Goal: Transaction & Acquisition: Subscribe to service/newsletter

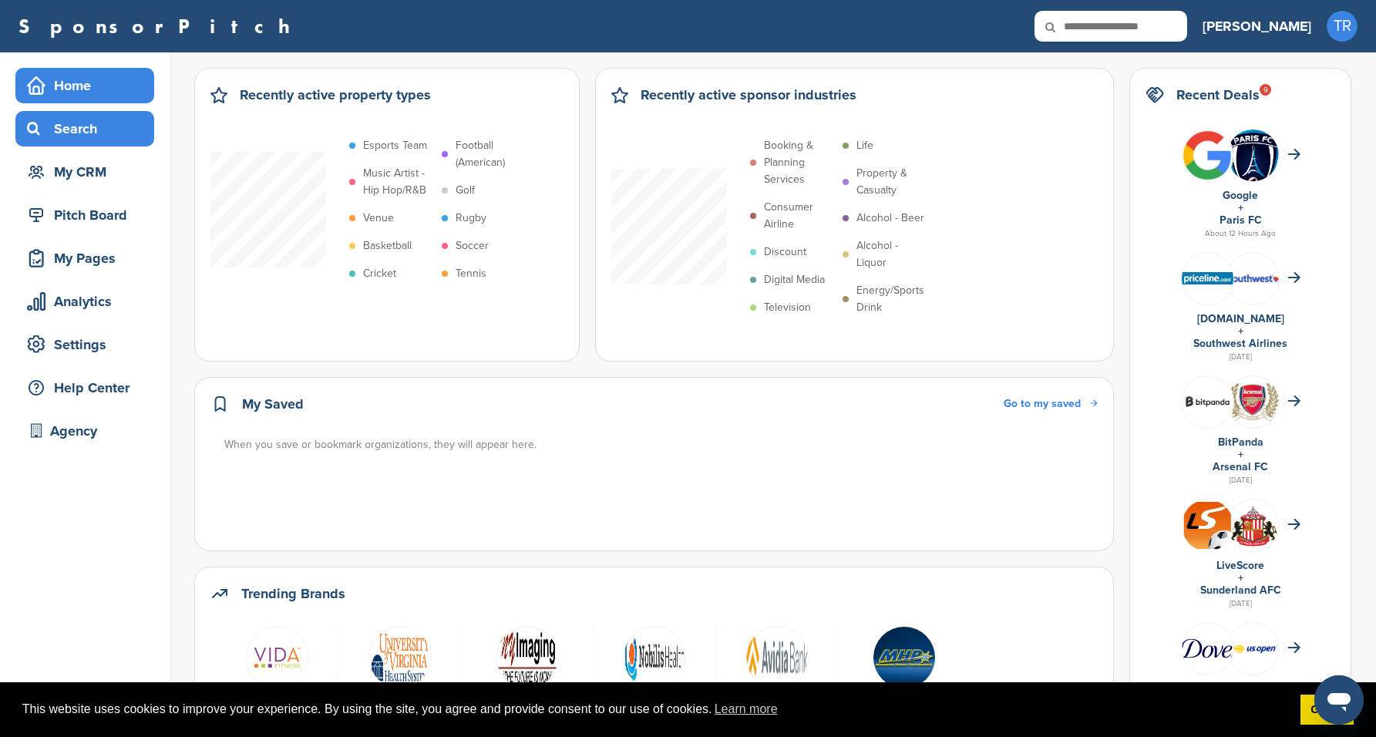
click at [93, 133] on div "Search" at bounding box center [88, 129] width 131 height 28
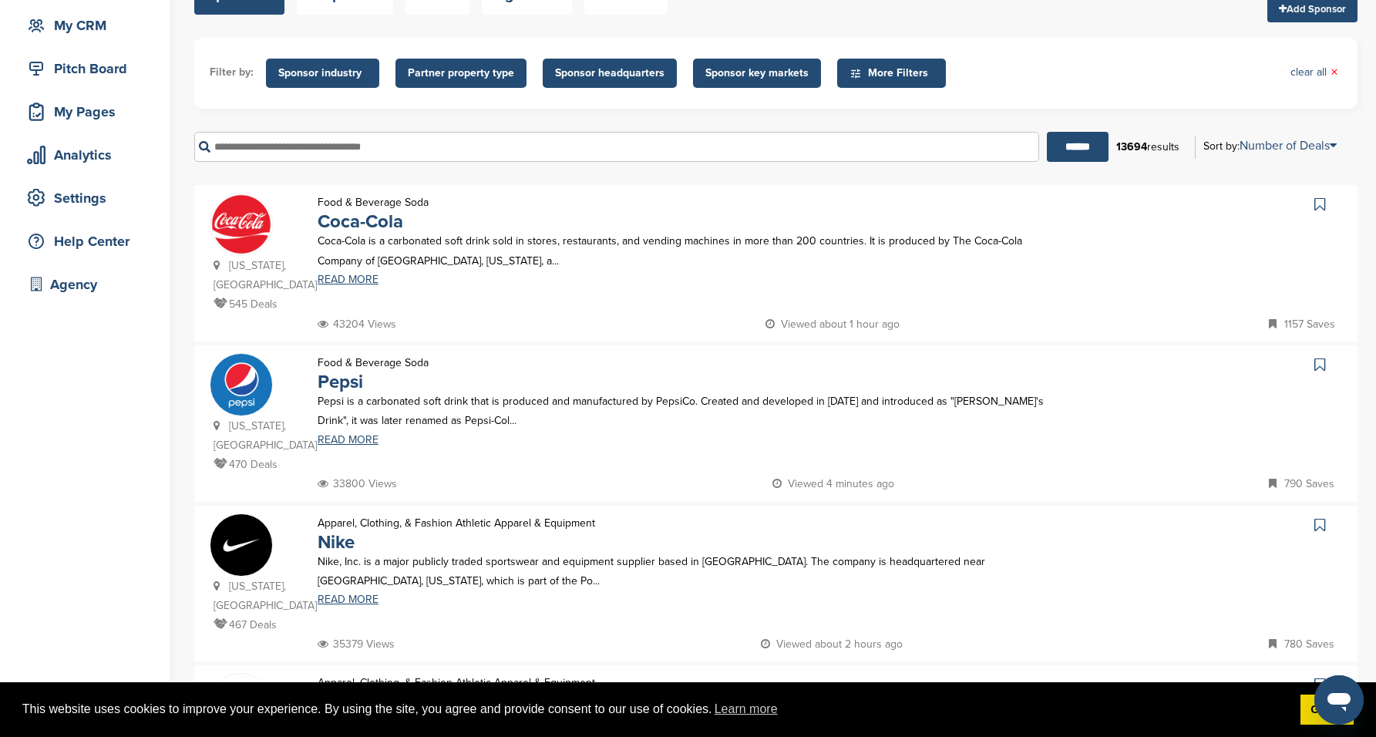
scroll to position [150, 0]
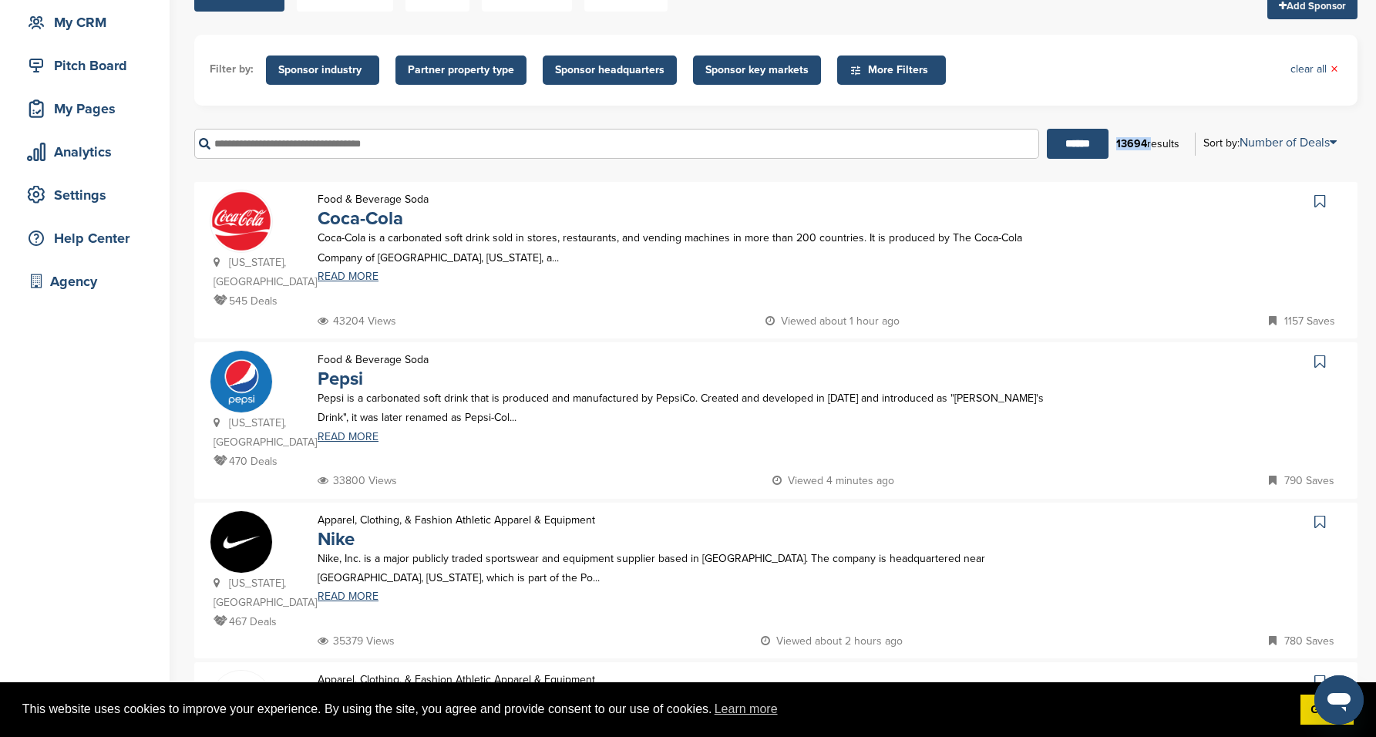
drag, startPoint x: 1115, startPoint y: 142, endPoint x: 1148, endPoint y: 142, distance: 33.1
click at [1148, 142] on div "13694 results" at bounding box center [1147, 144] width 79 height 26
click at [1146, 143] on div "13694 results" at bounding box center [1147, 144] width 79 height 26
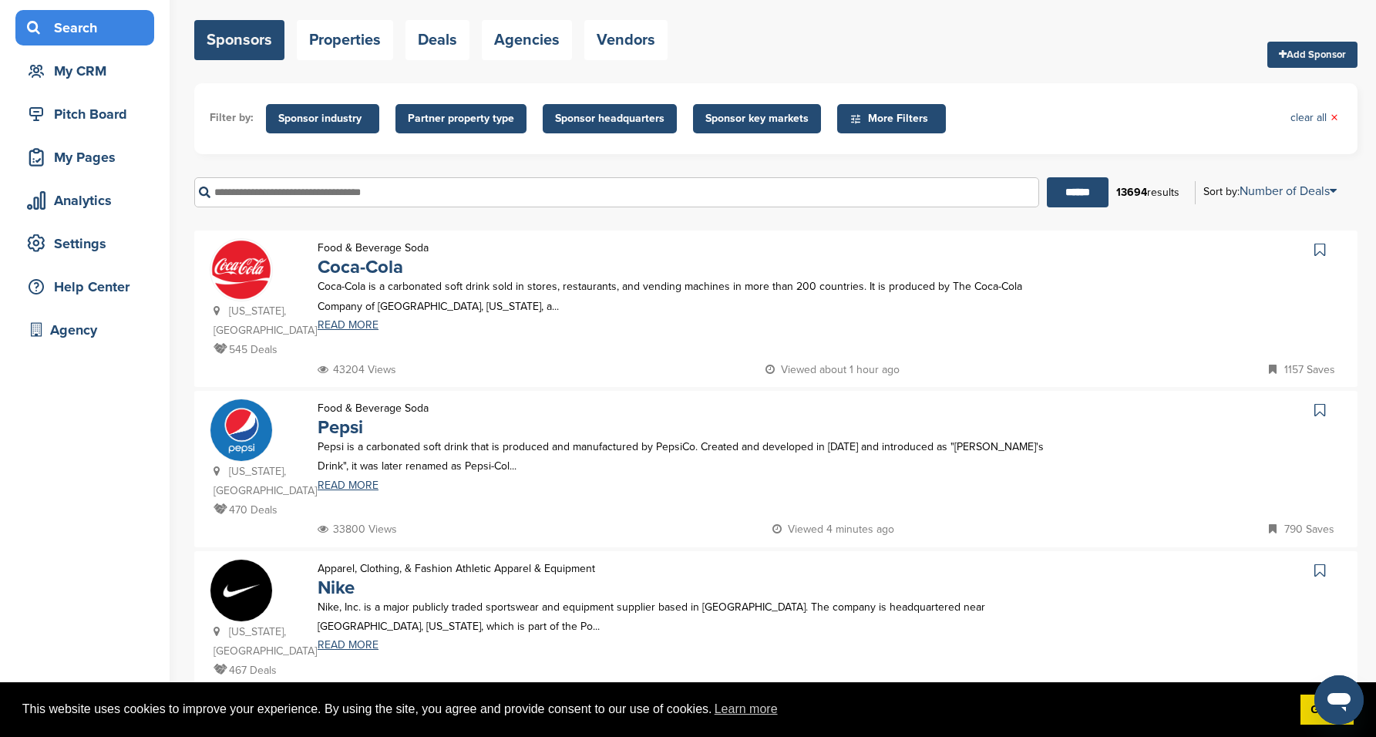
scroll to position [104, 0]
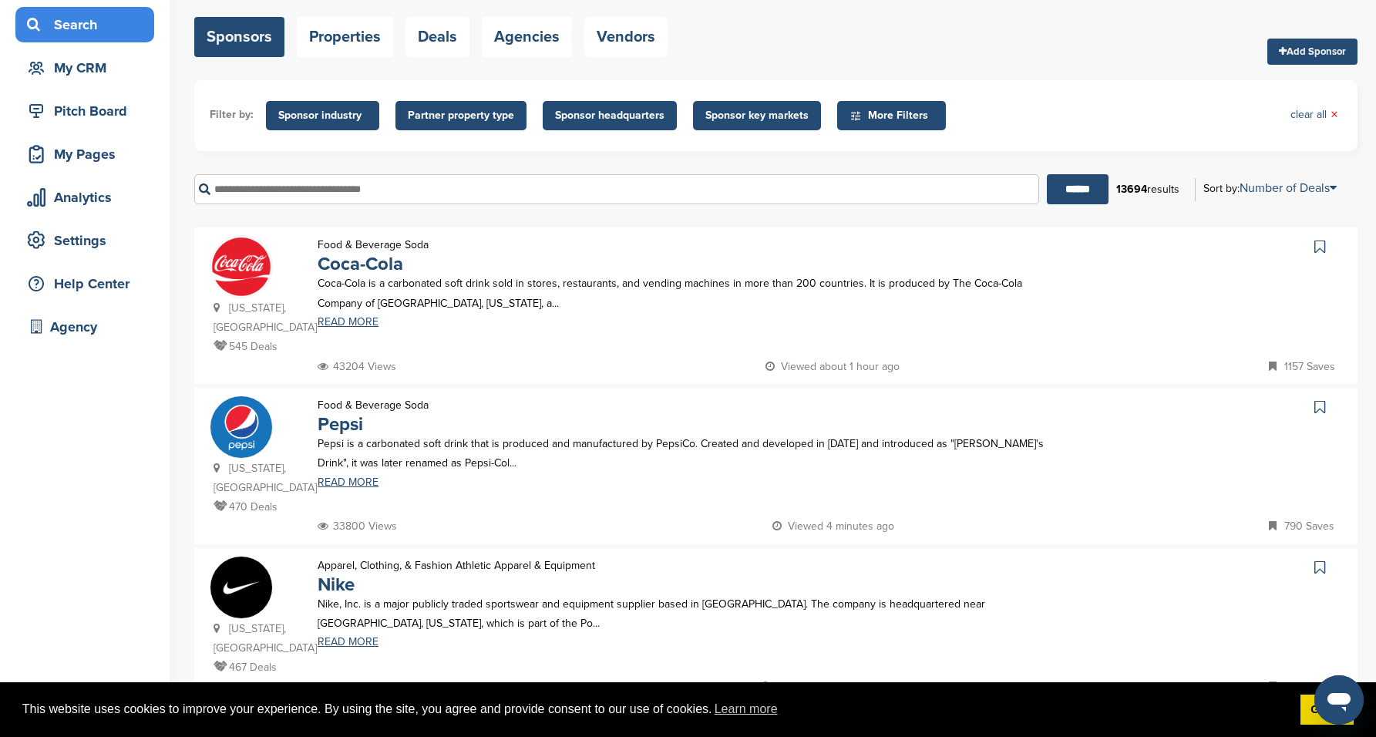
click at [341, 113] on span "Sponsor industry" at bounding box center [322, 115] width 89 height 17
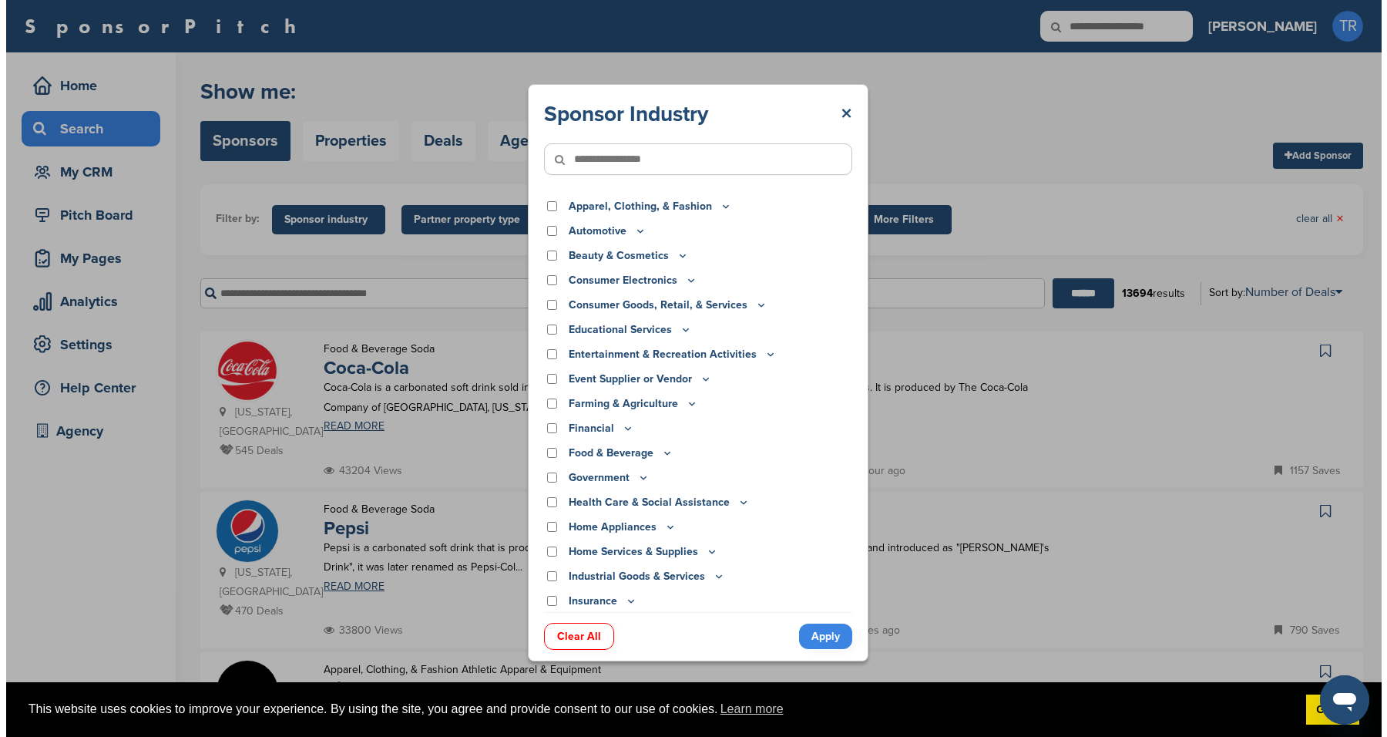
scroll to position [0, 0]
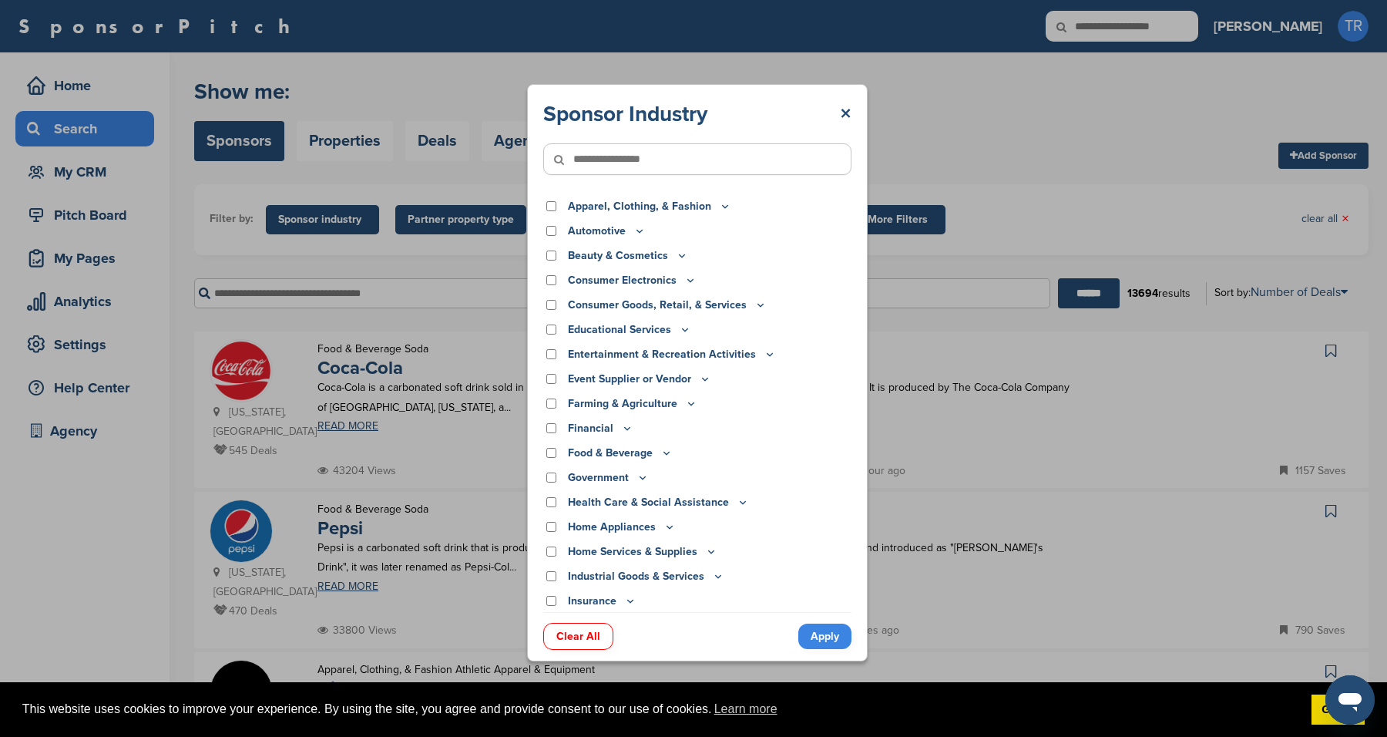
click at [658, 455] on p "Food & Beverage" at bounding box center [620, 453] width 105 height 17
click at [664, 452] on icon at bounding box center [666, 452] width 12 height 13
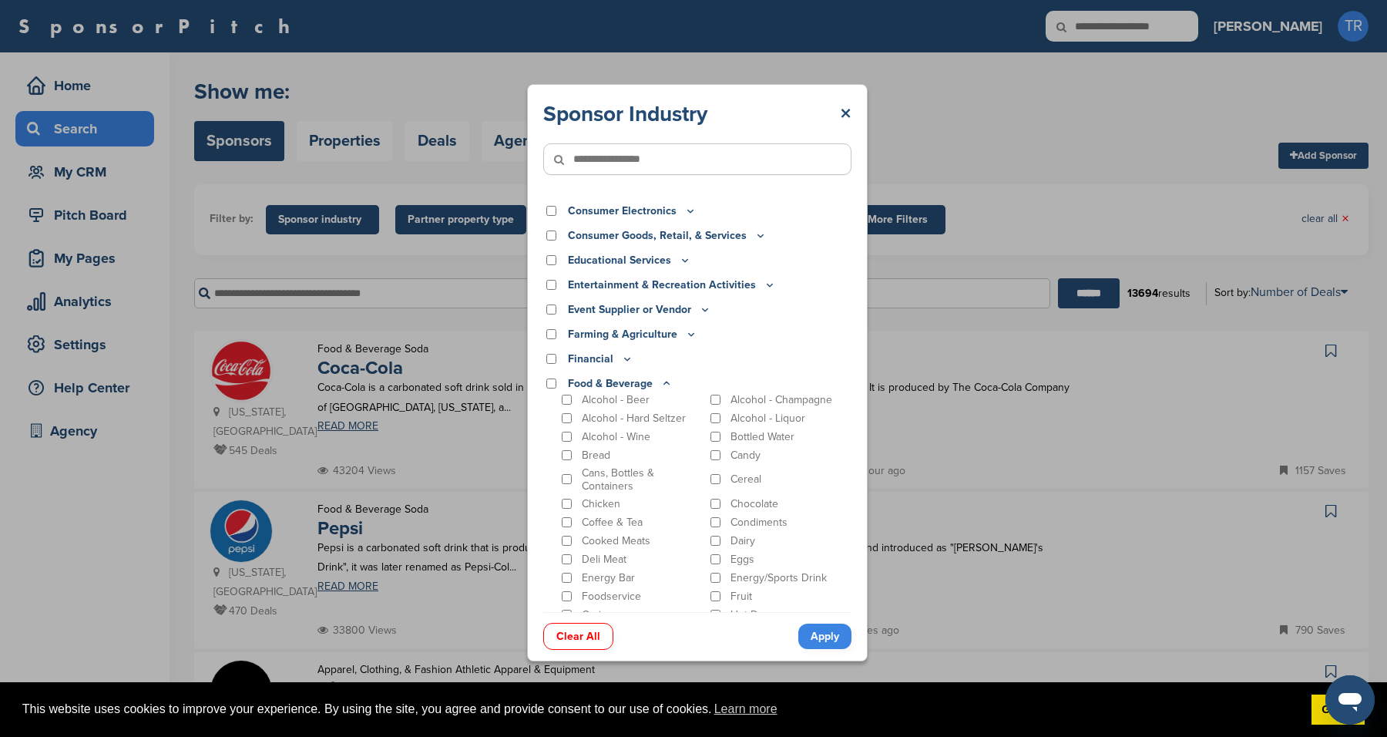
scroll to position [71, 0]
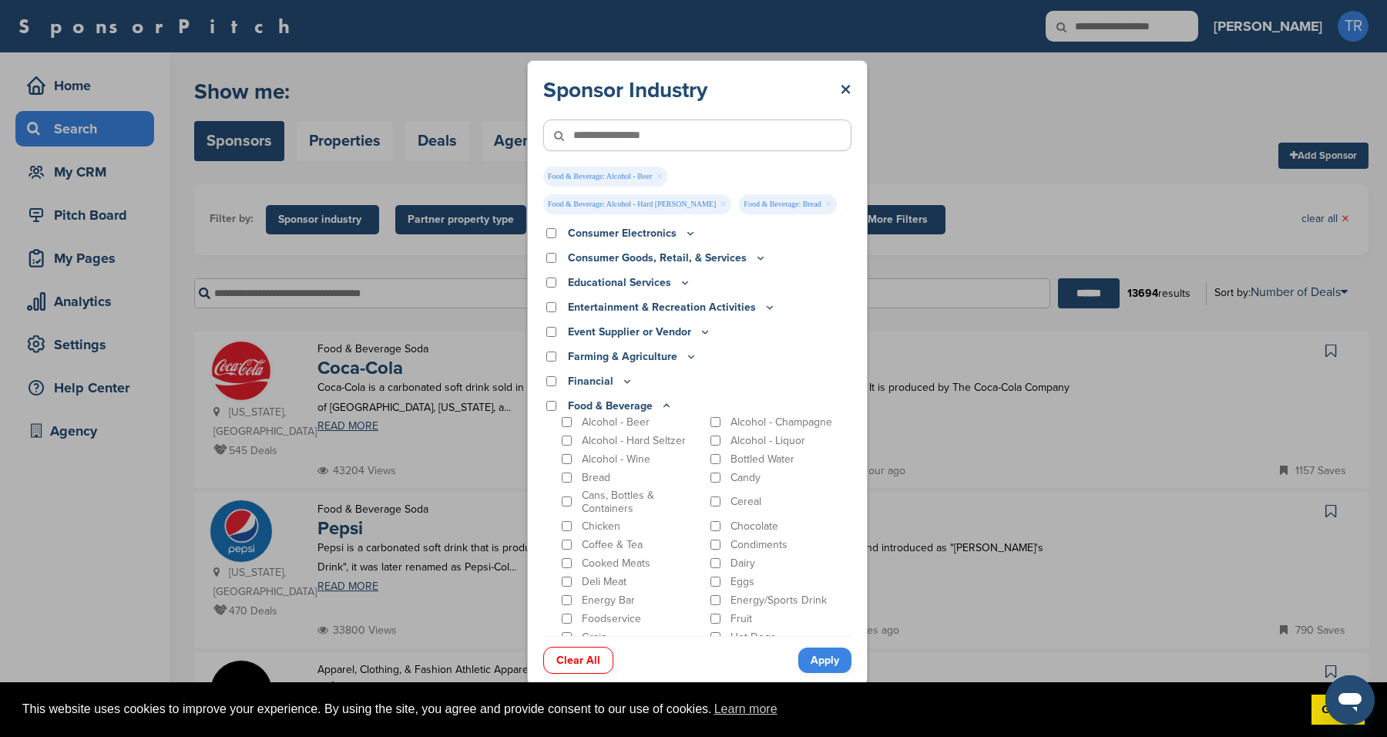
click at [570, 467] on div "Alcohol - Beer Alcohol - Champagne Alcohol - Hard Seltzer Alcohol - Liquor Alco…" at bounding box center [705, 613] width 293 height 396
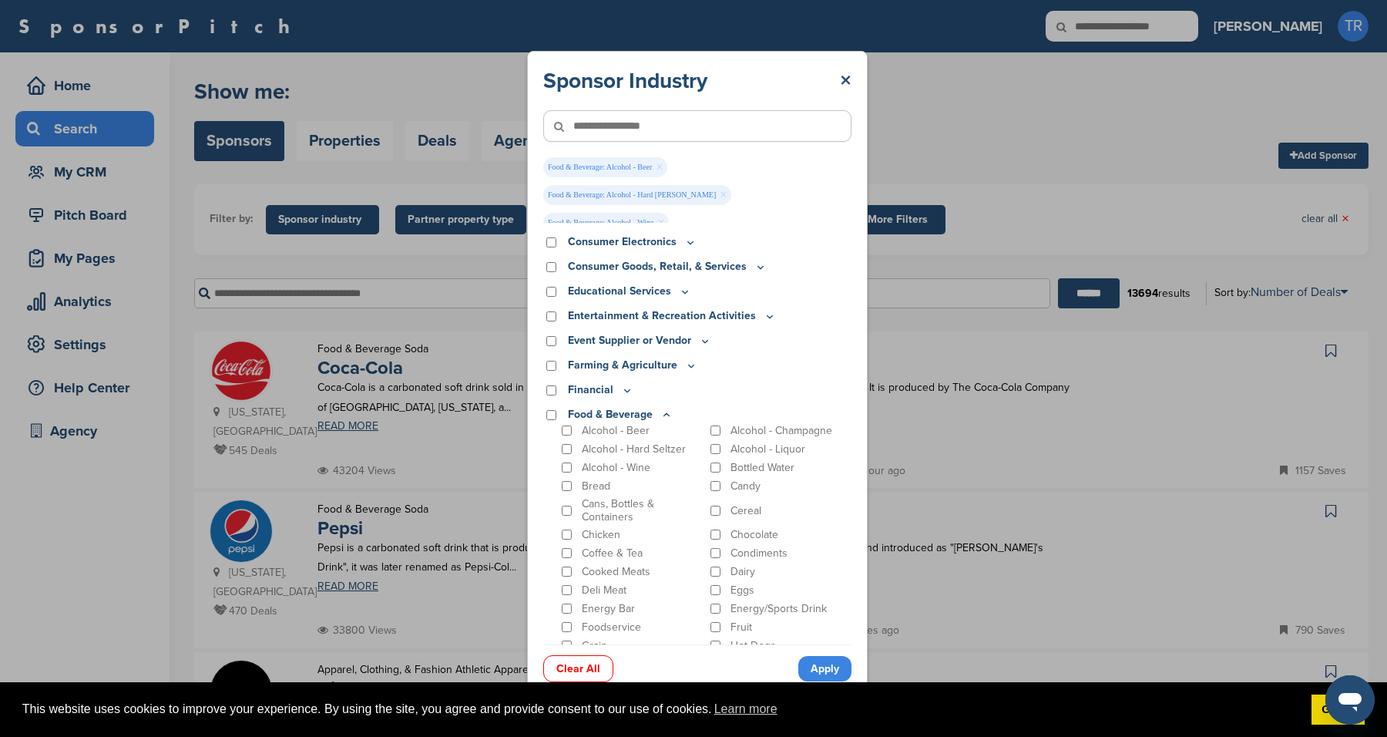
click at [718, 442] on div "Alcohol - Liquor" at bounding box center [780, 449] width 145 height 15
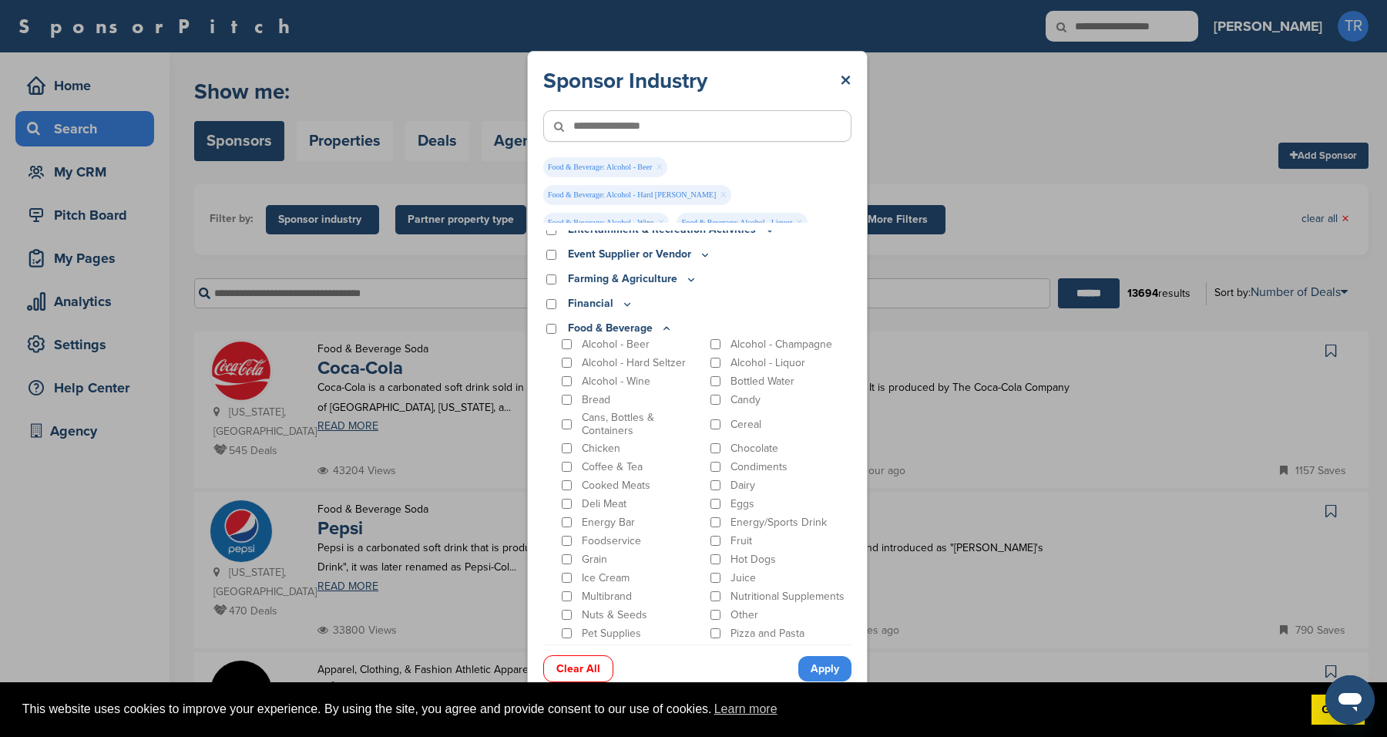
scroll to position [179, 0]
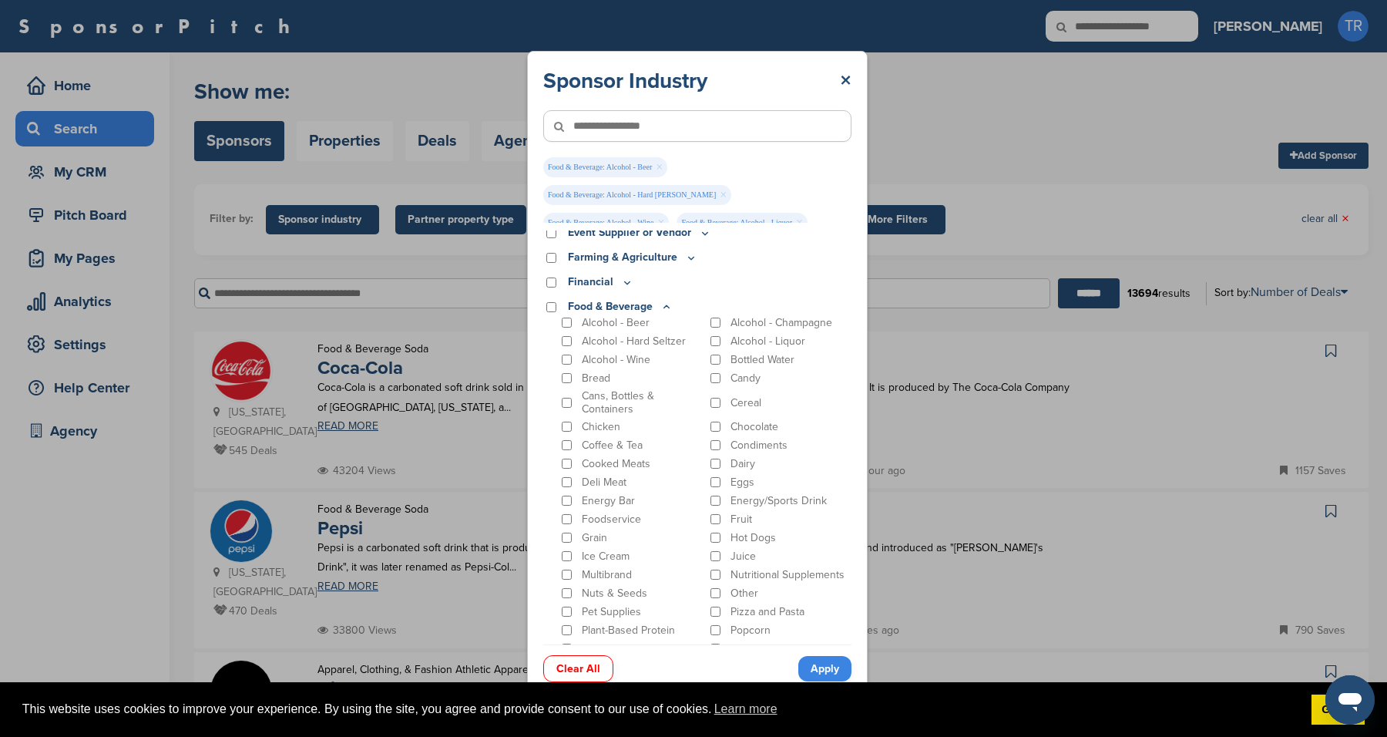
click at [818, 669] on link "Apply" at bounding box center [824, 668] width 53 height 25
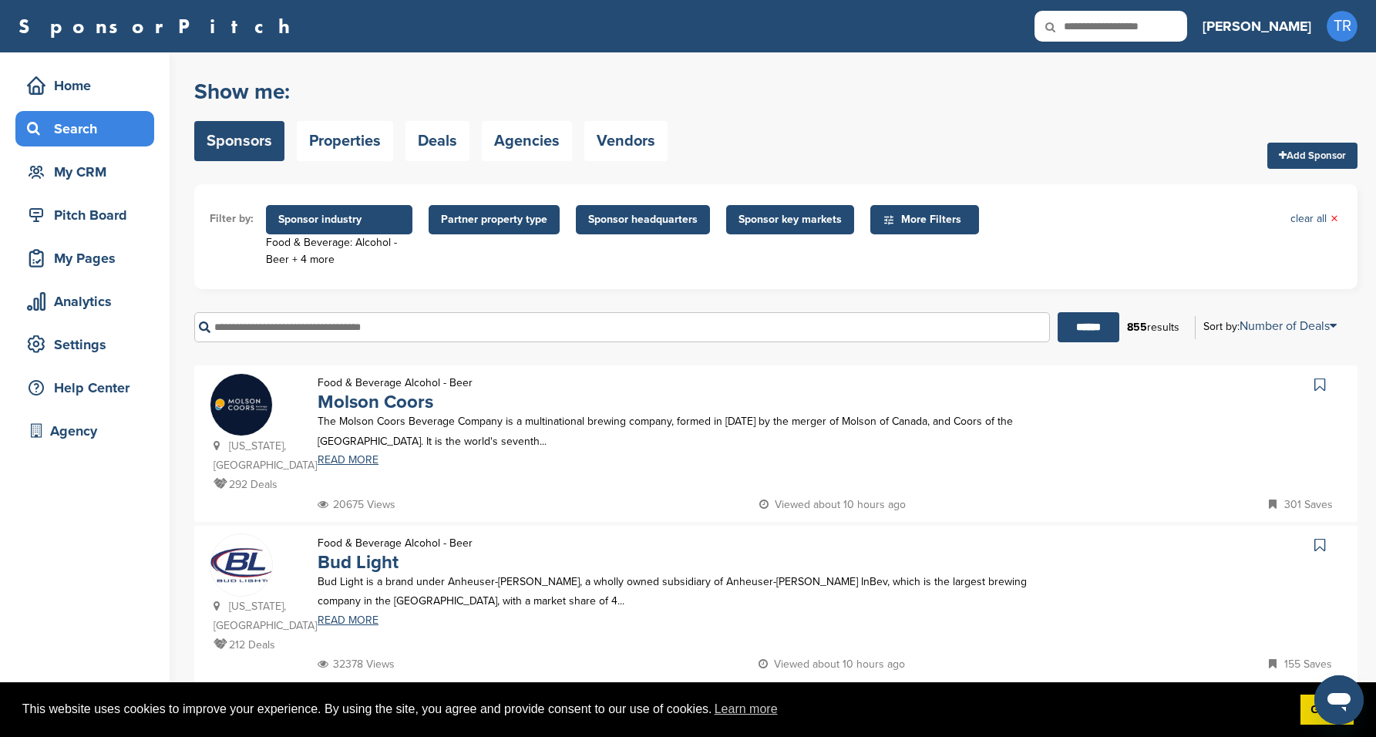
click at [758, 225] on span "Sponsor key markets" at bounding box center [789, 219] width 103 height 17
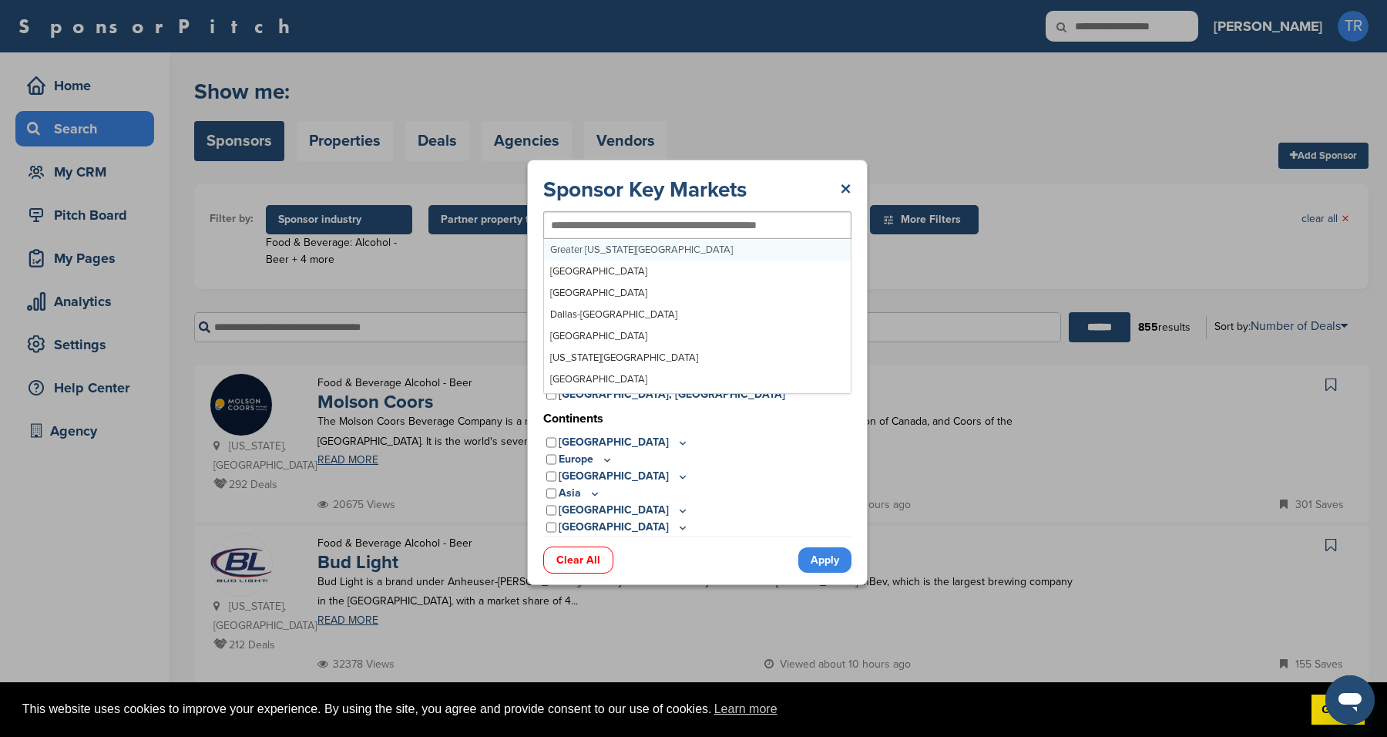
click at [758, 225] on input "text" at bounding box center [672, 225] width 243 height 14
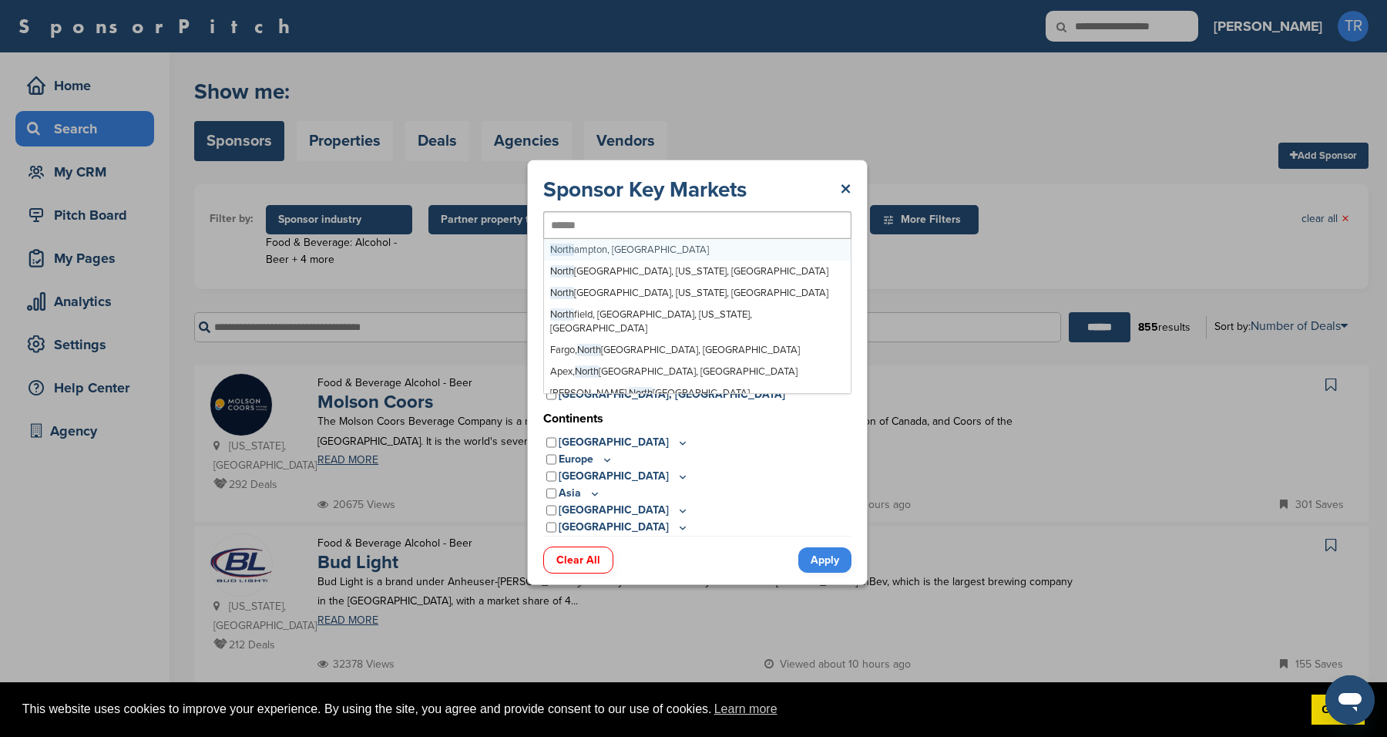
type input "*******"
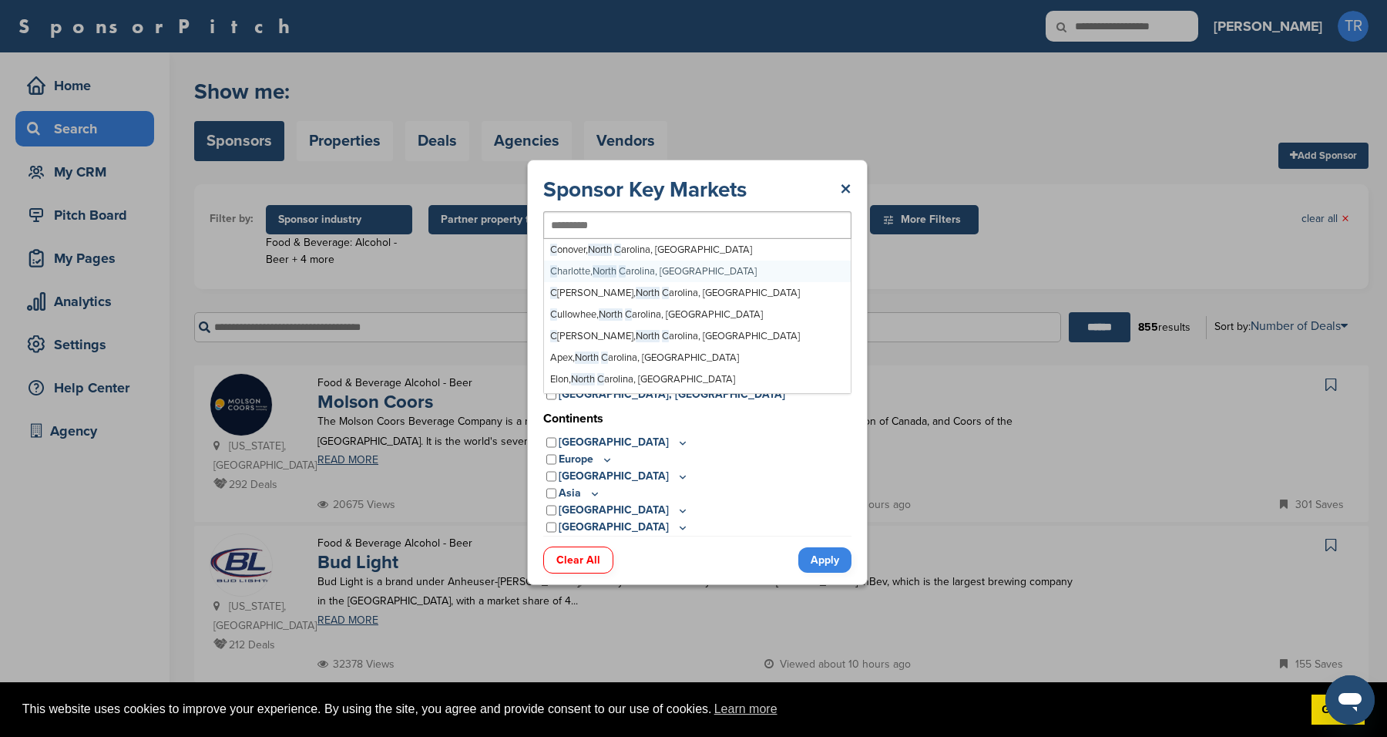
scroll to position [4723, 0]
click at [832, 558] on link "Apply" at bounding box center [824, 560] width 53 height 25
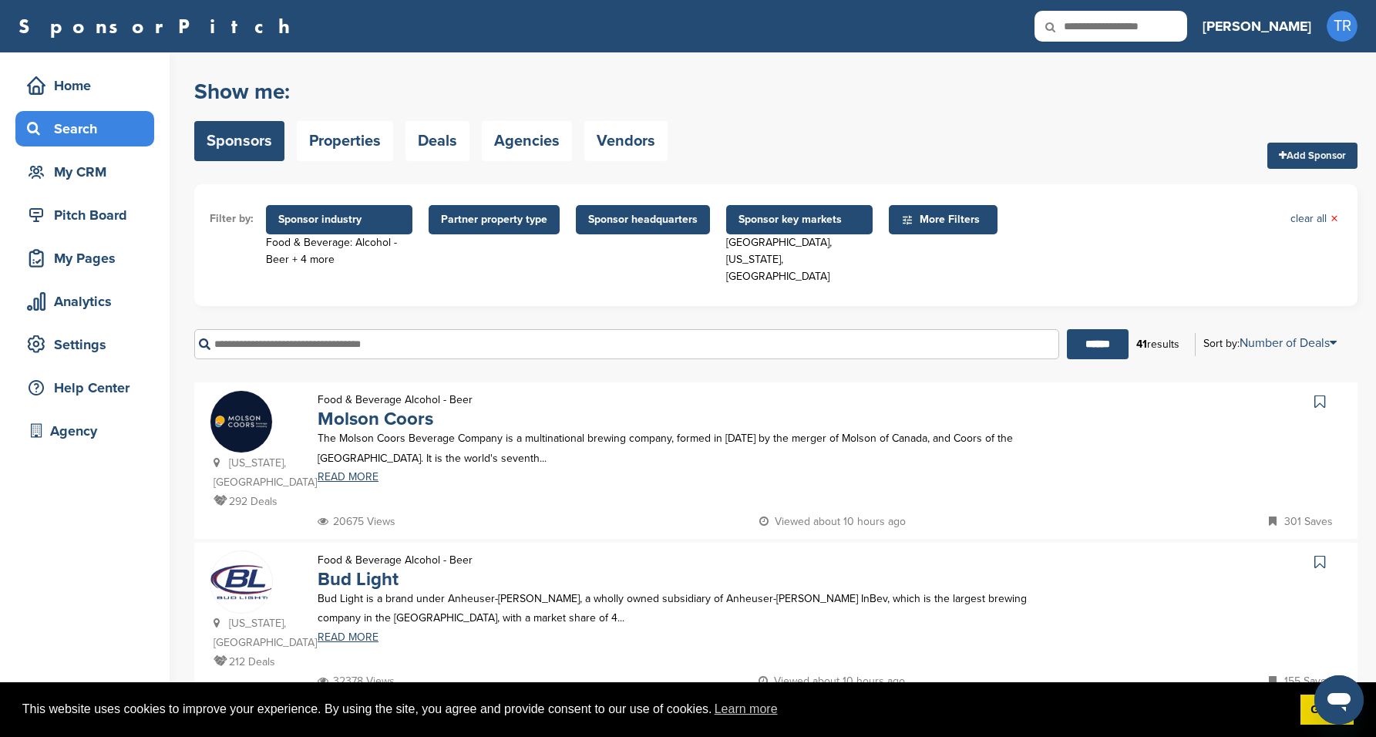
click at [491, 216] on span "Partner property type" at bounding box center [494, 219] width 106 height 17
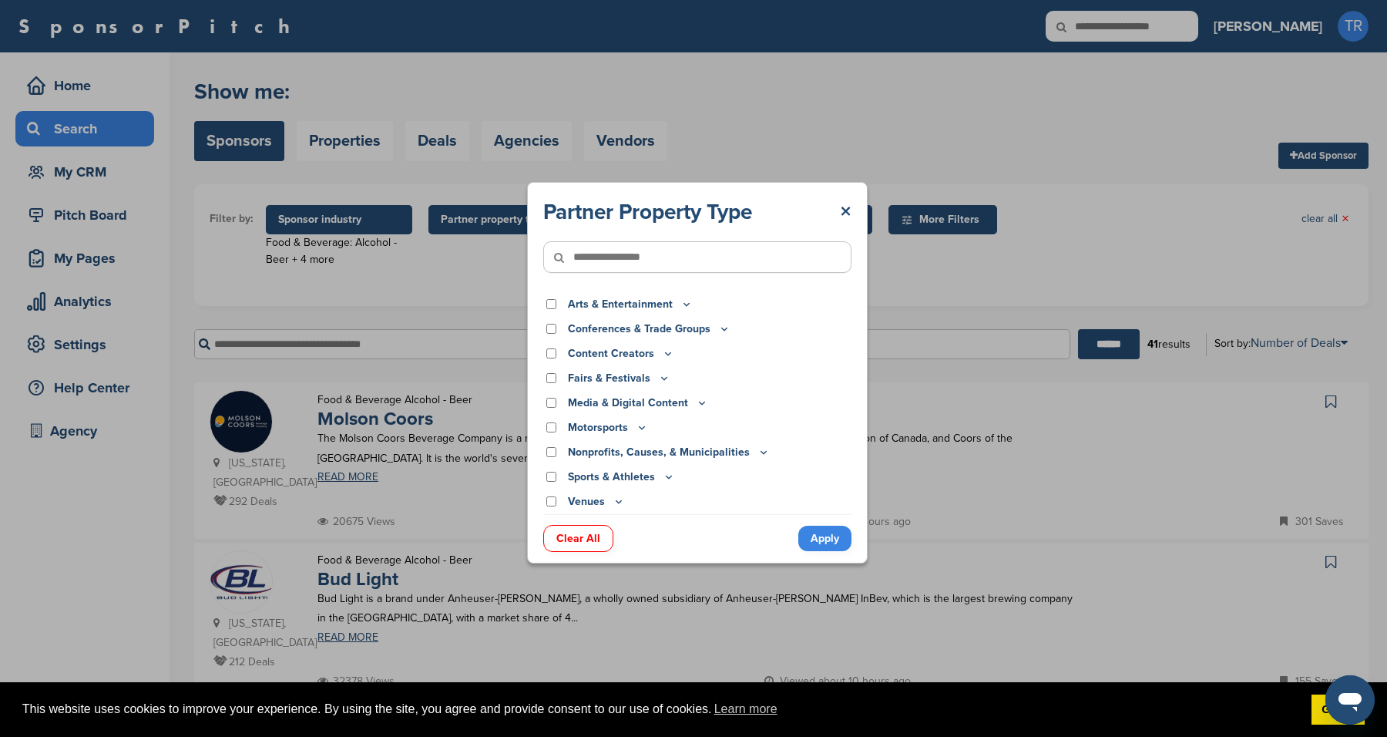
click at [658, 373] on icon at bounding box center [664, 377] width 12 height 13
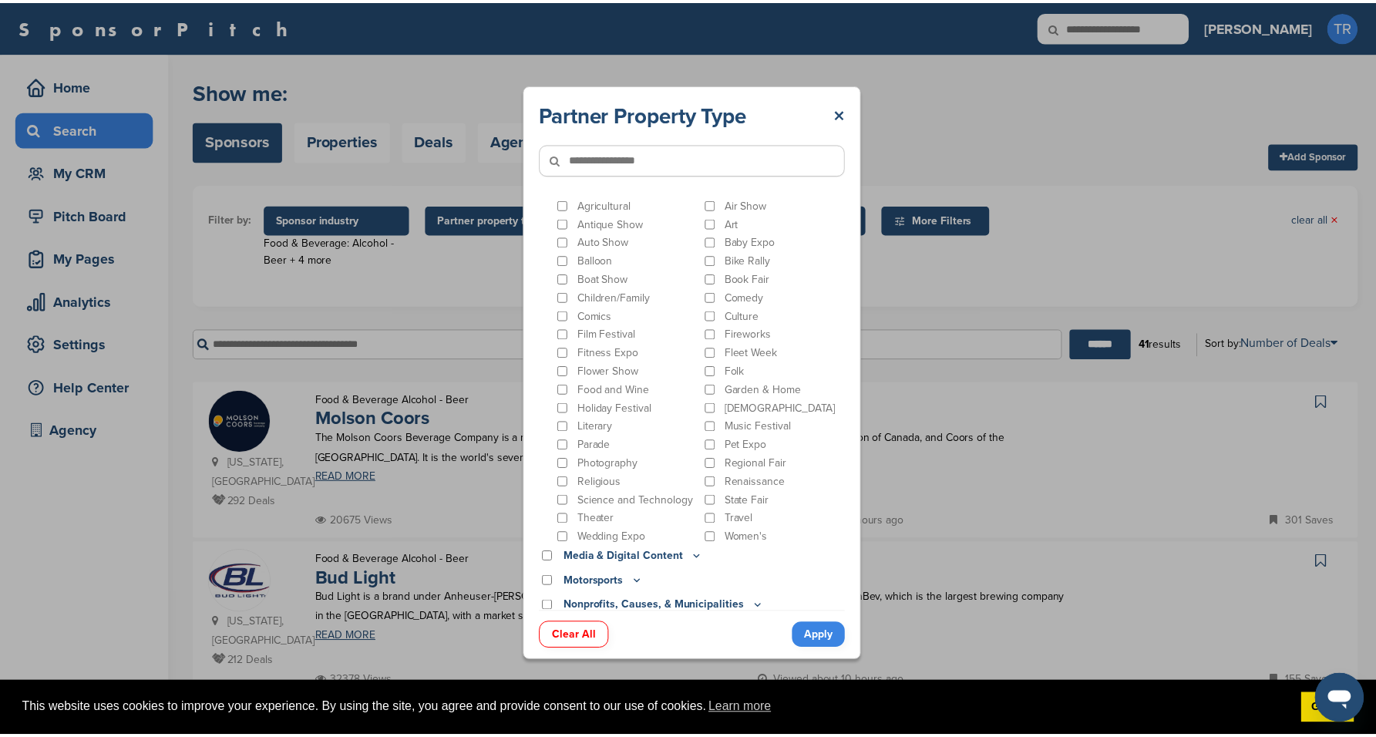
scroll to position [92, 0]
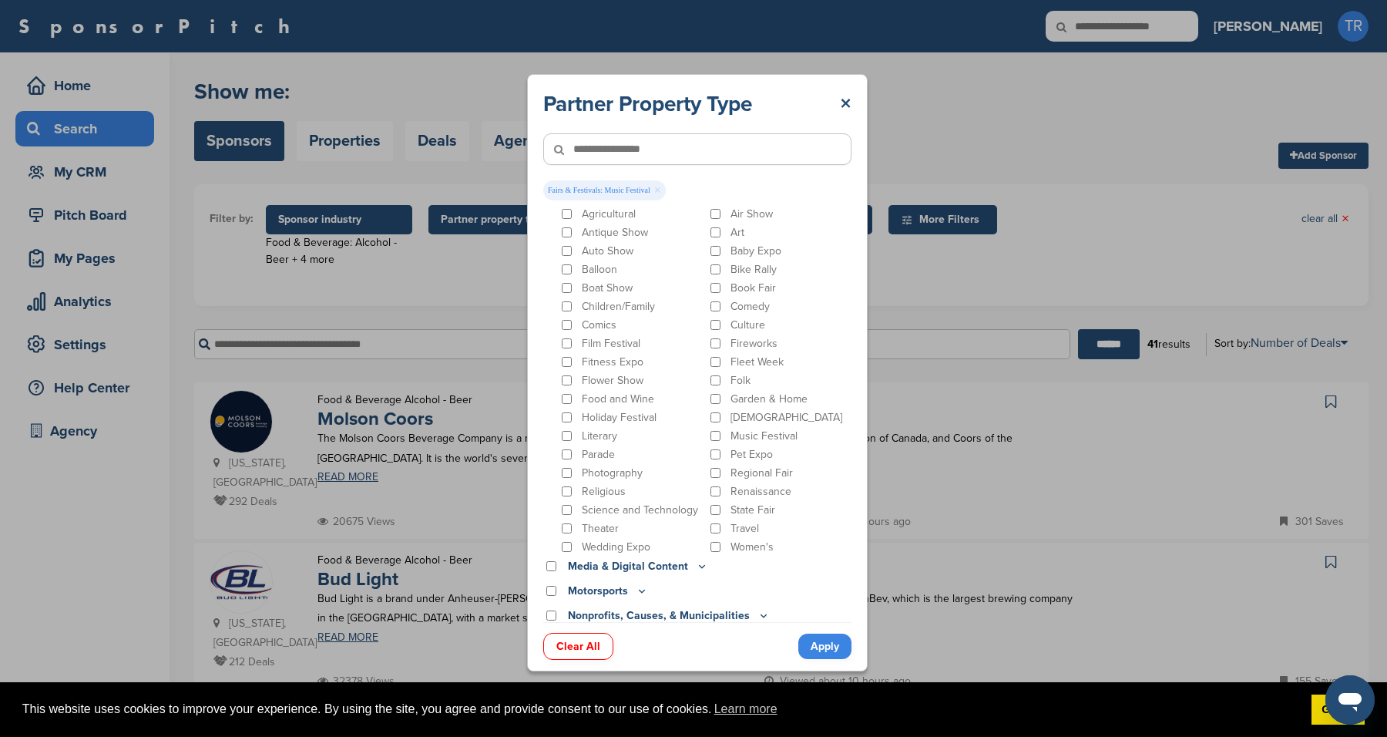
click at [839, 647] on link "Apply" at bounding box center [824, 646] width 53 height 25
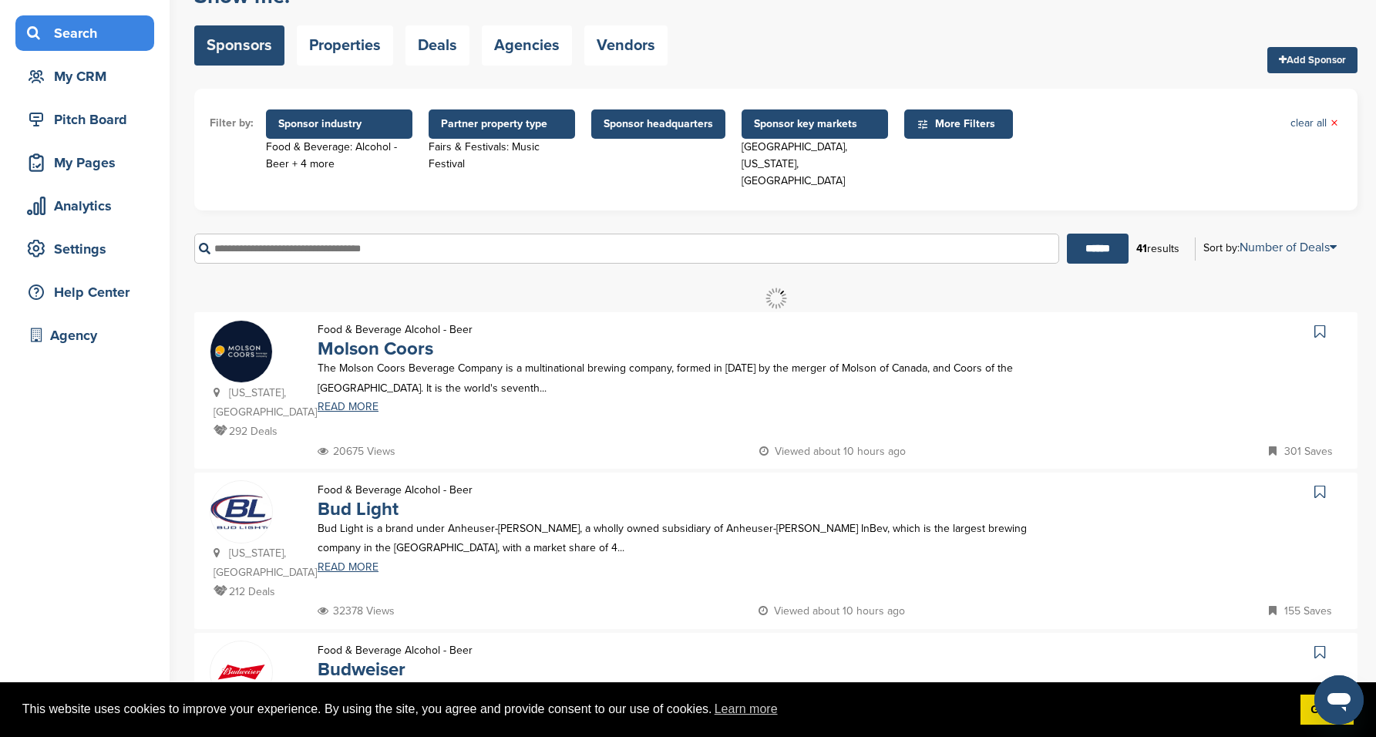
scroll to position [98, 0]
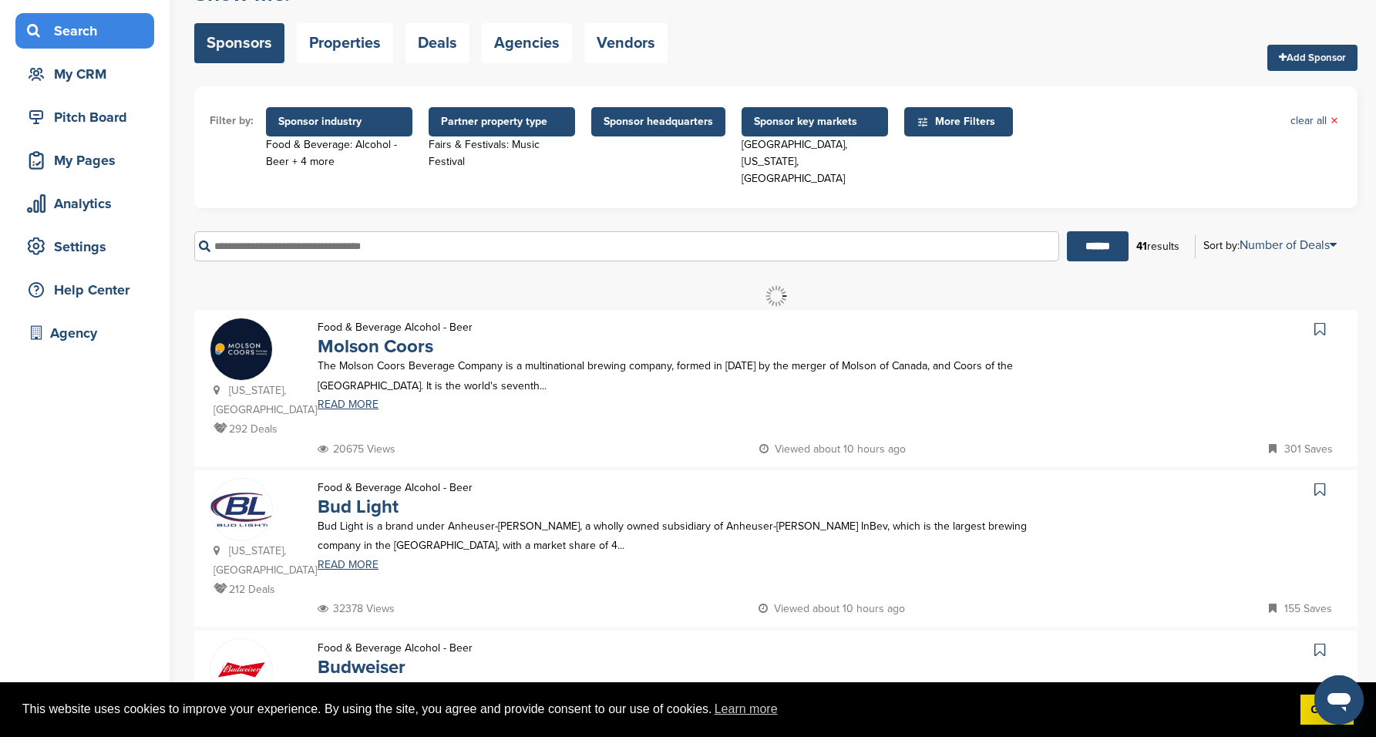
click at [673, 126] on span "Sponsor headquarters" at bounding box center [657, 121] width 109 height 17
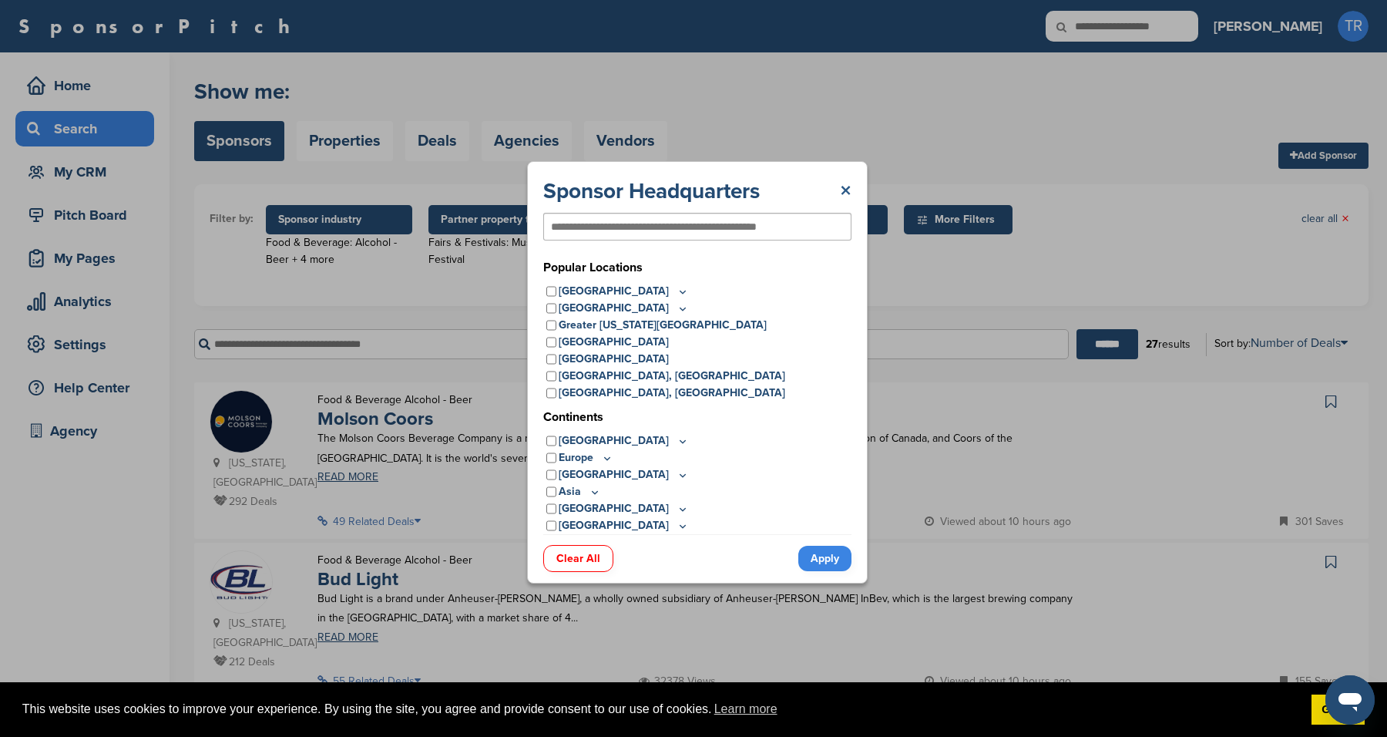
click at [847, 188] on link "×" at bounding box center [846, 191] width 12 height 28
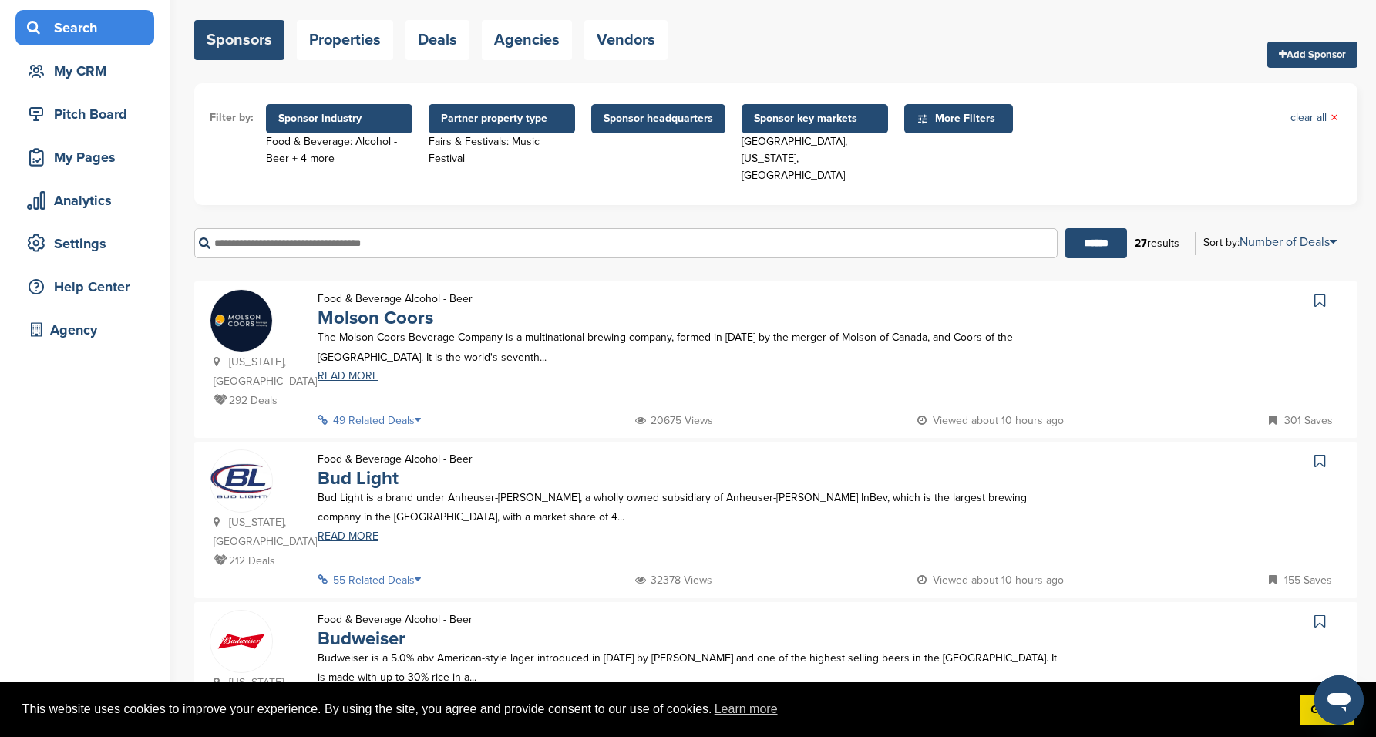
scroll to position [103, 0]
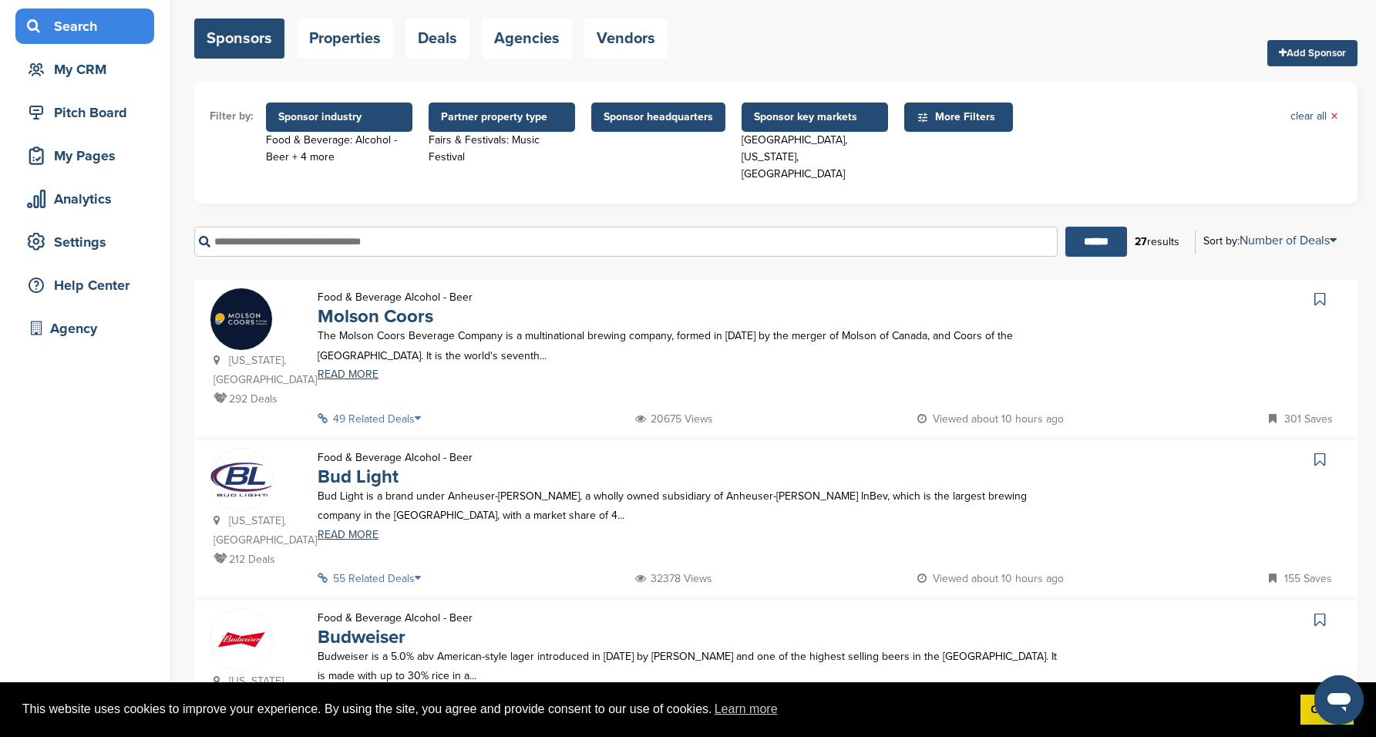
click at [1093, 227] on input "******" at bounding box center [1096, 242] width 62 height 30
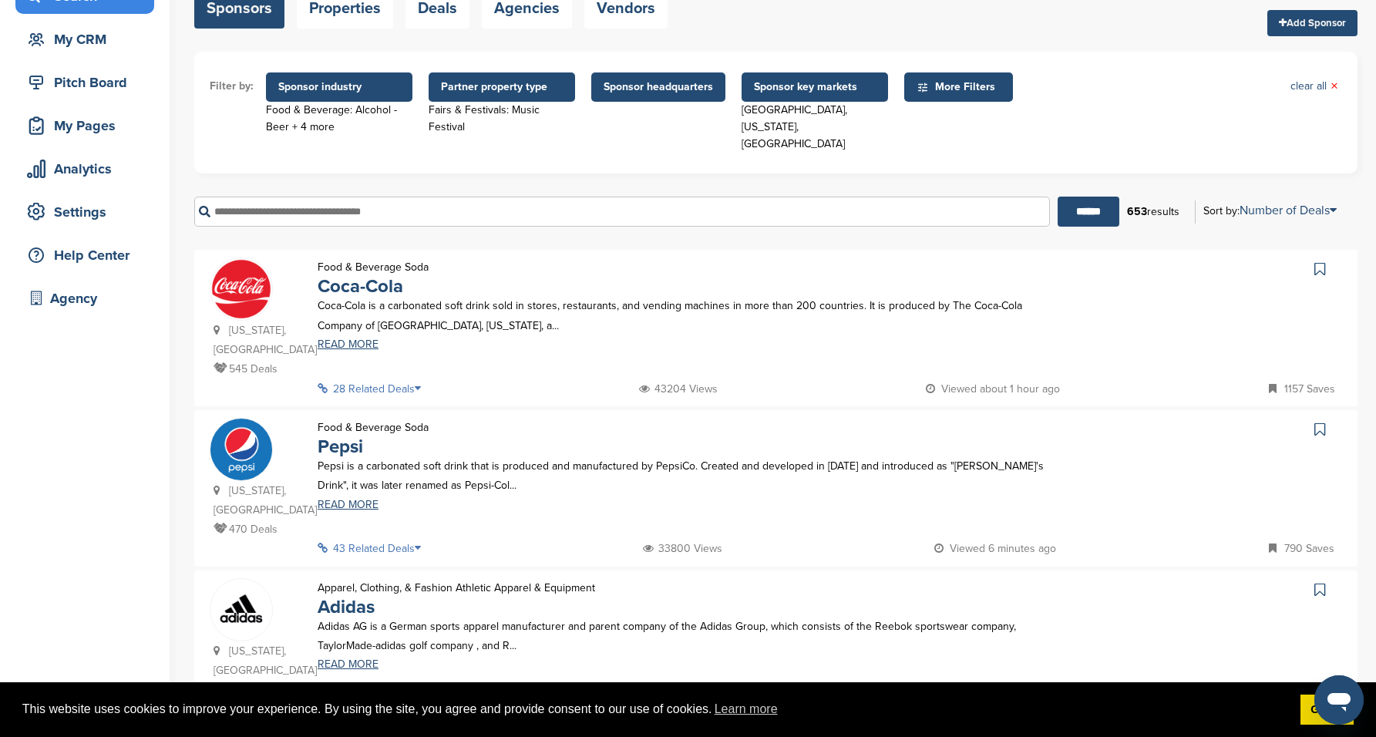
scroll to position [131, 0]
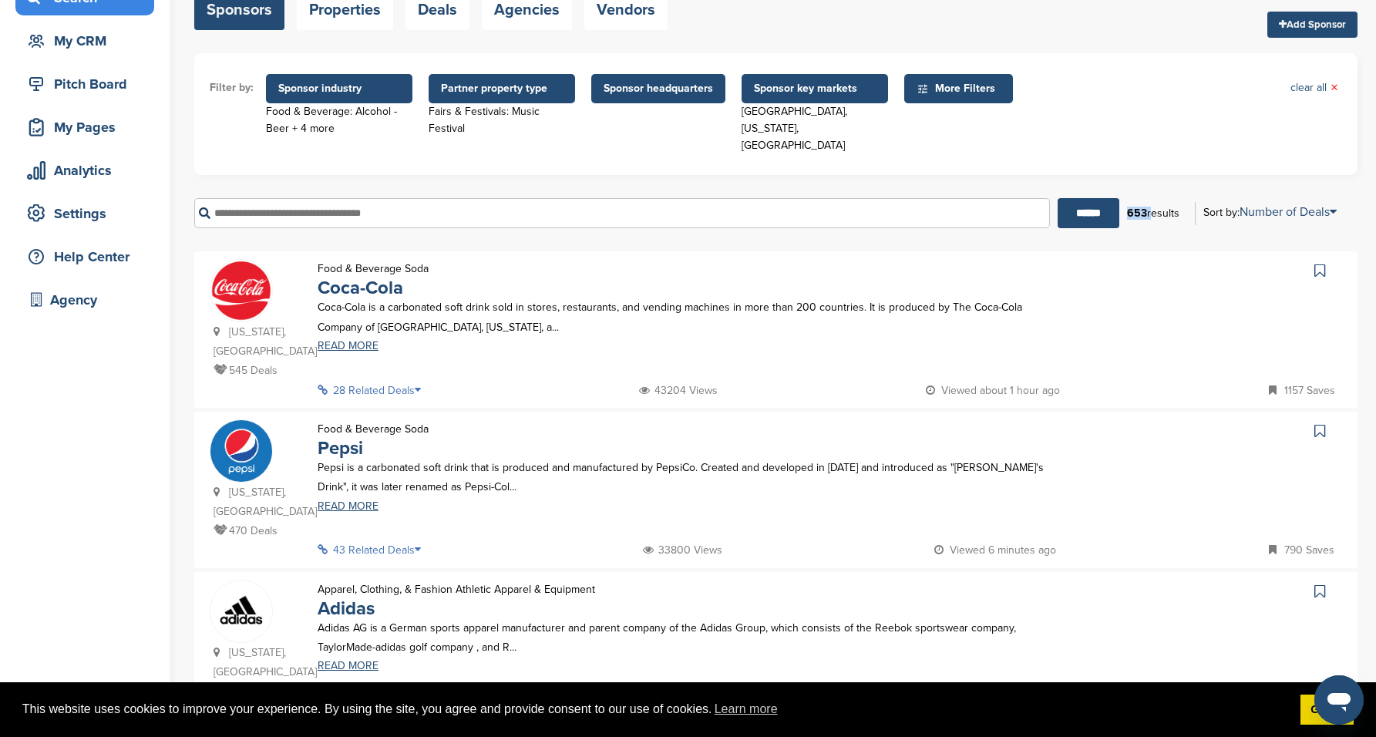
drag, startPoint x: 1128, startPoint y: 196, endPoint x: 1148, endPoint y: 196, distance: 20.8
click at [1148, 200] on div "653 results" at bounding box center [1153, 213] width 68 height 26
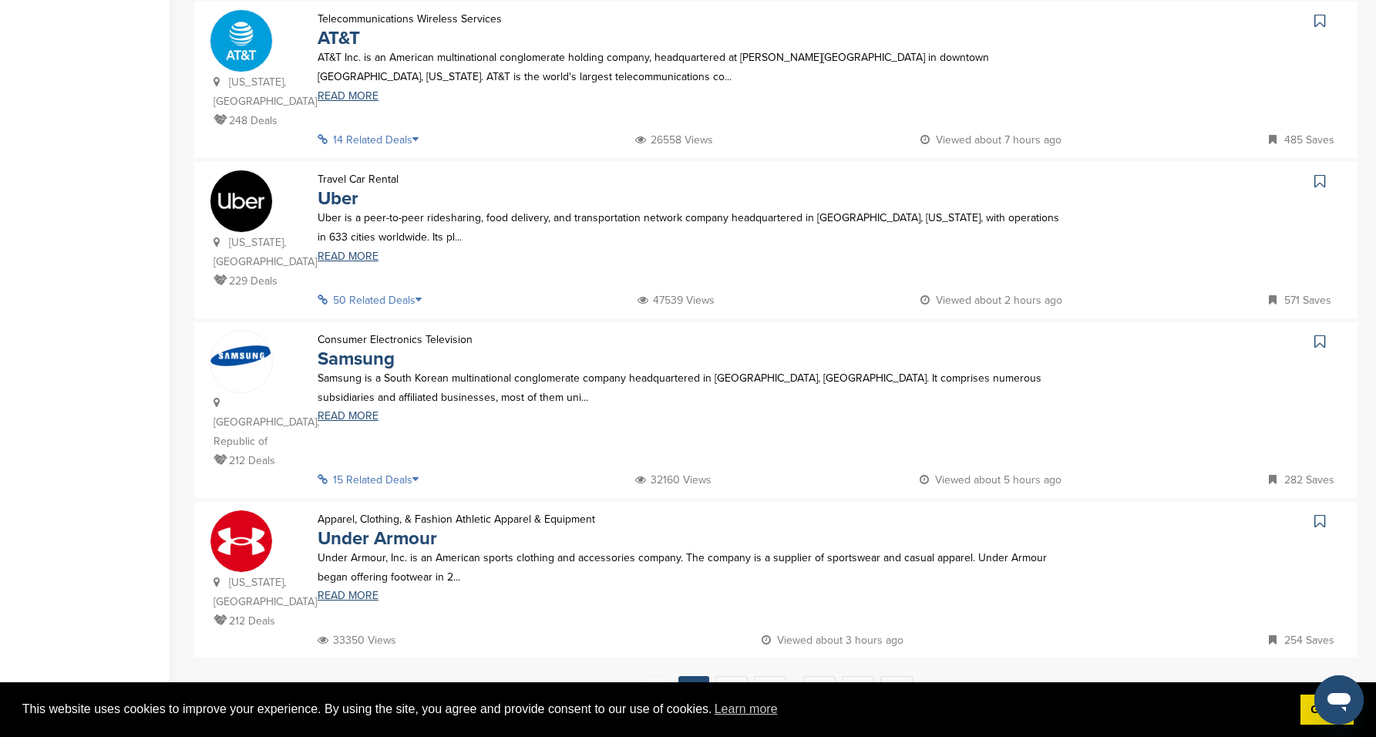
scroll to position [1512, 0]
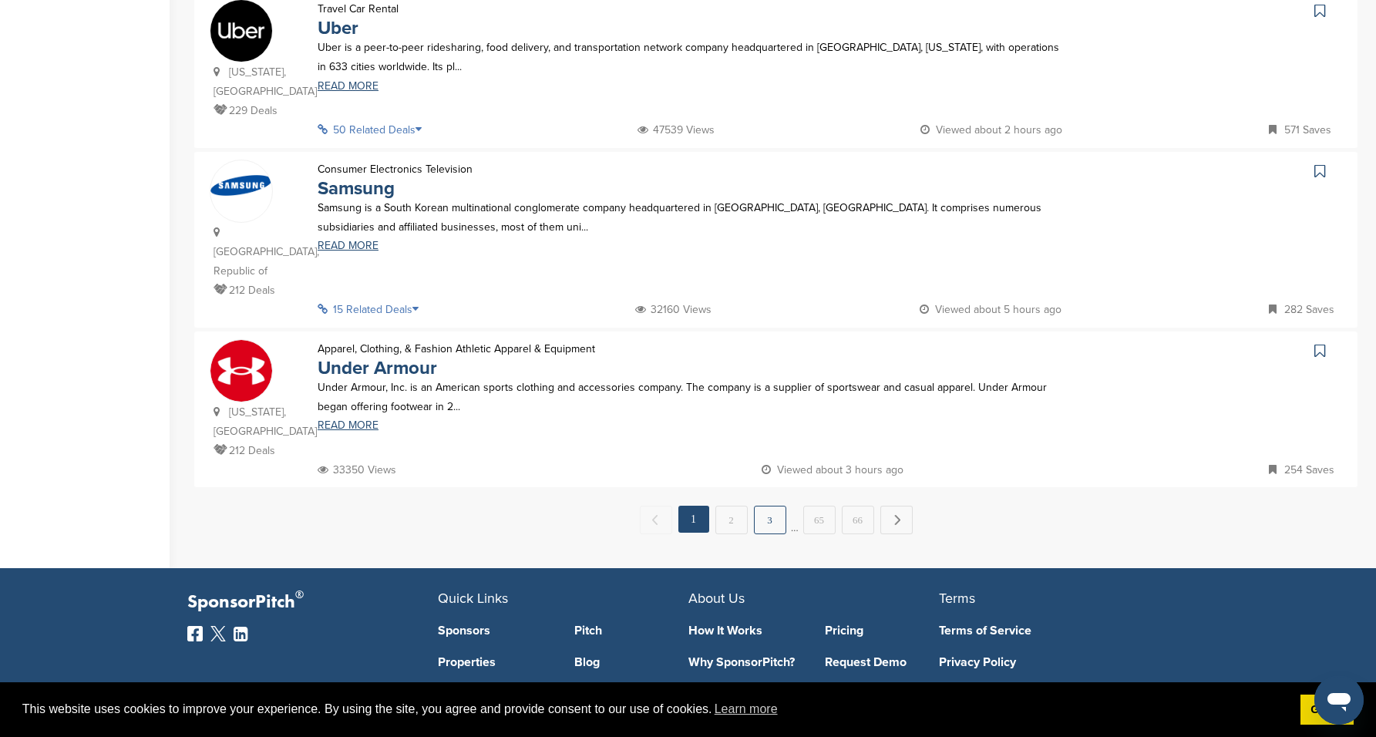
click at [772, 506] on link "3" at bounding box center [770, 520] width 32 height 29
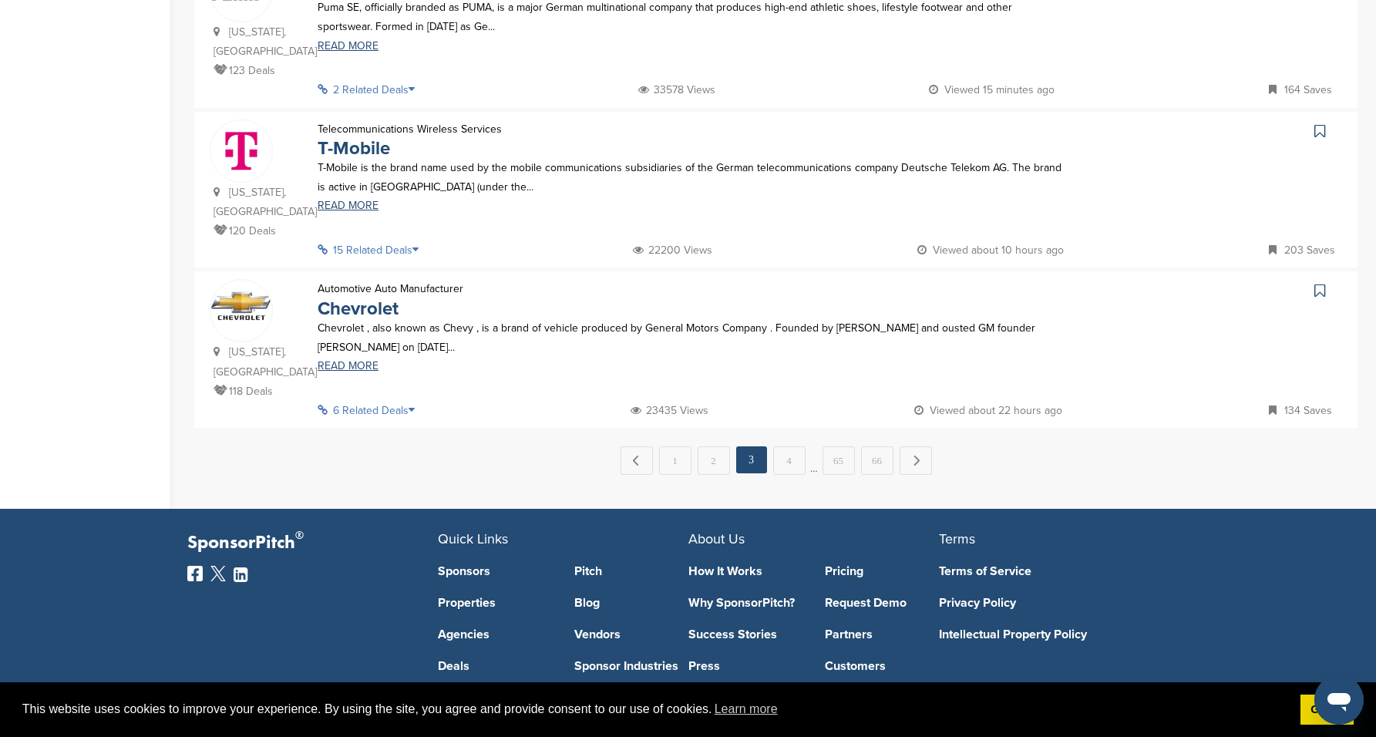
scroll to position [1524, 0]
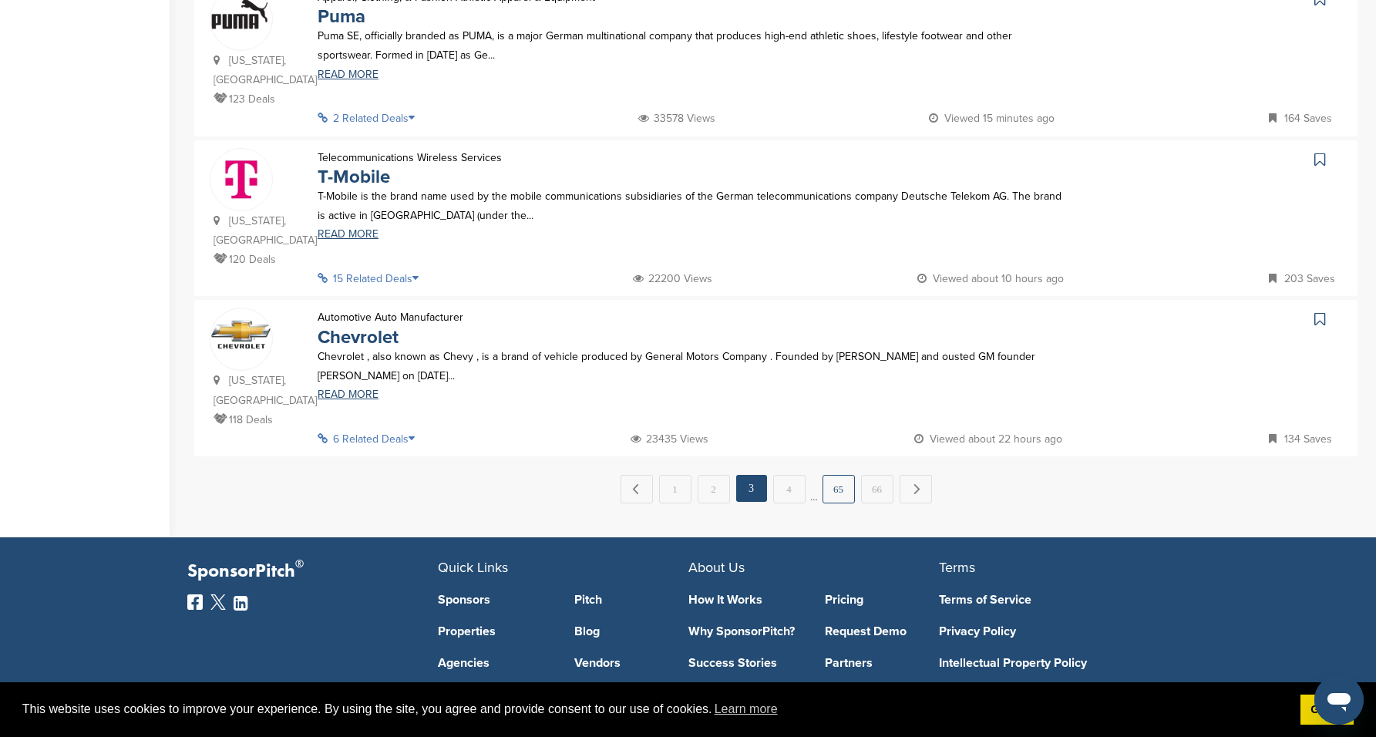
click at [836, 475] on link "65" at bounding box center [838, 489] width 32 height 29
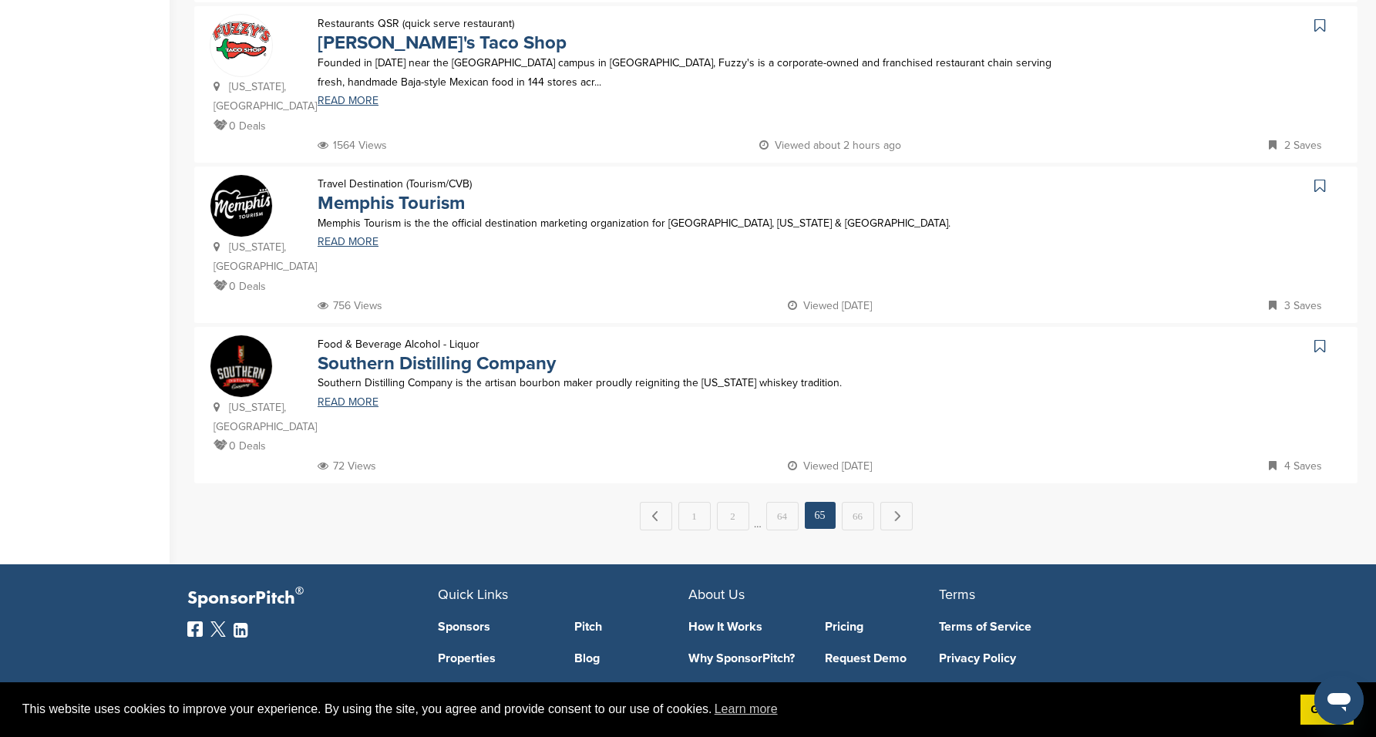
scroll to position [1454, 0]
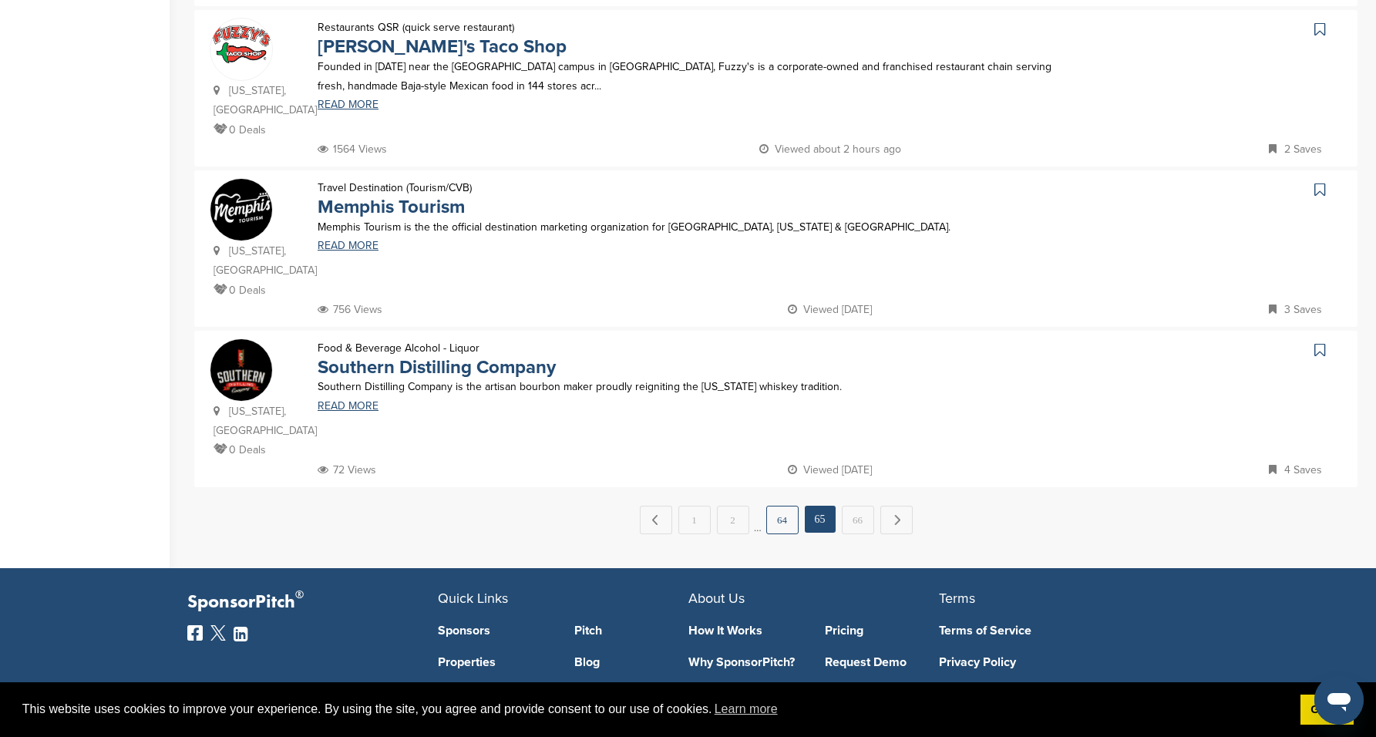
click at [770, 506] on link "64" at bounding box center [782, 520] width 32 height 29
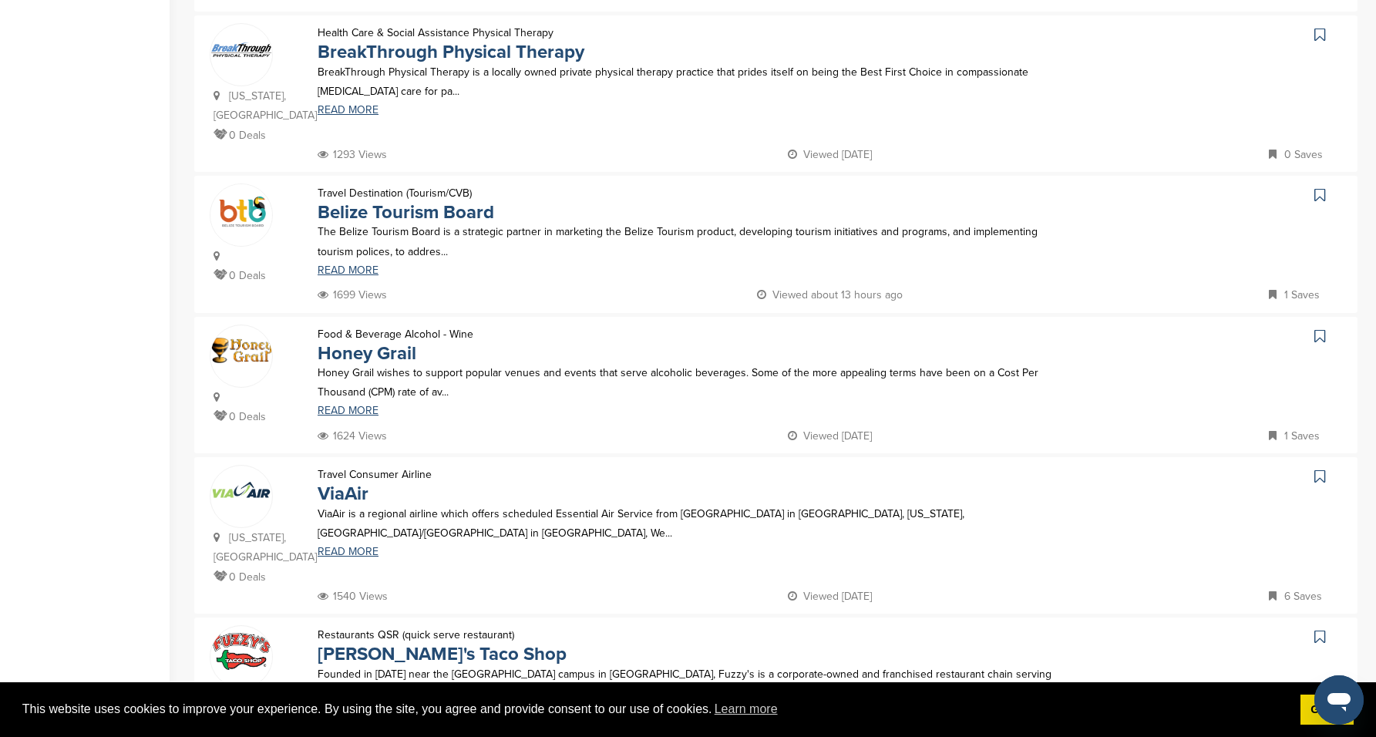
scroll to position [1585, 0]
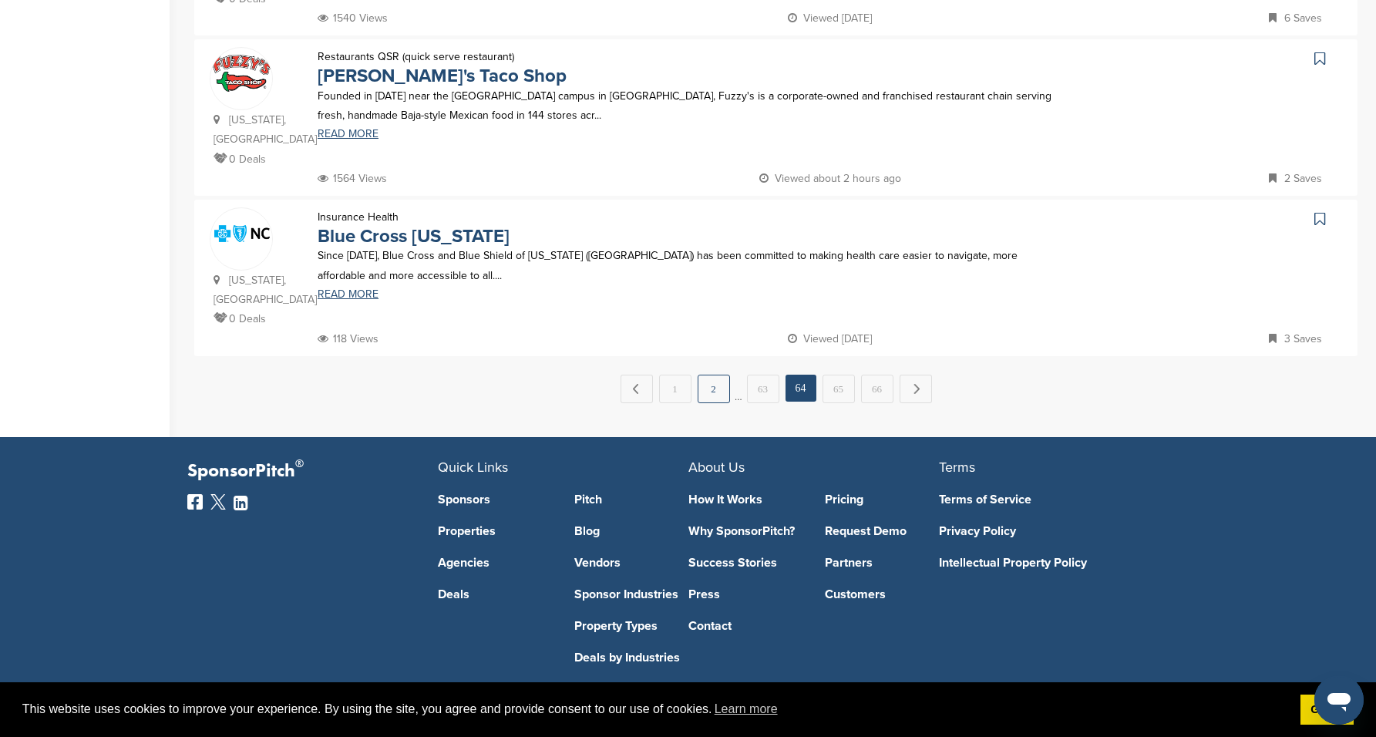
click at [724, 375] on link "2" at bounding box center [713, 389] width 32 height 29
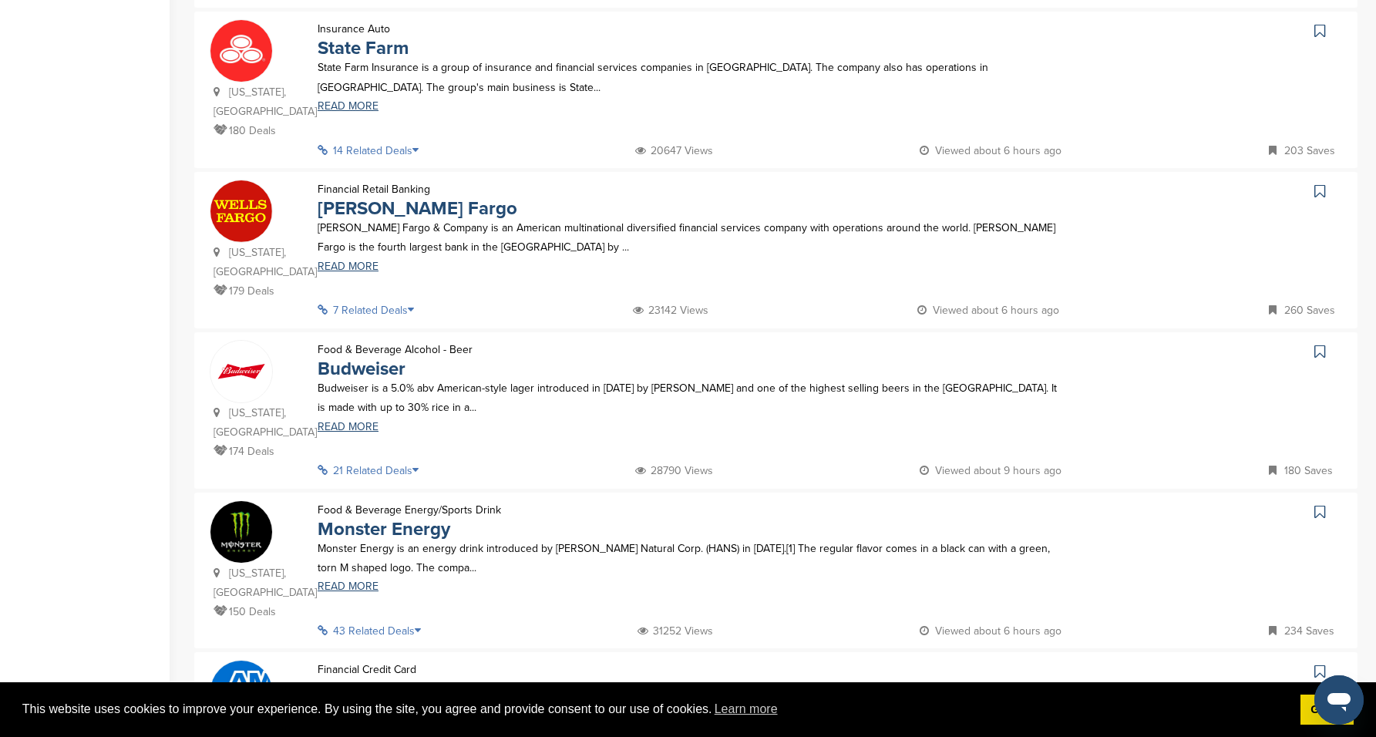
scroll to position [1547, 0]
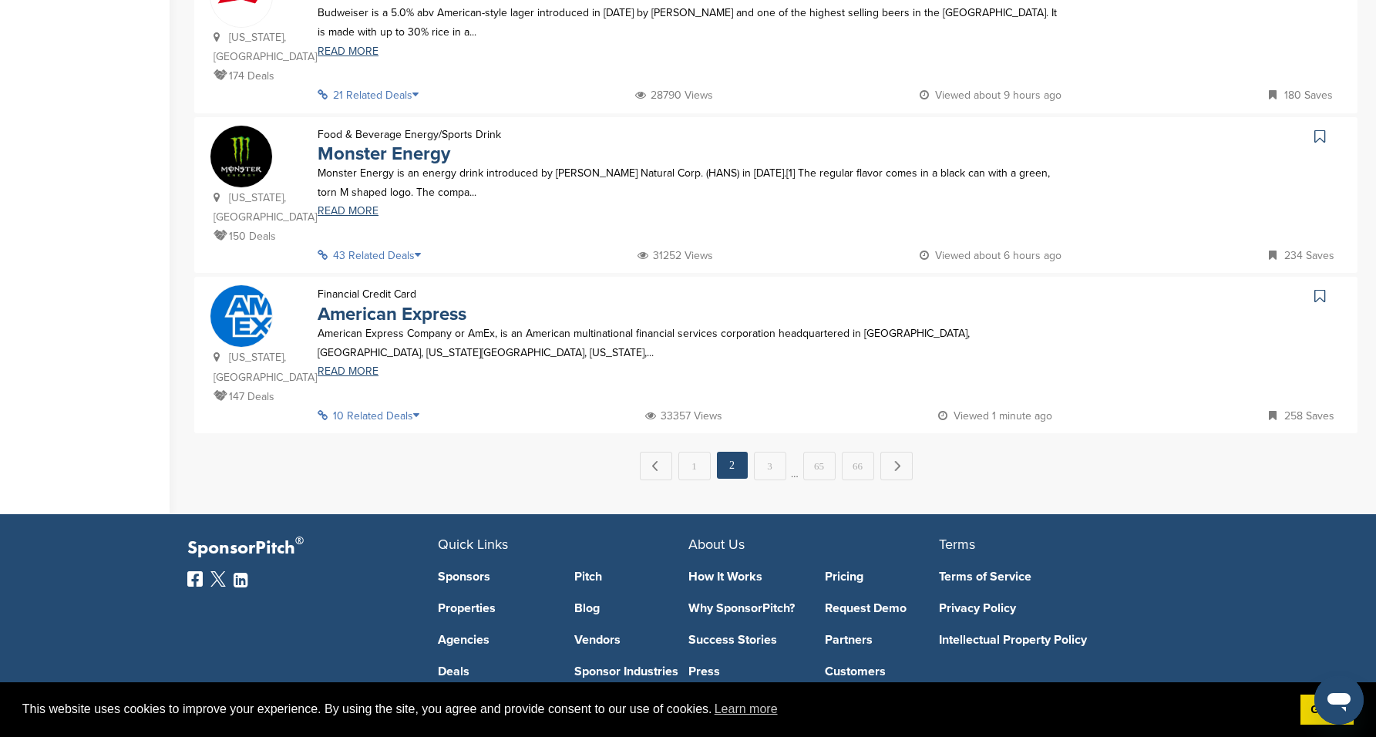
click at [792, 452] on span "…" at bounding box center [795, 466] width 8 height 28
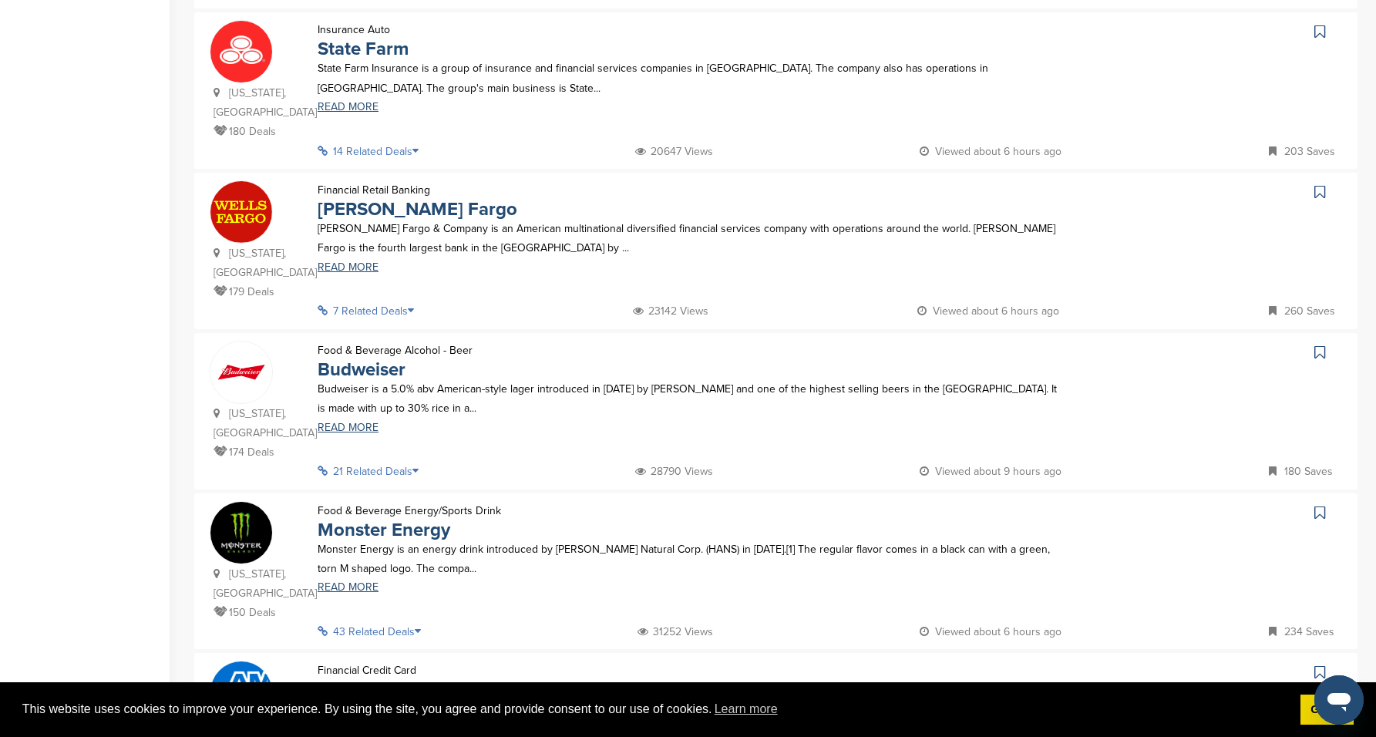
scroll to position [1131, 0]
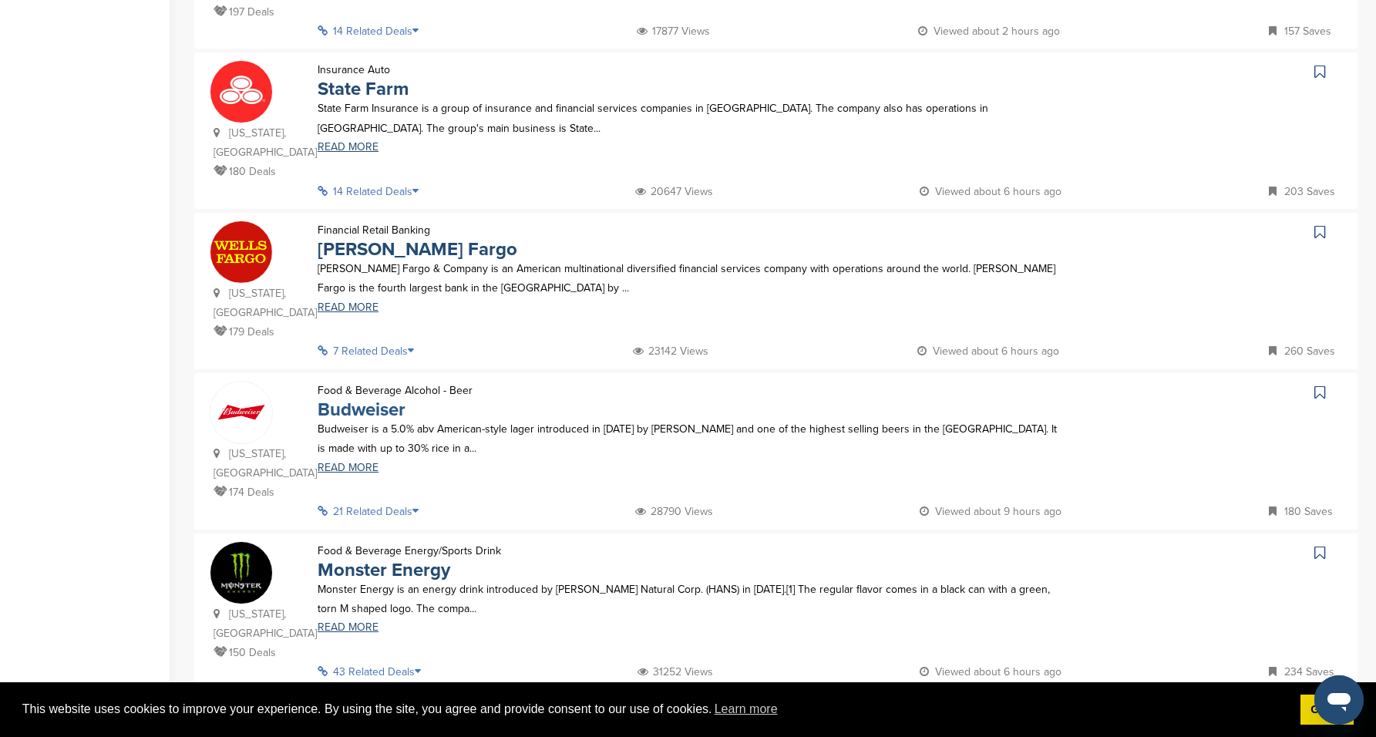
click at [383, 398] on link "Budweiser" at bounding box center [362, 409] width 88 height 22
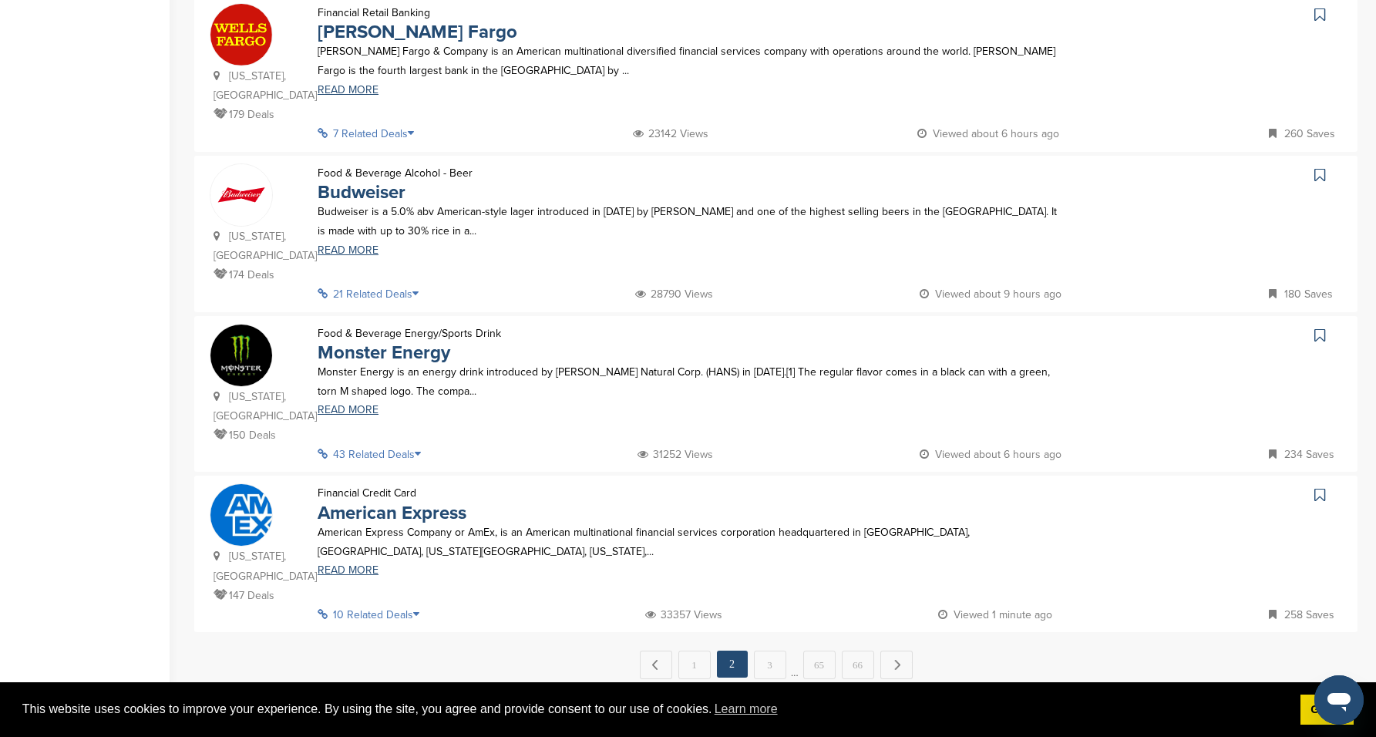
scroll to position [1389, 0]
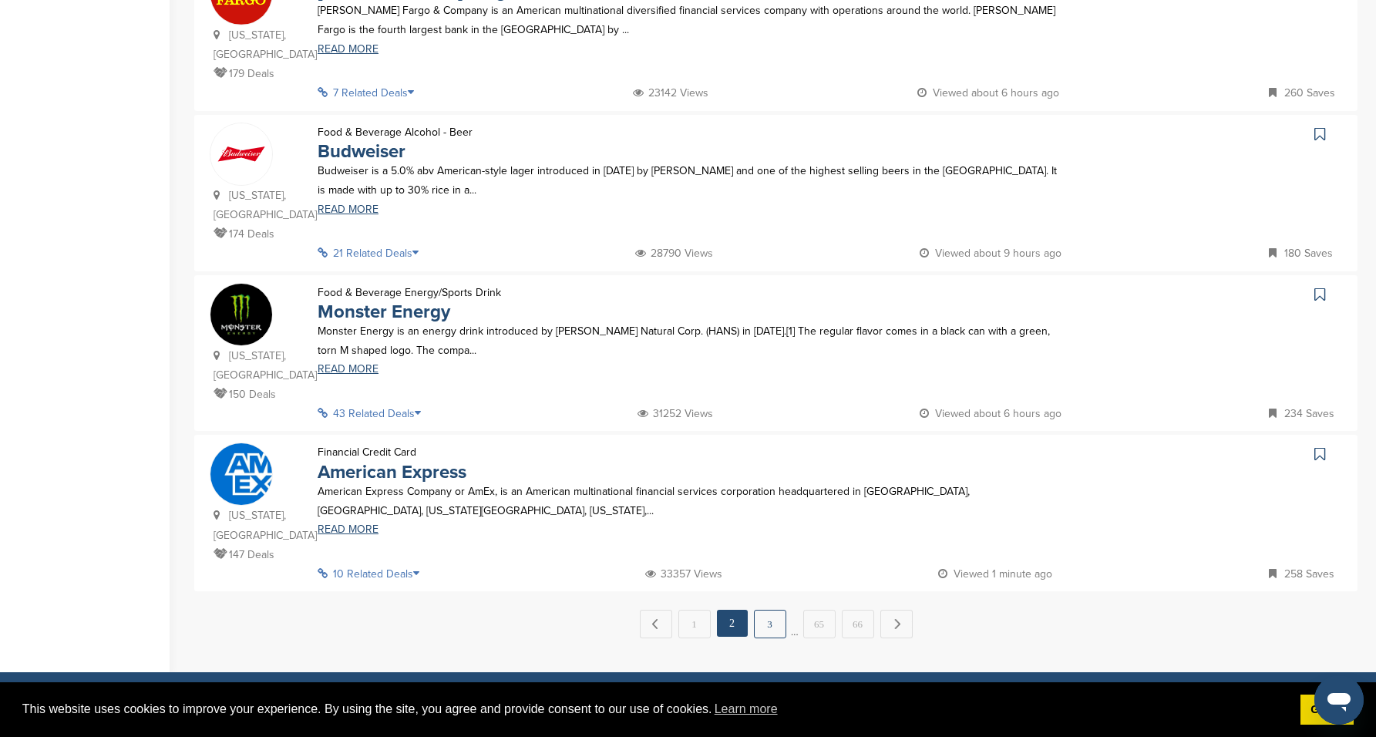
click at [767, 610] on link "3" at bounding box center [770, 624] width 32 height 29
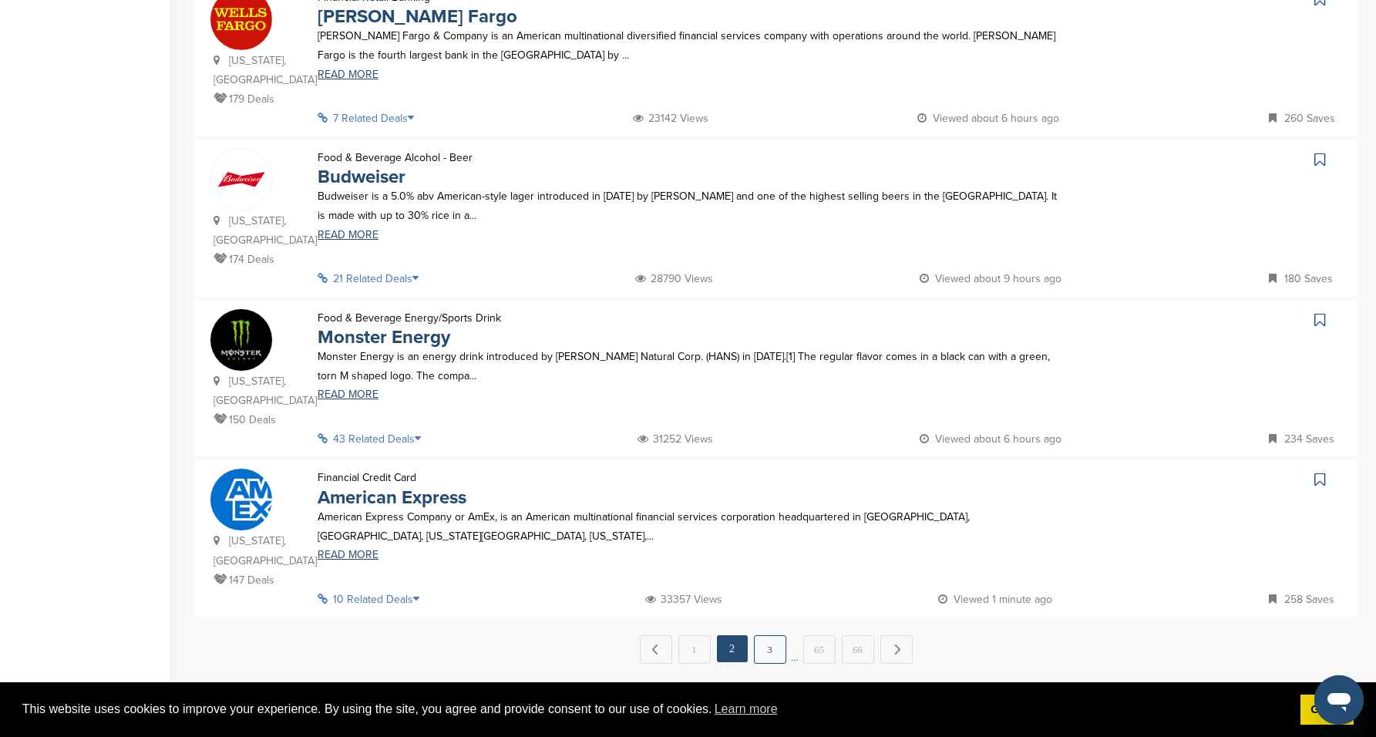
click at [768, 635] on link "3" at bounding box center [770, 649] width 32 height 29
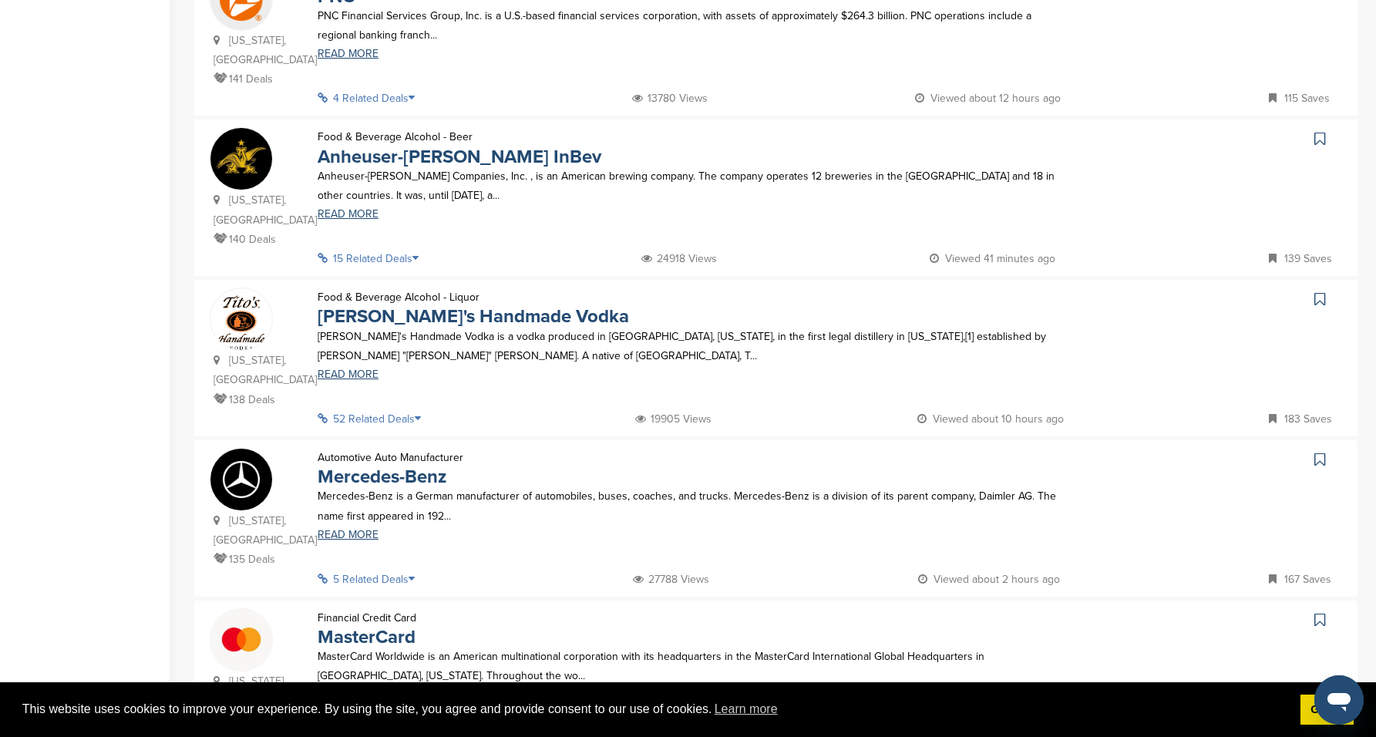
scroll to position [764, 0]
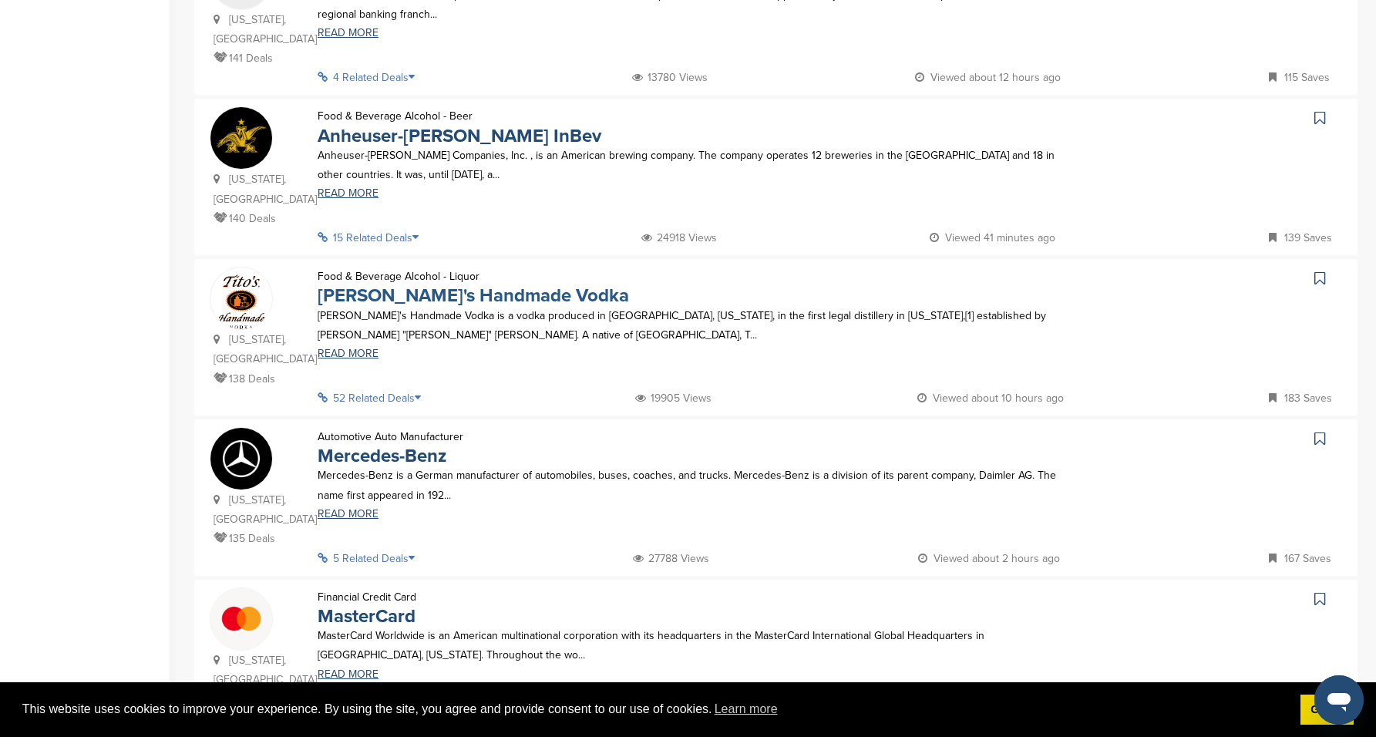
click at [435, 284] on link "Tito's Handmade Vodka" at bounding box center [473, 295] width 311 height 22
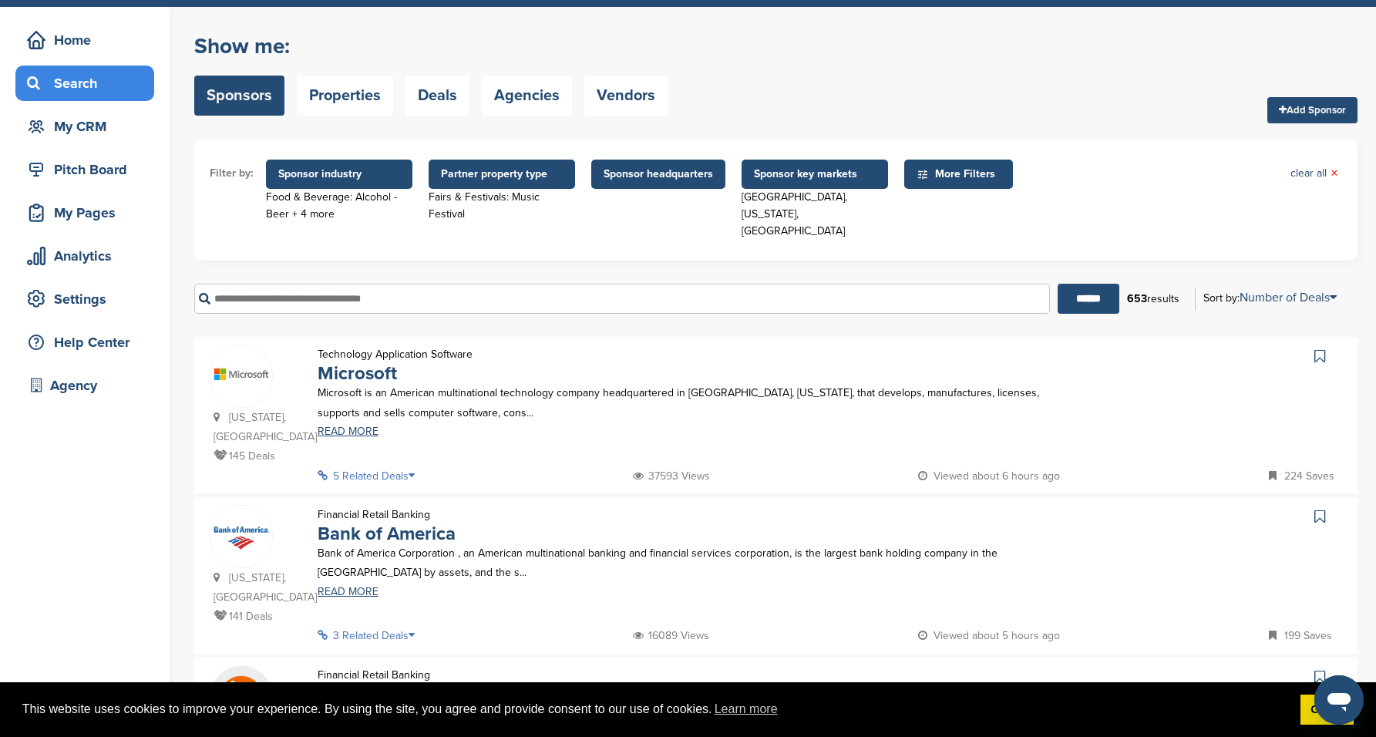
scroll to position [0, 0]
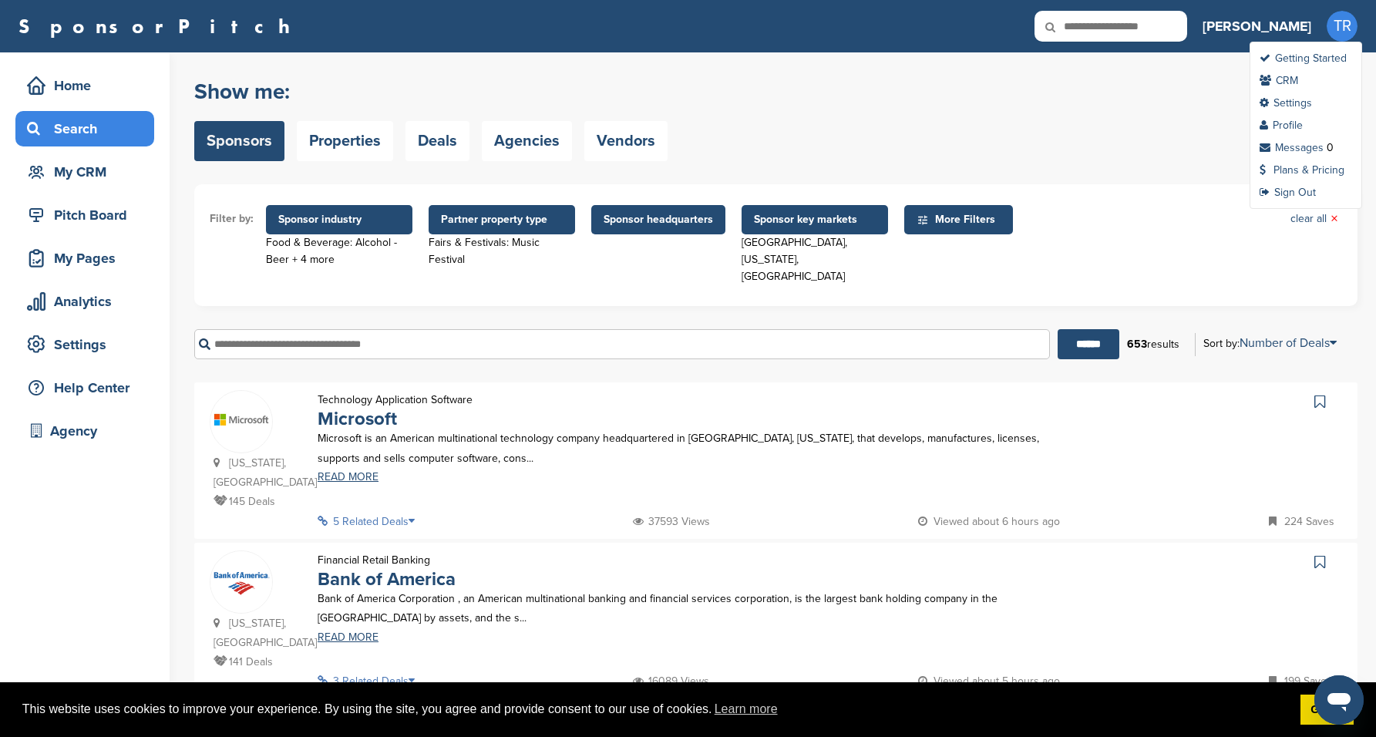
click at [1337, 36] on span "TR" at bounding box center [1341, 26] width 31 height 31
click at [1339, 170] on link "Plans & Pricing" at bounding box center [1301, 169] width 85 height 13
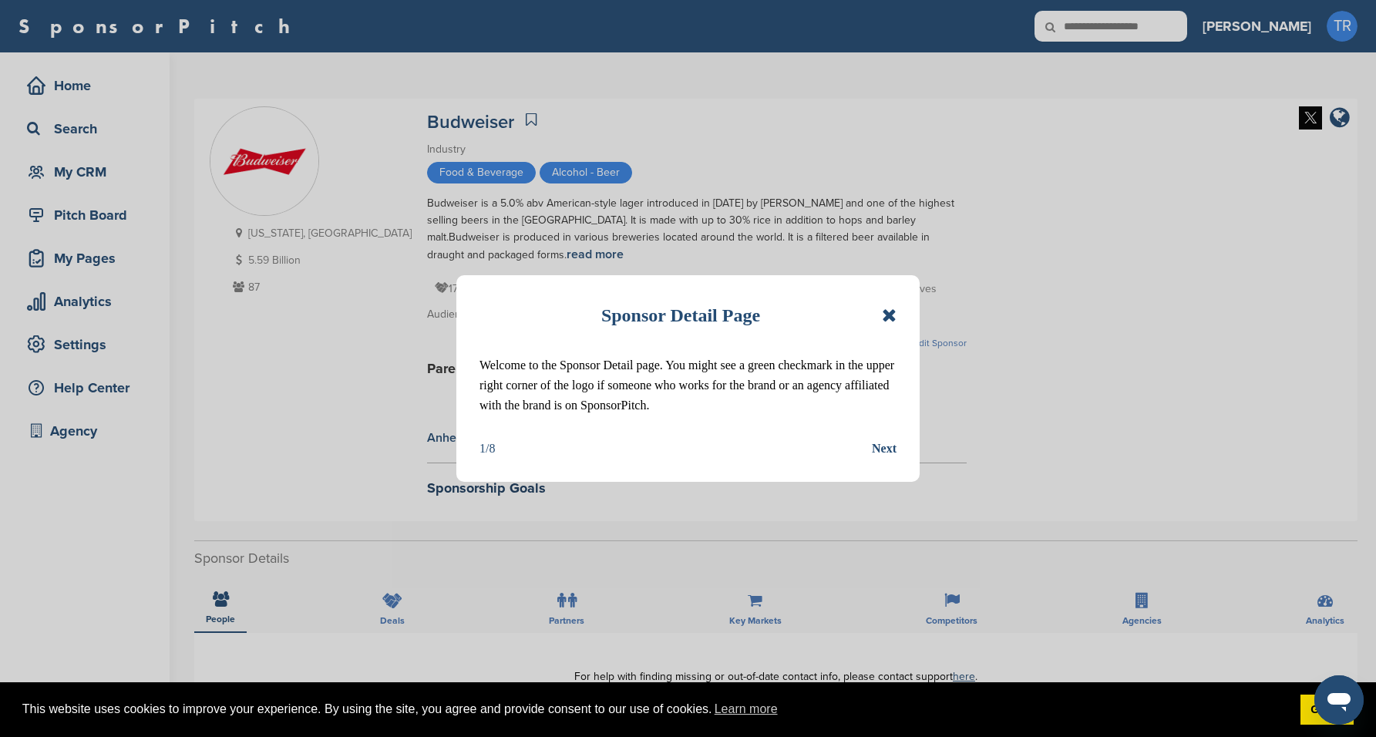
click at [884, 314] on icon at bounding box center [889, 315] width 15 height 18
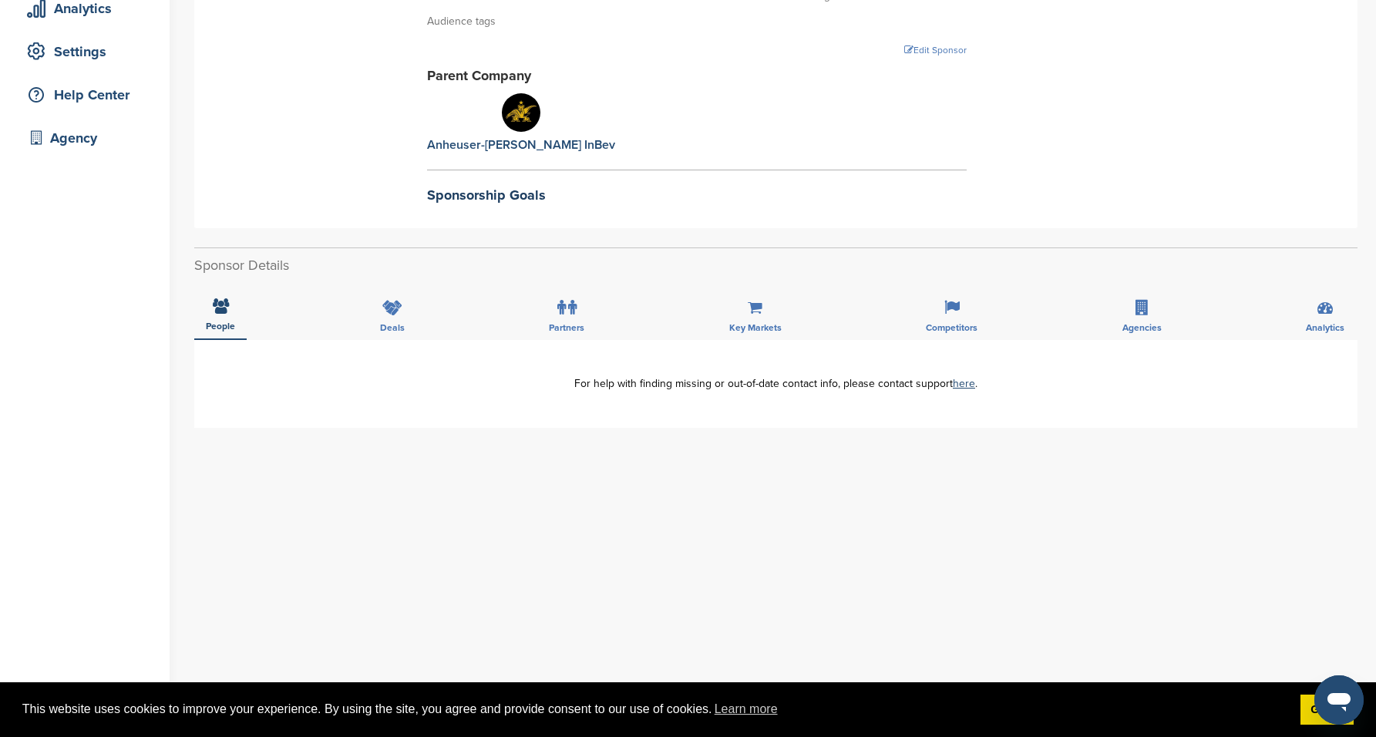
scroll to position [294, 0]
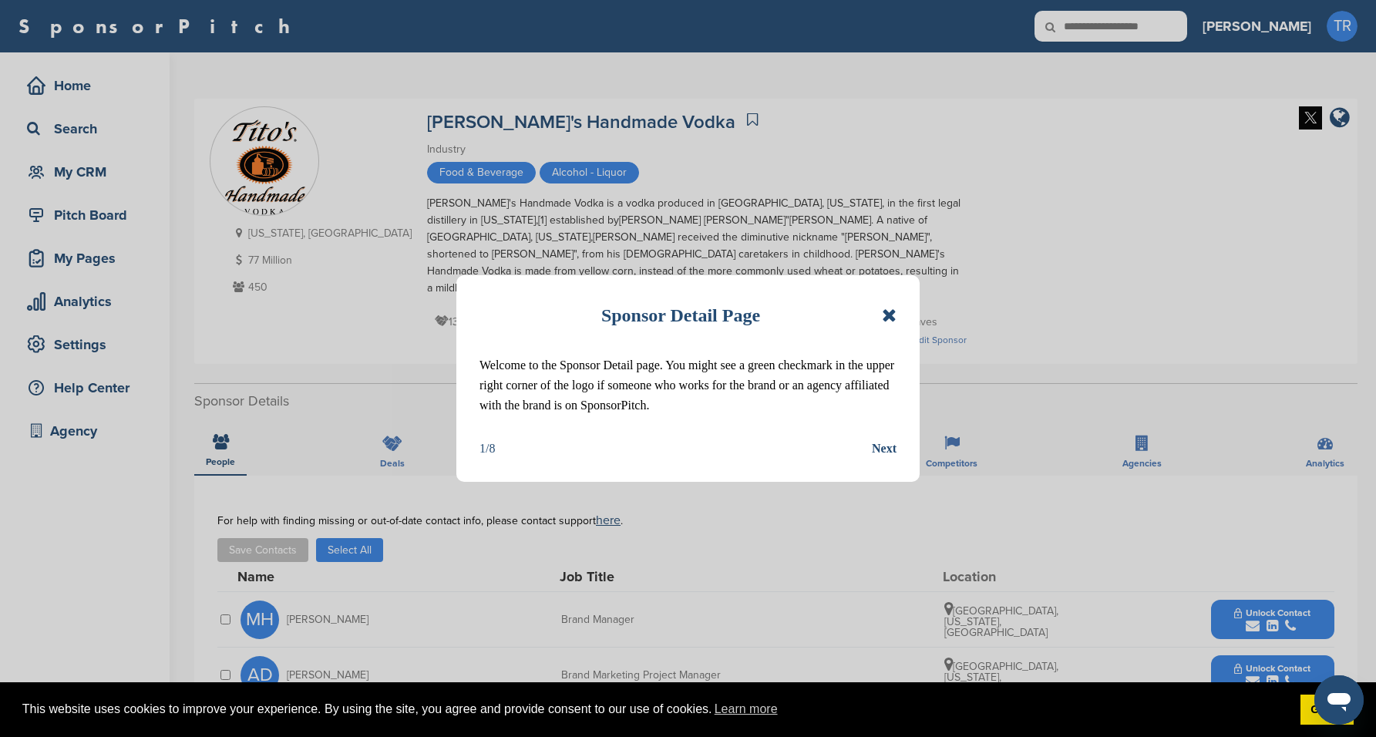
click at [895, 315] on icon at bounding box center [889, 315] width 15 height 18
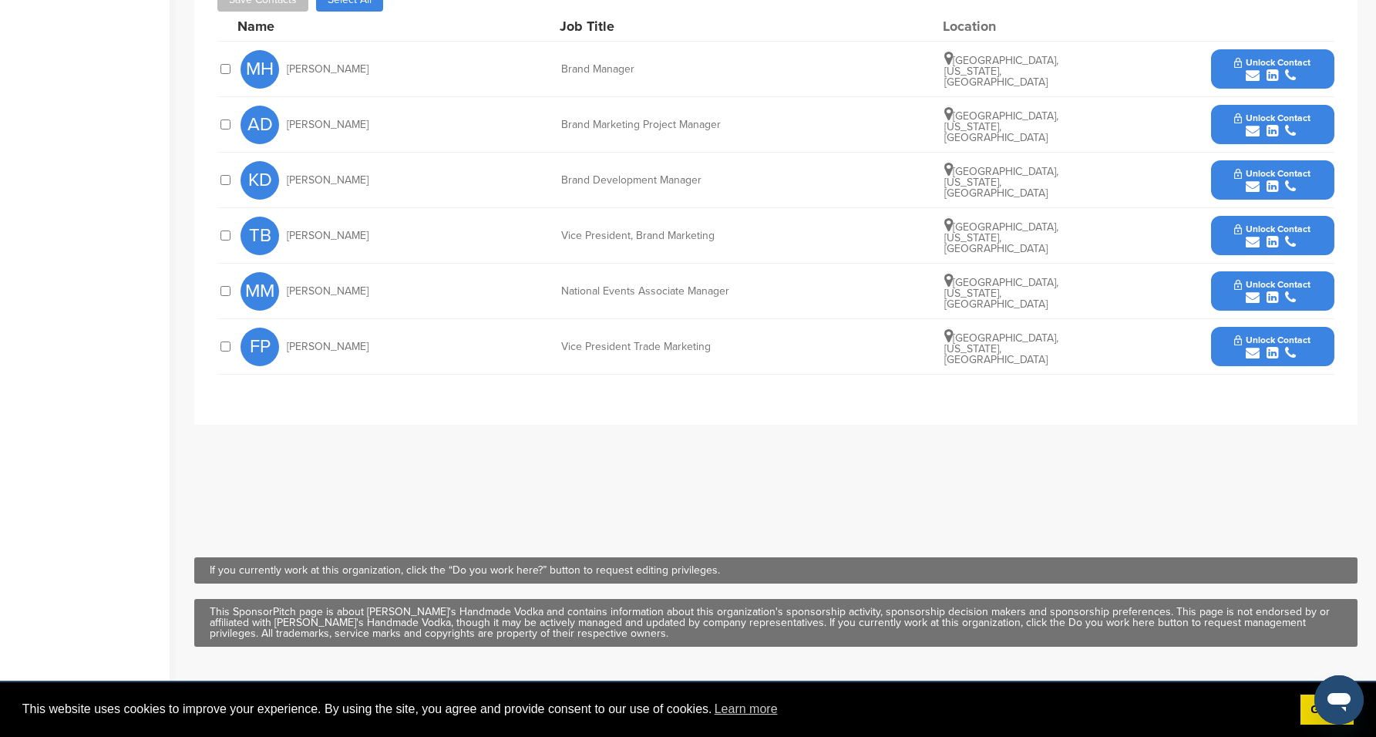
scroll to position [508, 0]
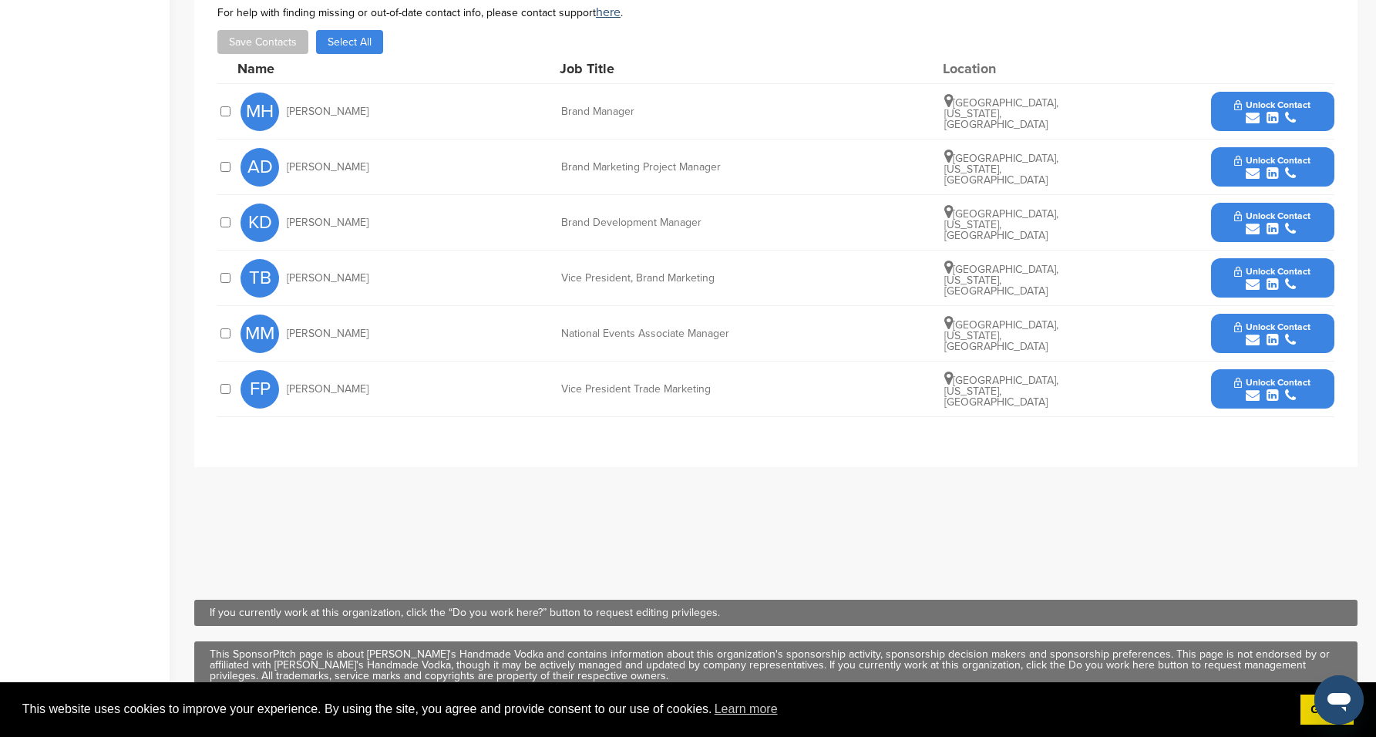
click at [1260, 99] on span "Unlock Contact" at bounding box center [1272, 104] width 76 height 11
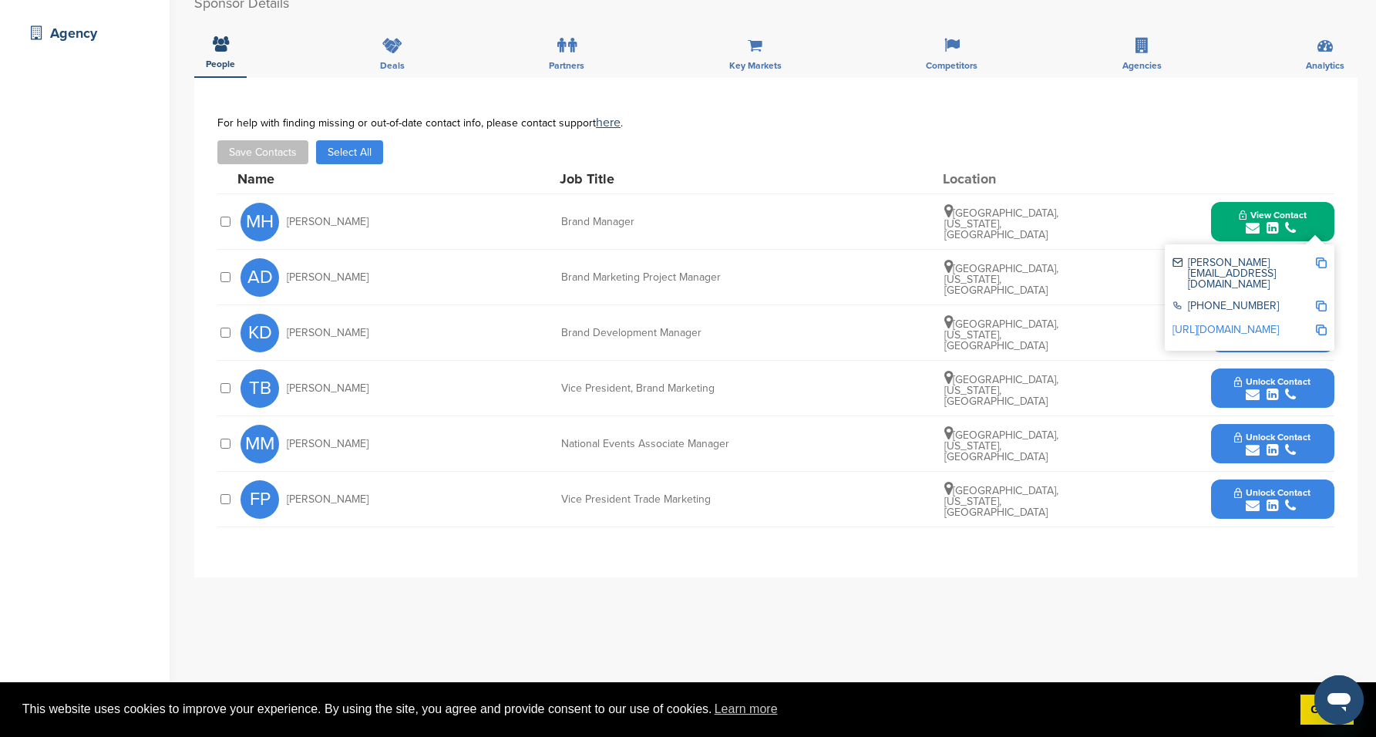
scroll to position [393, 0]
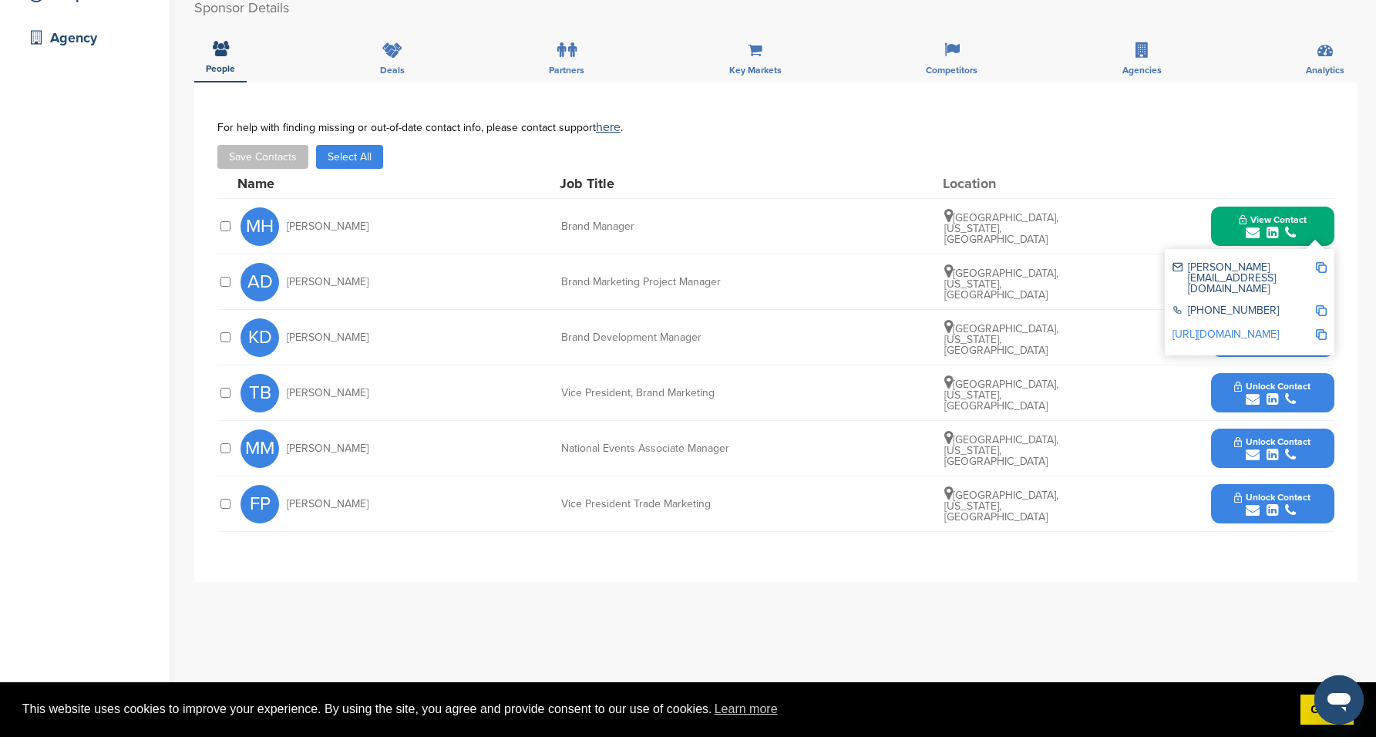
click at [1166, 150] on div "Save Contacts Select All" at bounding box center [775, 157] width 1117 height 24
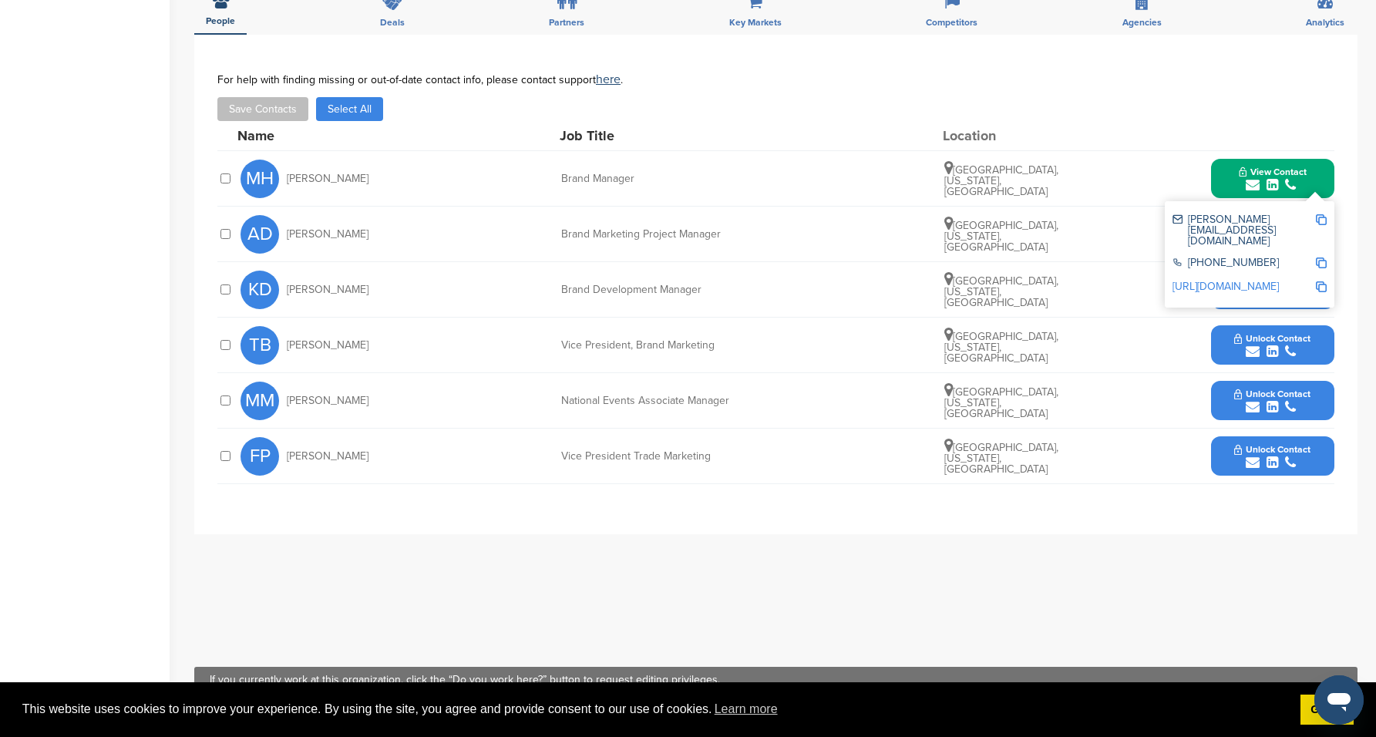
scroll to position [336, 0]
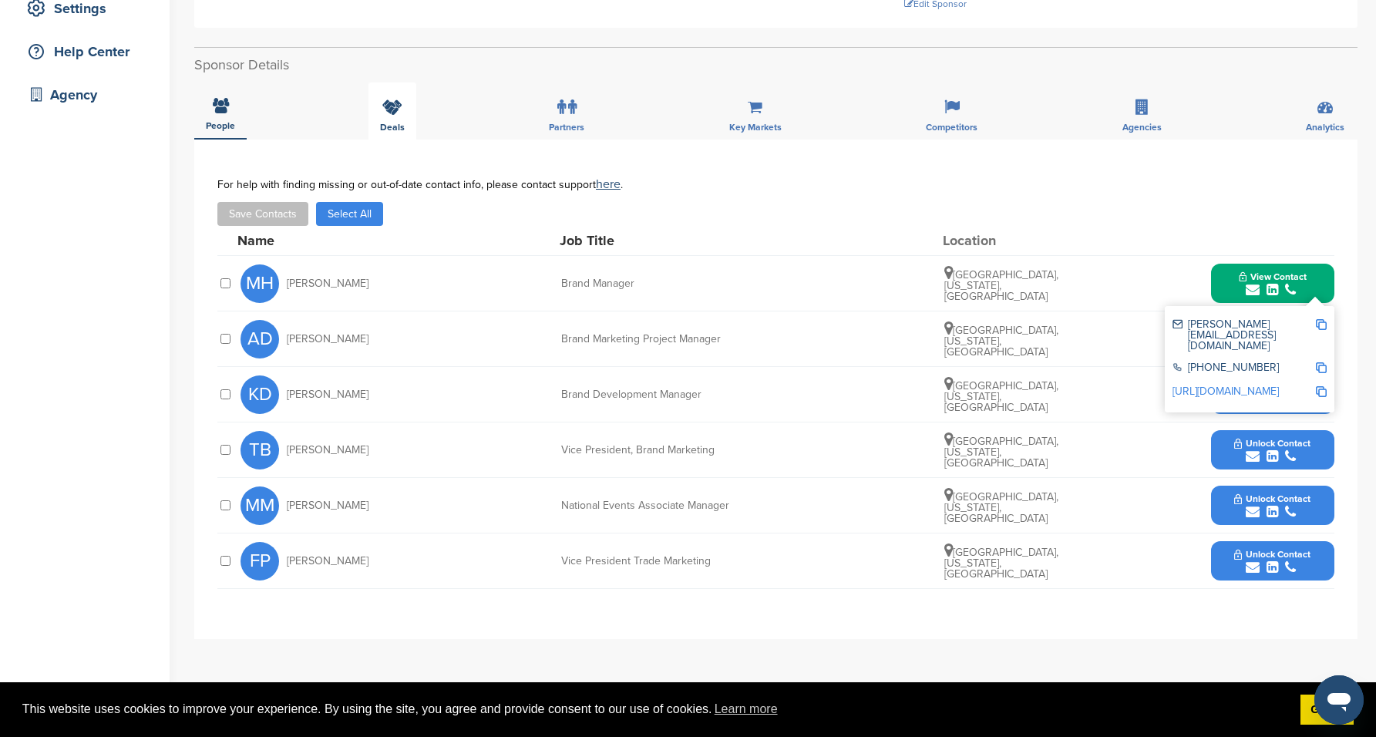
click at [408, 106] on div "Deals" at bounding box center [392, 110] width 48 height 57
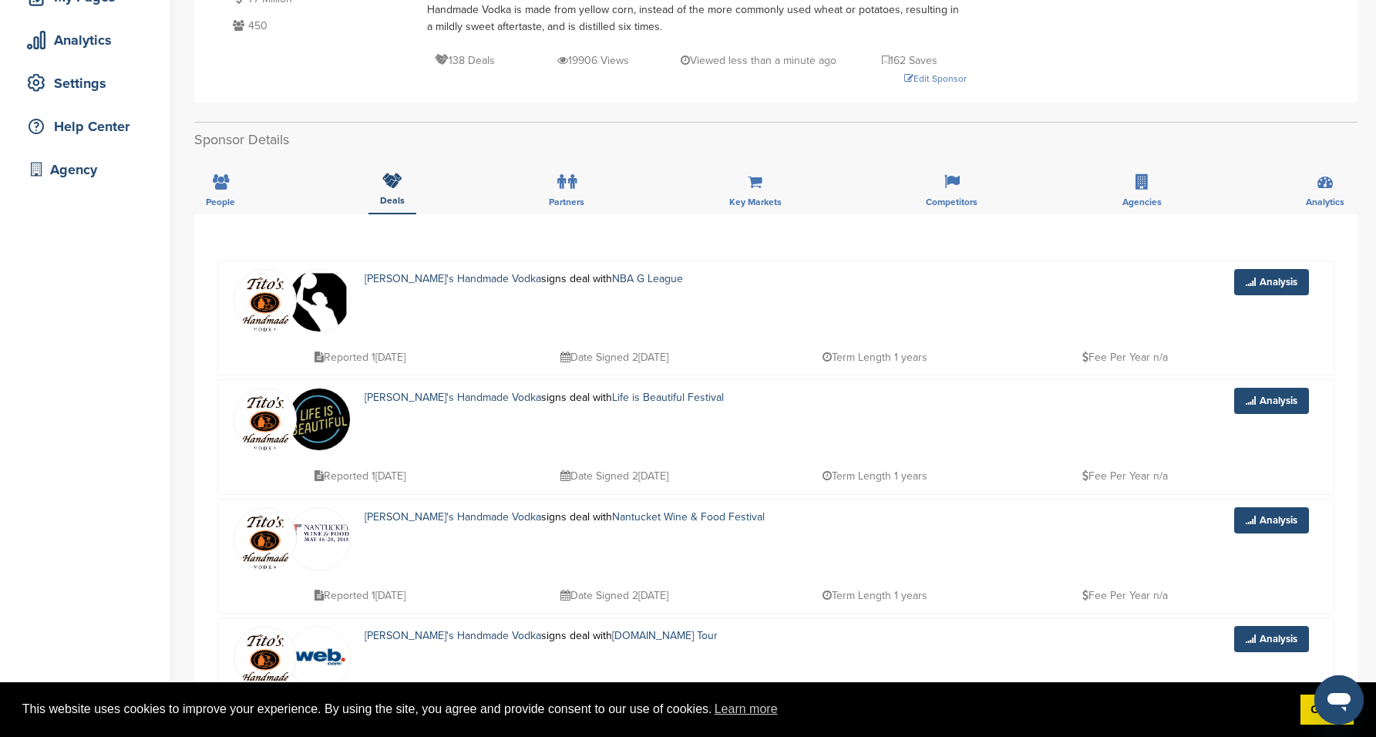
scroll to position [266, 0]
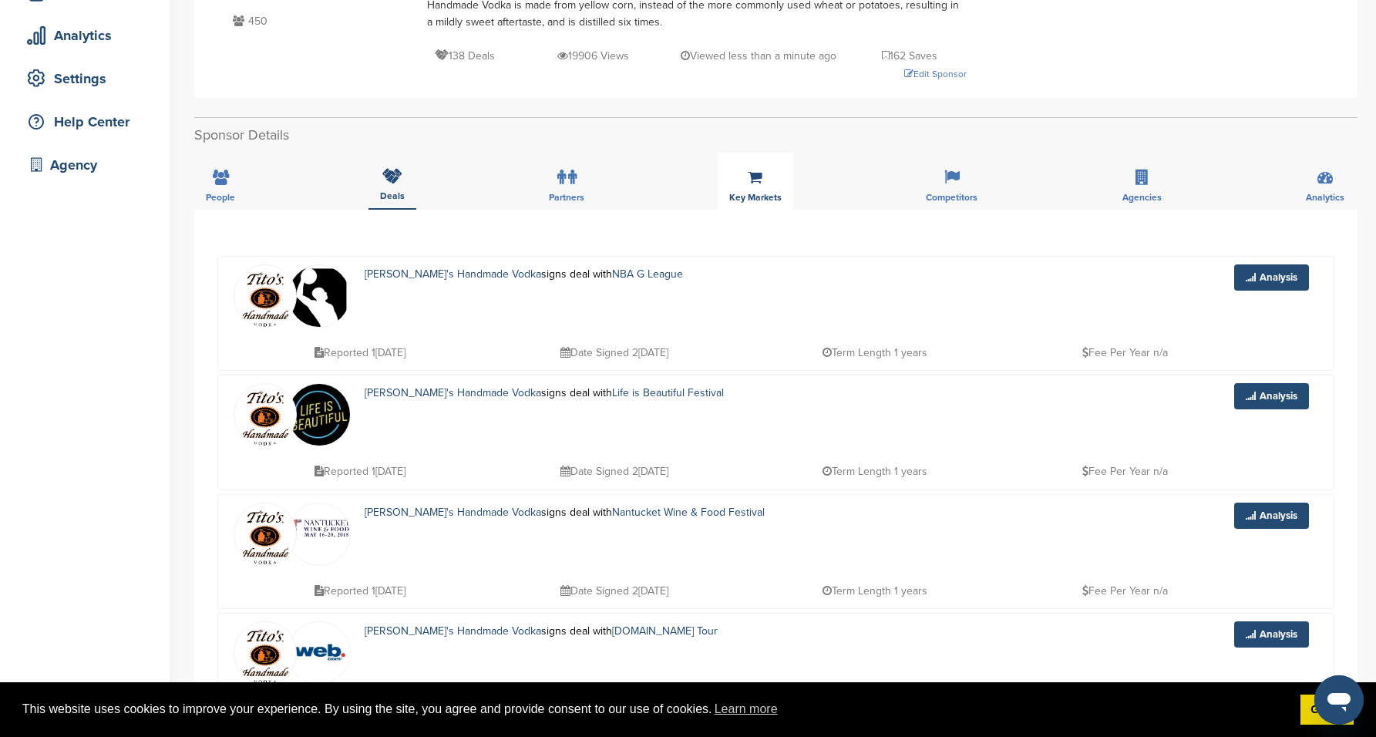
click at [235, 193] on span "Key Markets" at bounding box center [220, 197] width 29 height 9
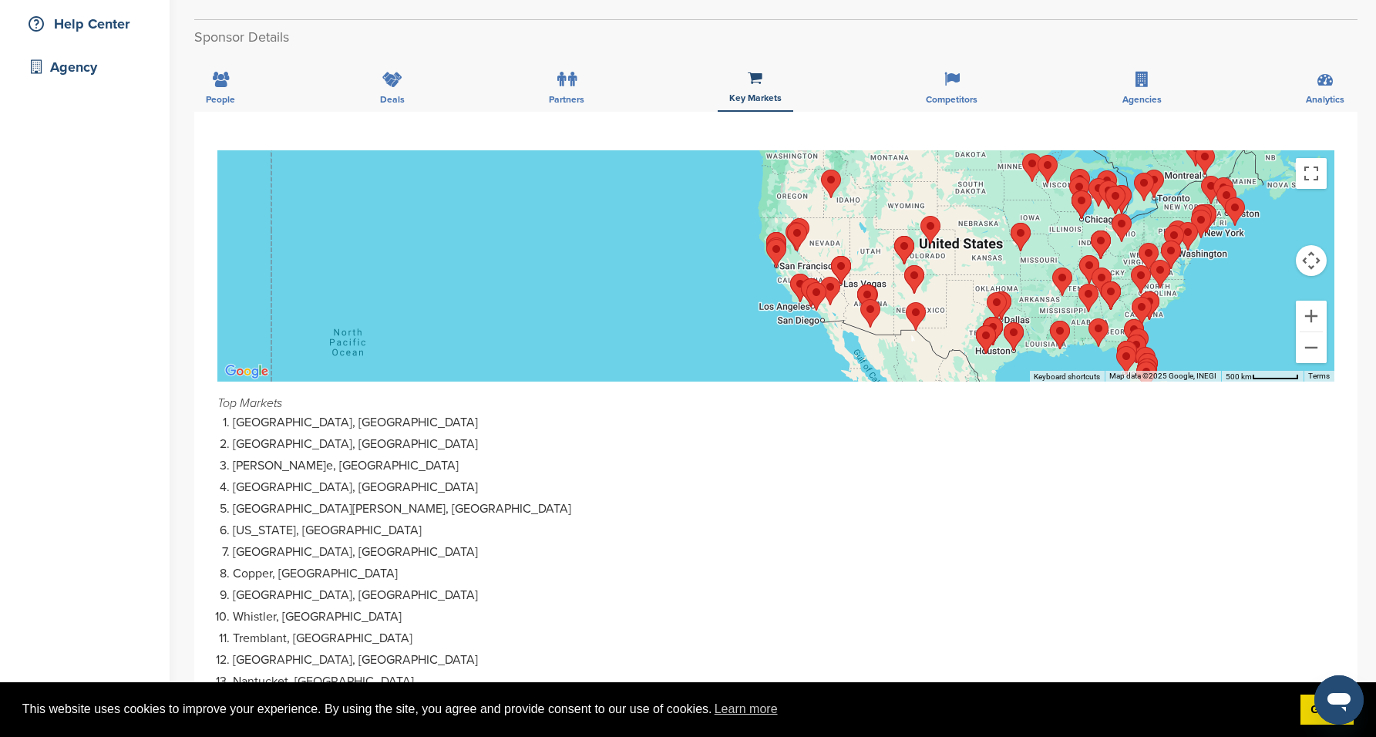
scroll to position [301, 0]
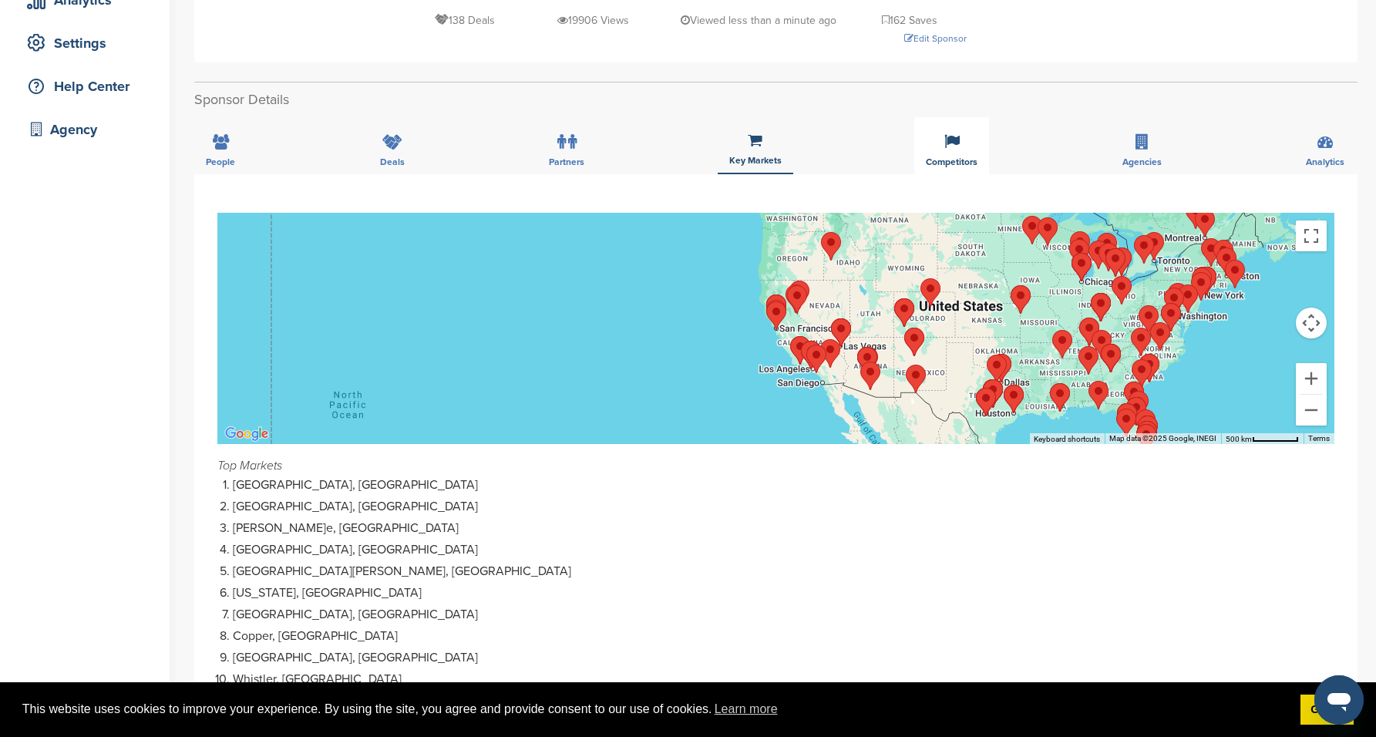
click at [967, 134] on div "Competitors" at bounding box center [951, 145] width 75 height 57
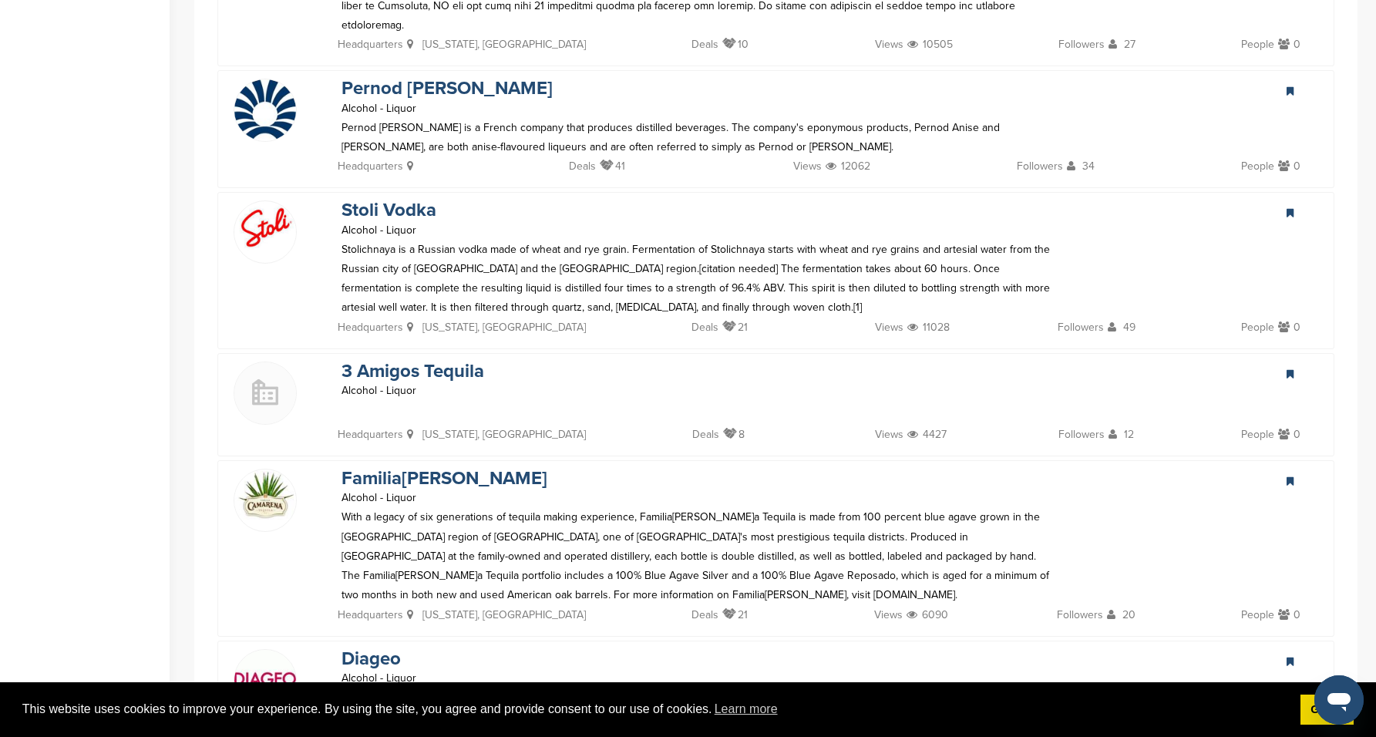
scroll to position [754, 0]
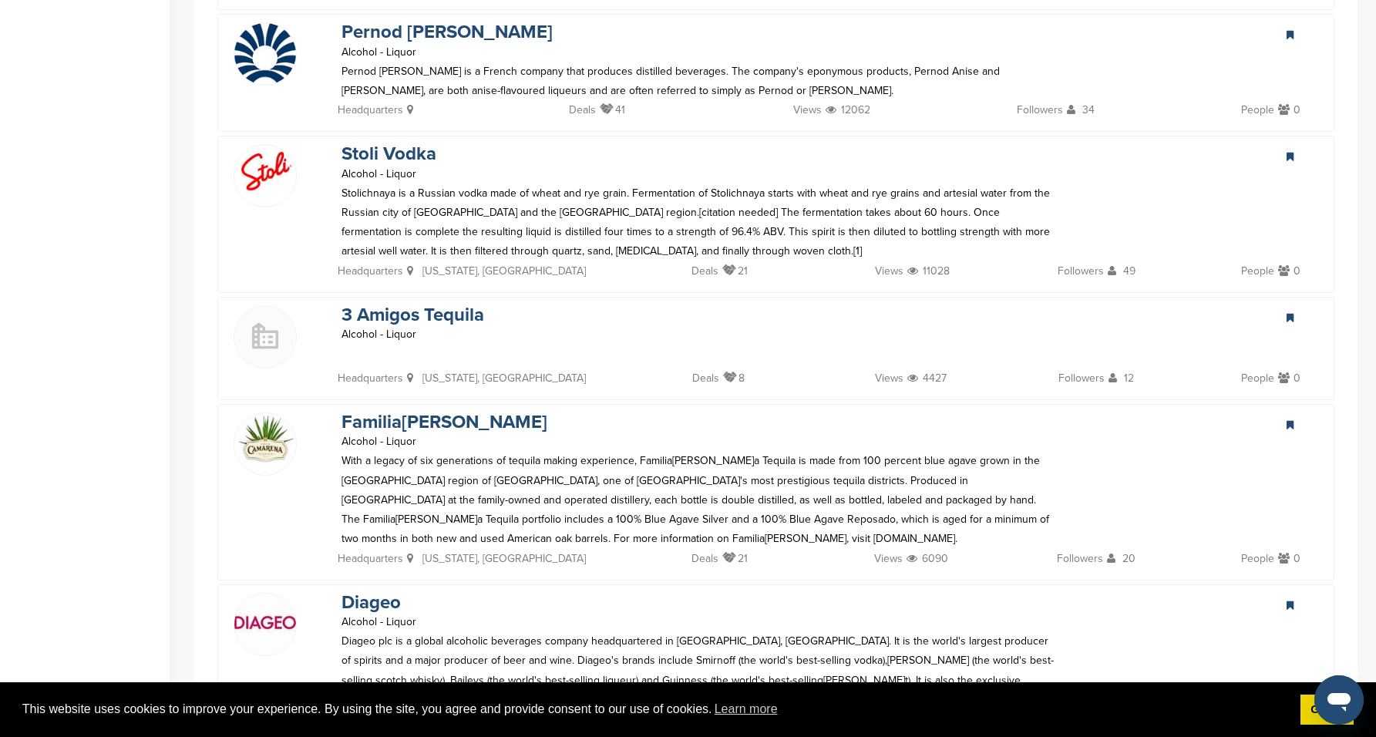
click at [277, 162] on img at bounding box center [265, 171] width 62 height 48
click at [392, 143] on link "Stoli Vodka" at bounding box center [388, 154] width 95 height 22
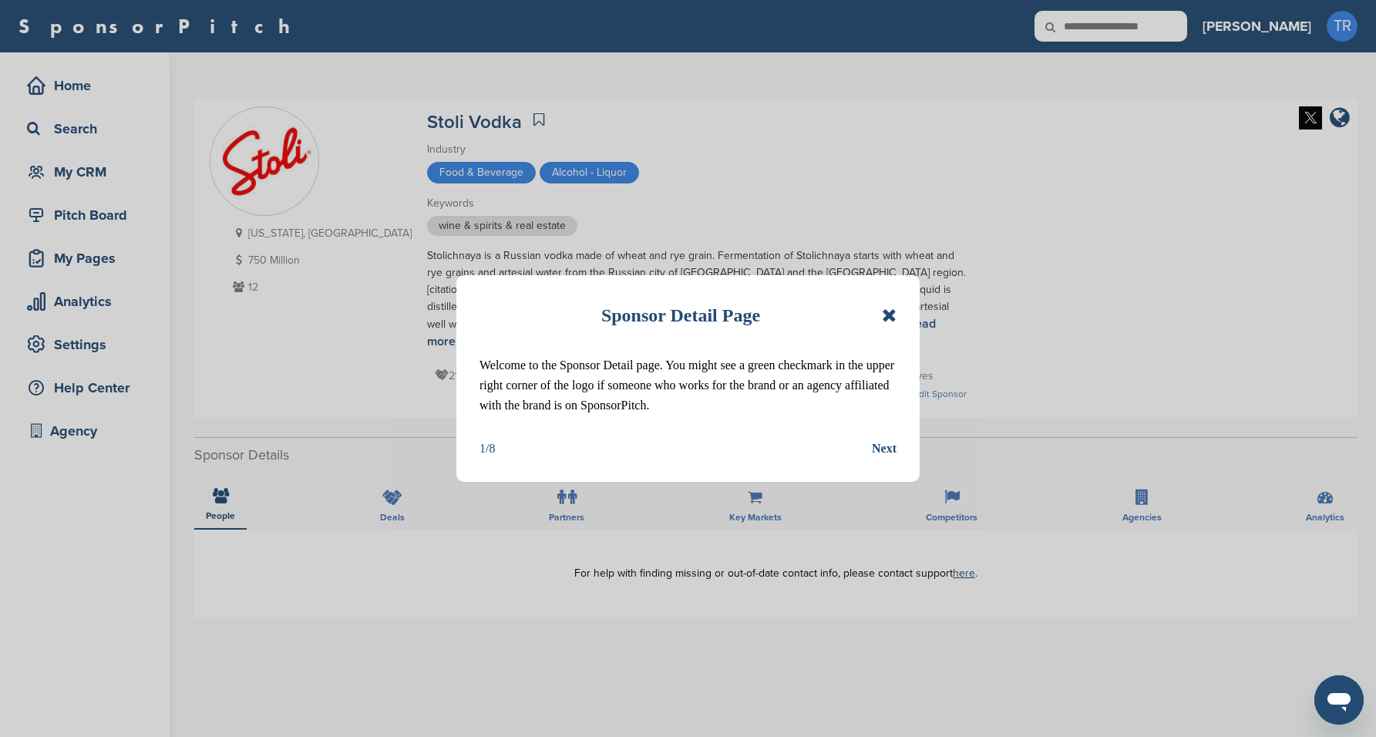
click at [888, 313] on icon at bounding box center [889, 315] width 15 height 18
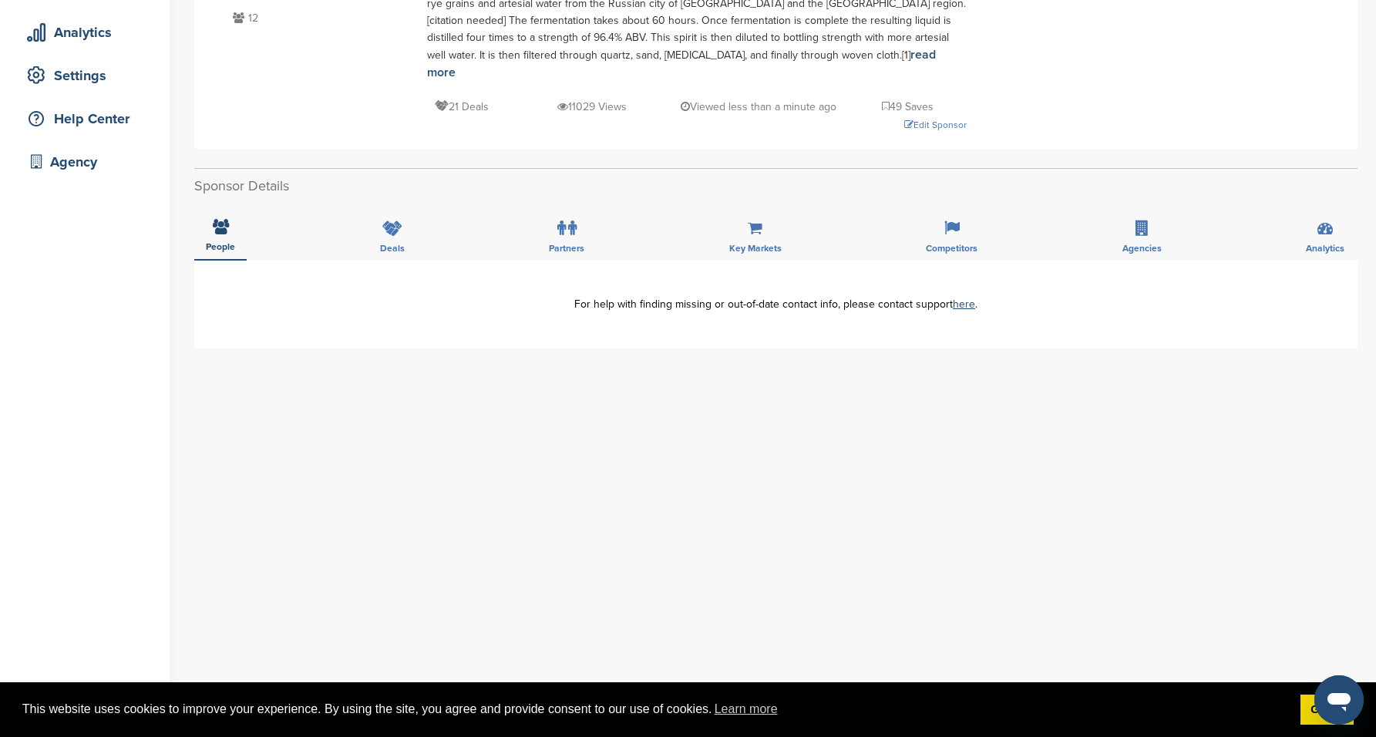
scroll to position [295, 0]
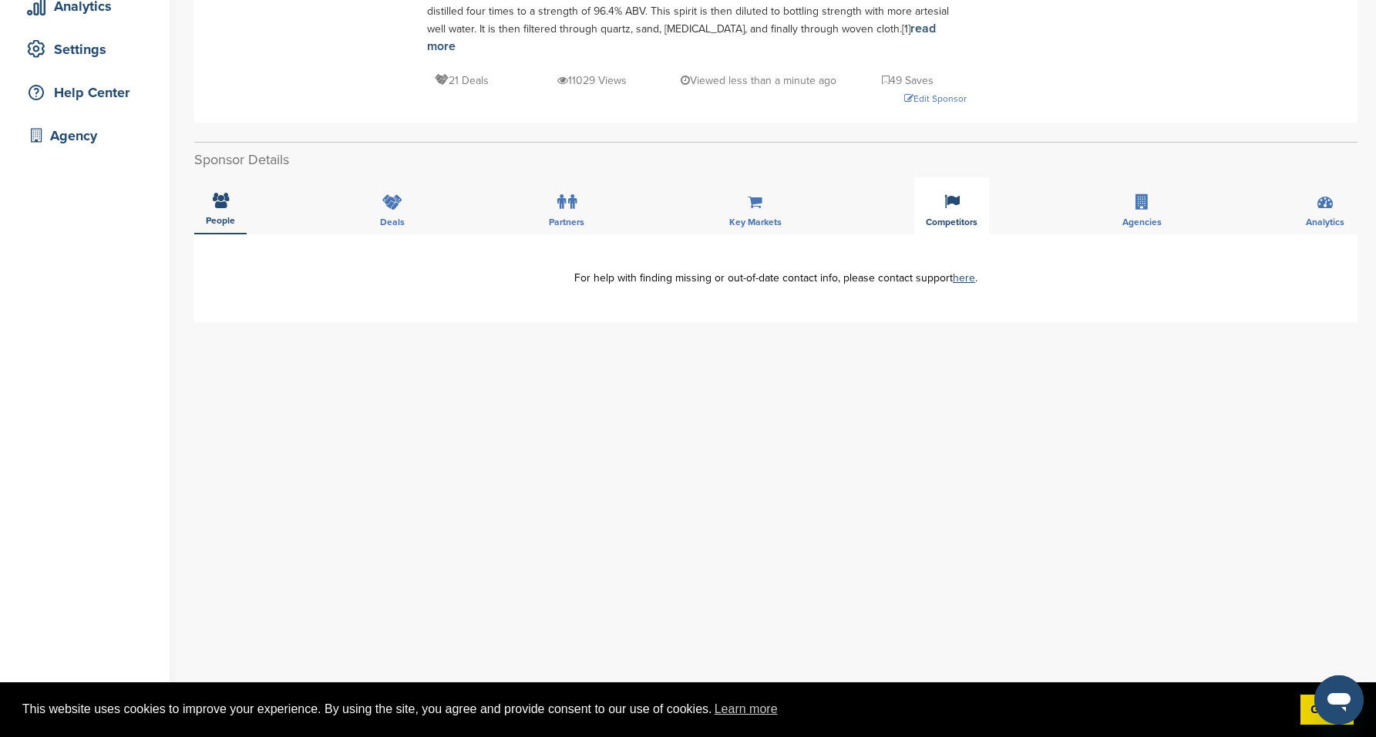
click at [980, 200] on div "Competitors" at bounding box center [951, 205] width 75 height 57
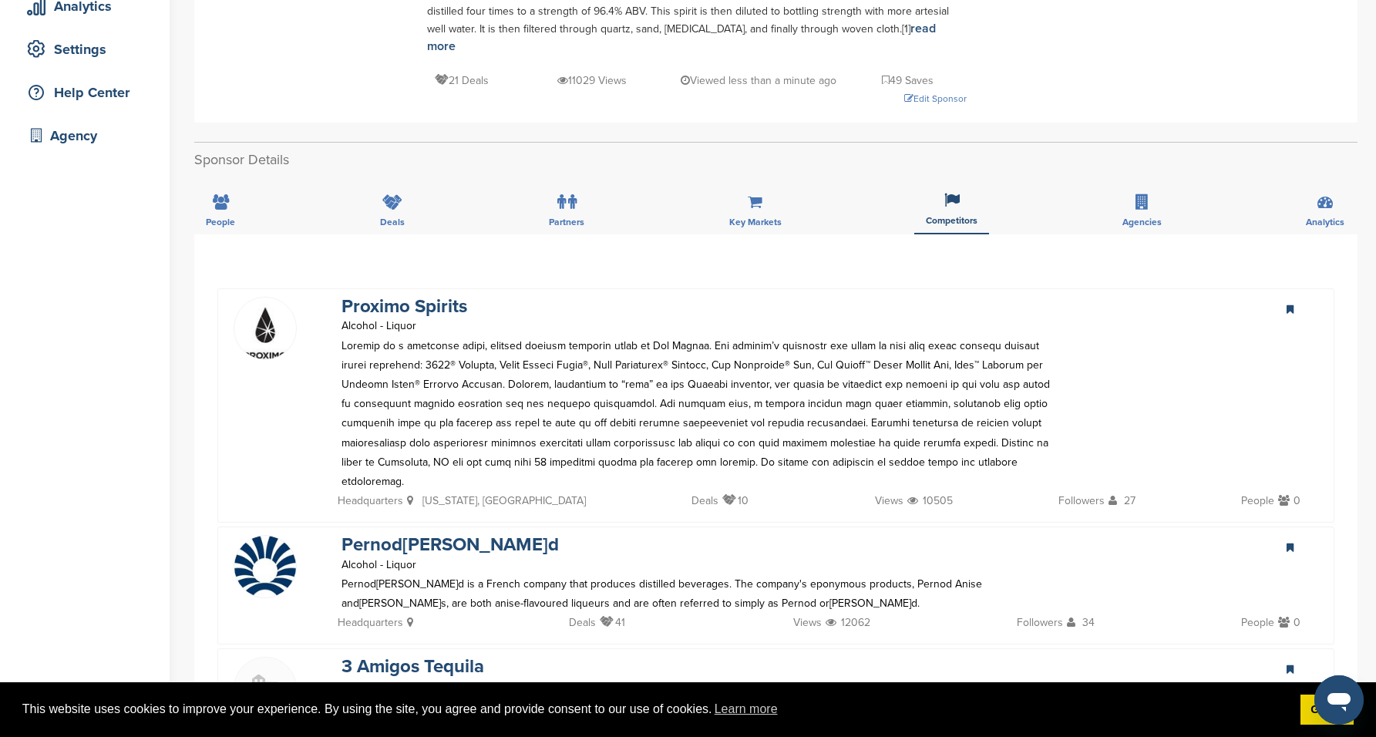
scroll to position [965, 0]
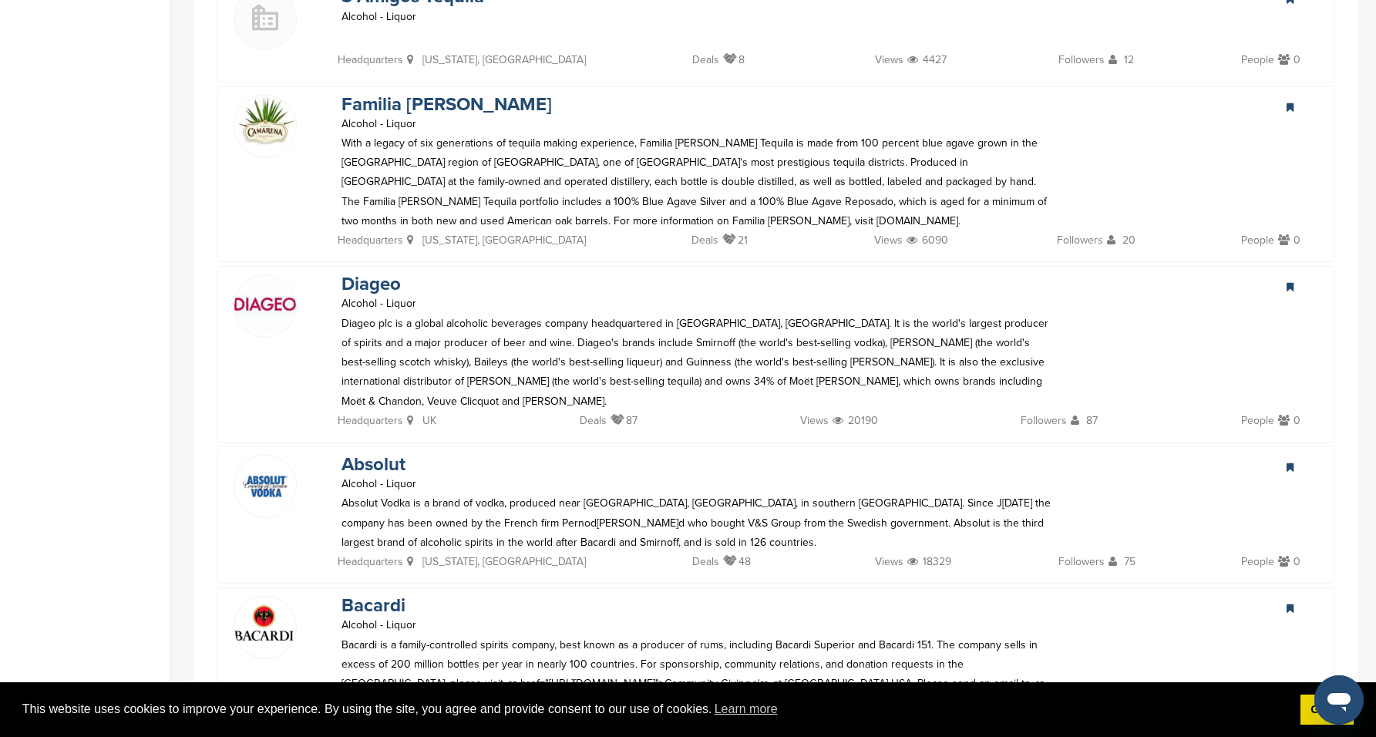
click at [270, 294] on img at bounding box center [265, 304] width 62 height 58
click at [267, 277] on img at bounding box center [265, 304] width 62 height 58
click at [382, 273] on link "Diageo" at bounding box center [370, 284] width 59 height 22
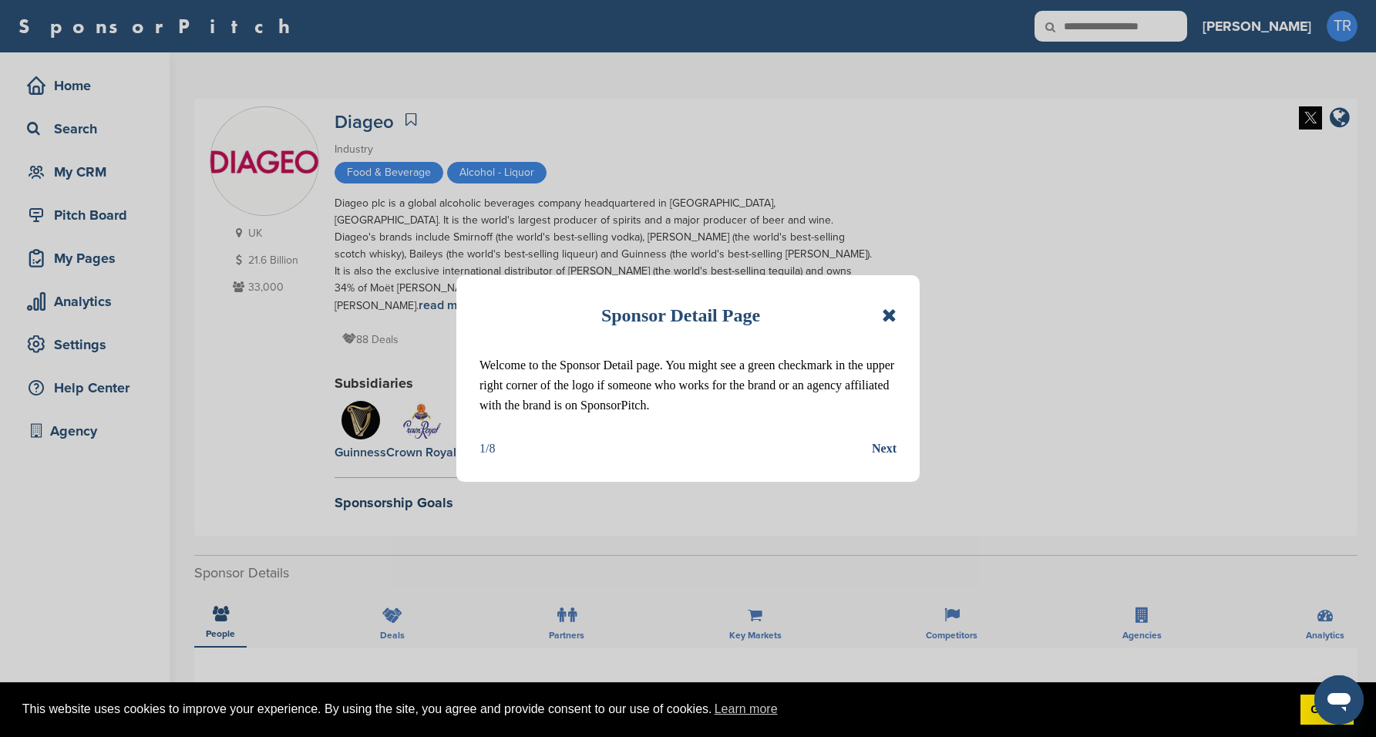
click at [876, 308] on div "Sponsor Detail Page" at bounding box center [687, 315] width 417 height 34
click at [879, 308] on div "Sponsor Detail Page" at bounding box center [687, 315] width 417 height 34
click at [885, 313] on icon at bounding box center [889, 315] width 15 height 18
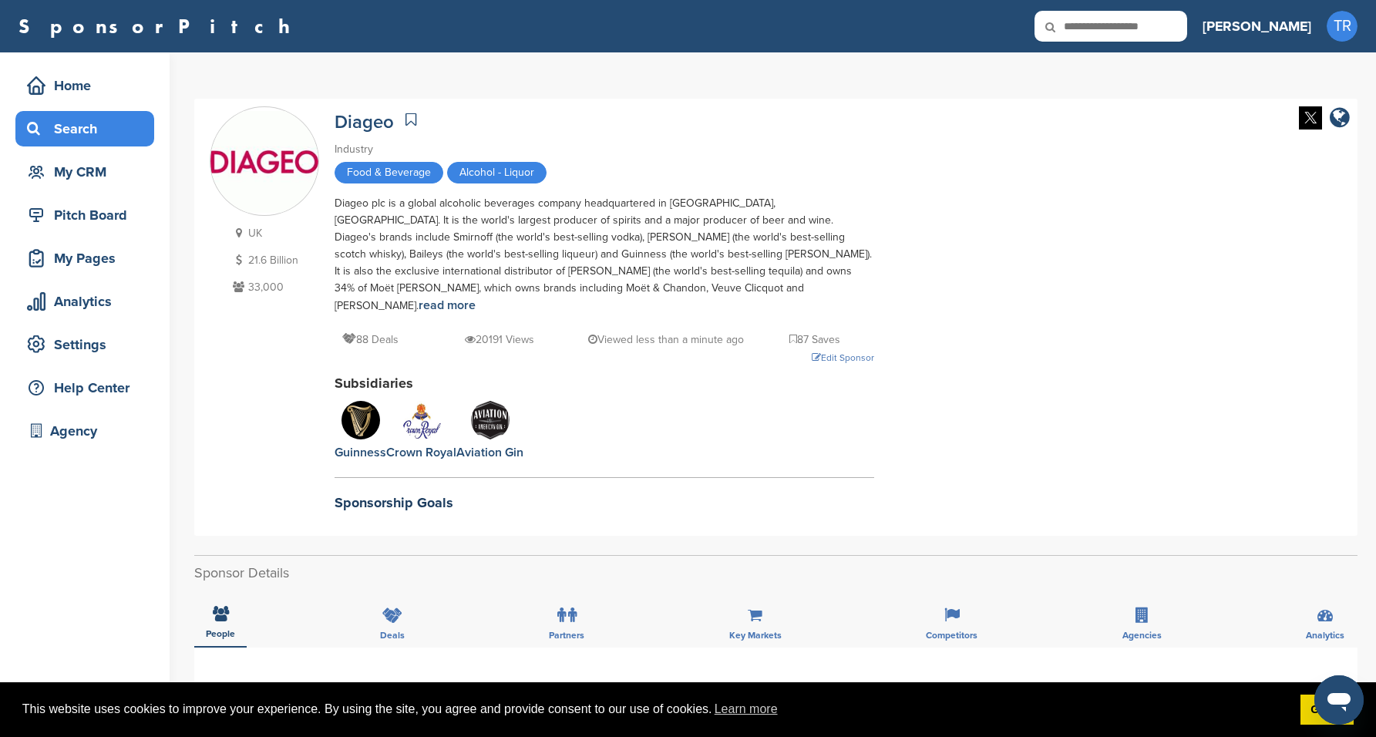
click at [99, 126] on div "Search" at bounding box center [88, 129] width 131 height 28
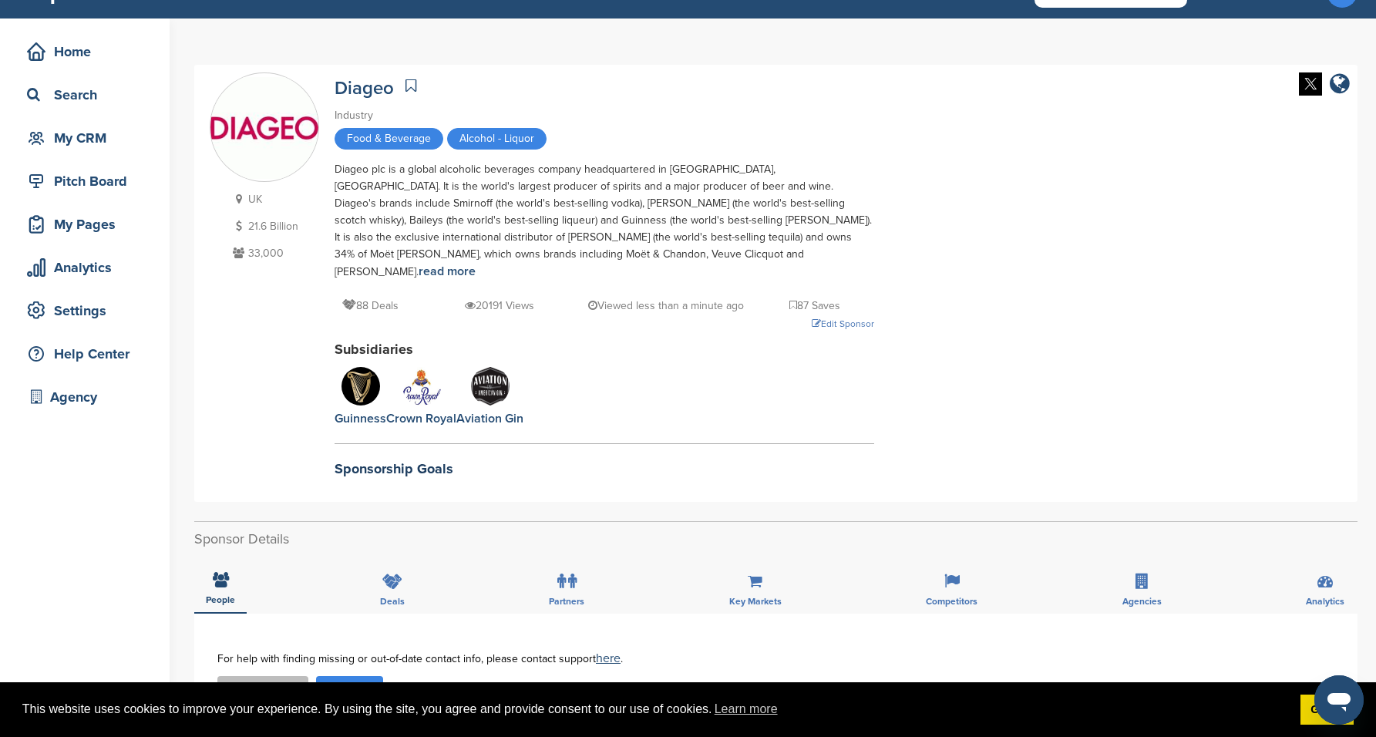
scroll to position [39, 0]
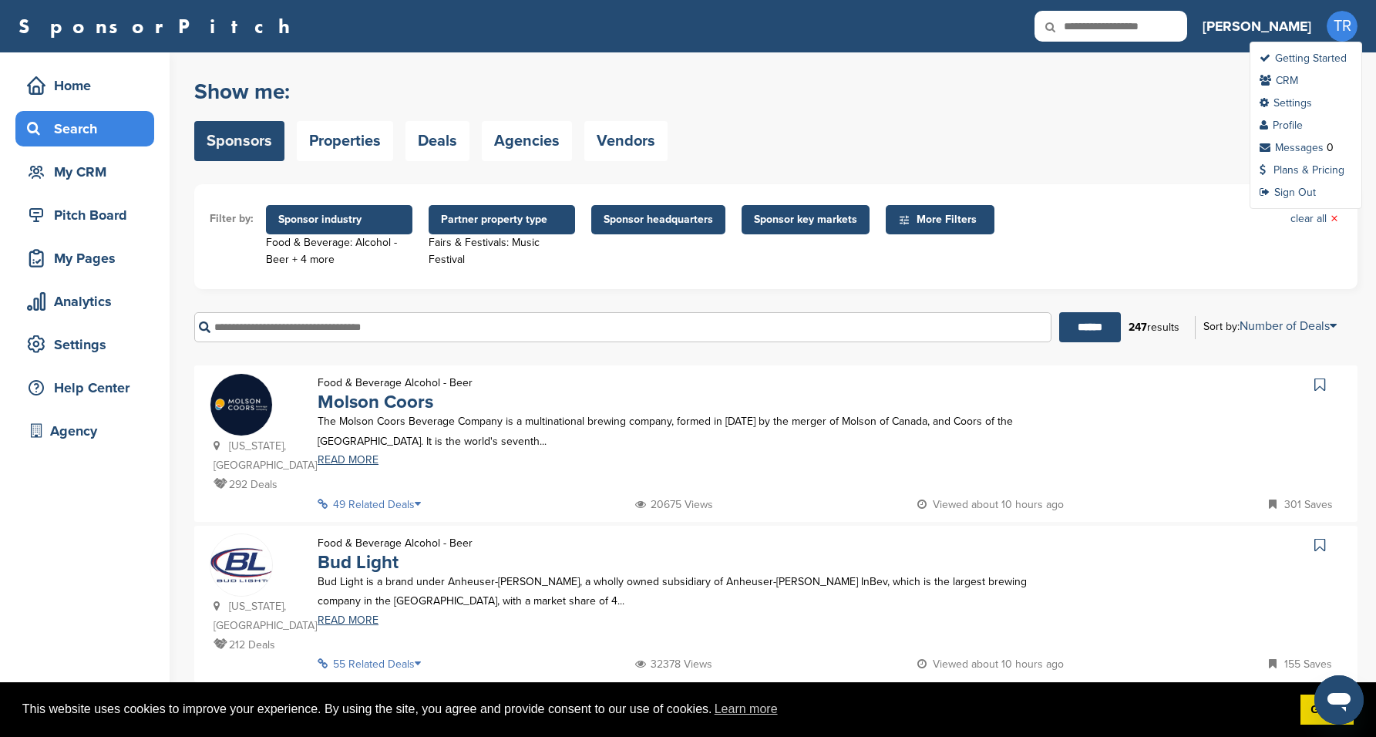
click at [1343, 21] on span "TR" at bounding box center [1341, 26] width 31 height 31
click at [90, 103] on div "Home Search My CRM" at bounding box center [84, 129] width 139 height 122
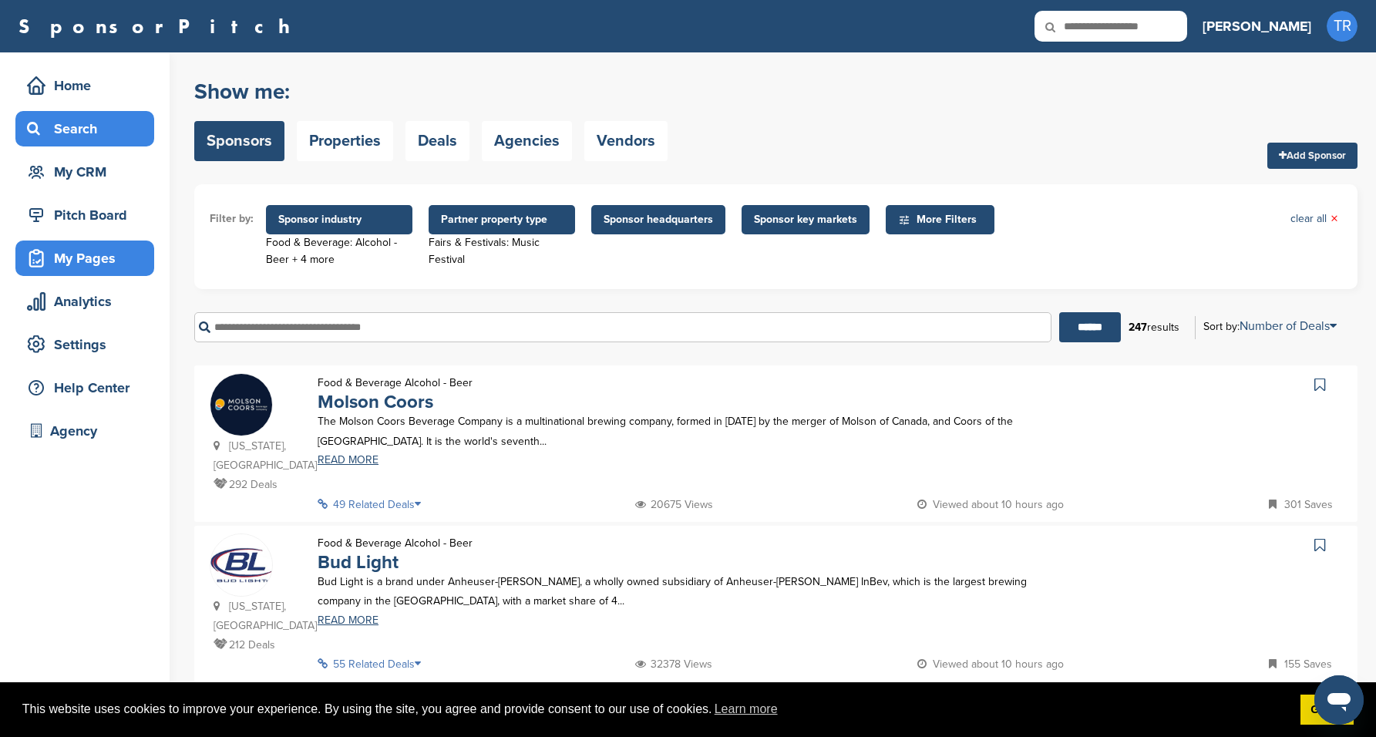
click at [123, 258] on div "My Pages" at bounding box center [88, 258] width 131 height 28
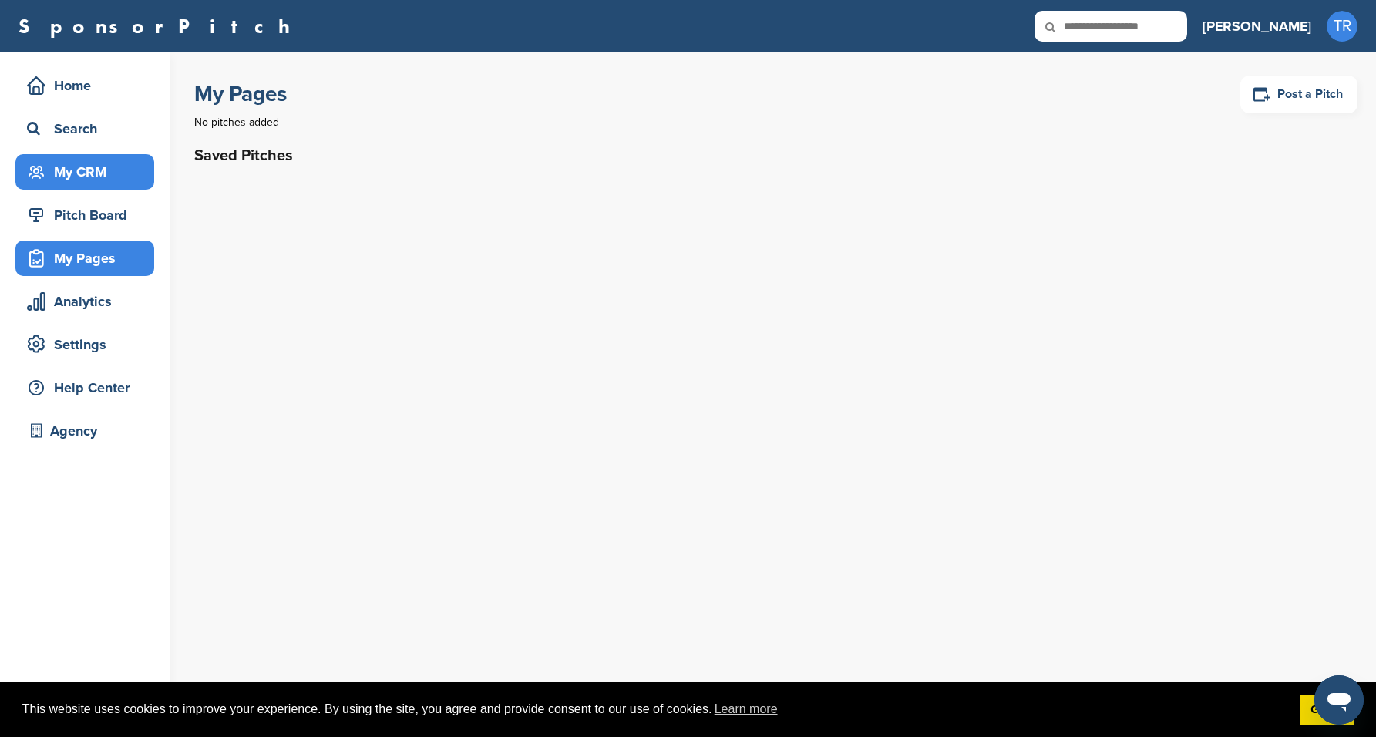
click at [116, 162] on div "My CRM" at bounding box center [88, 172] width 131 height 28
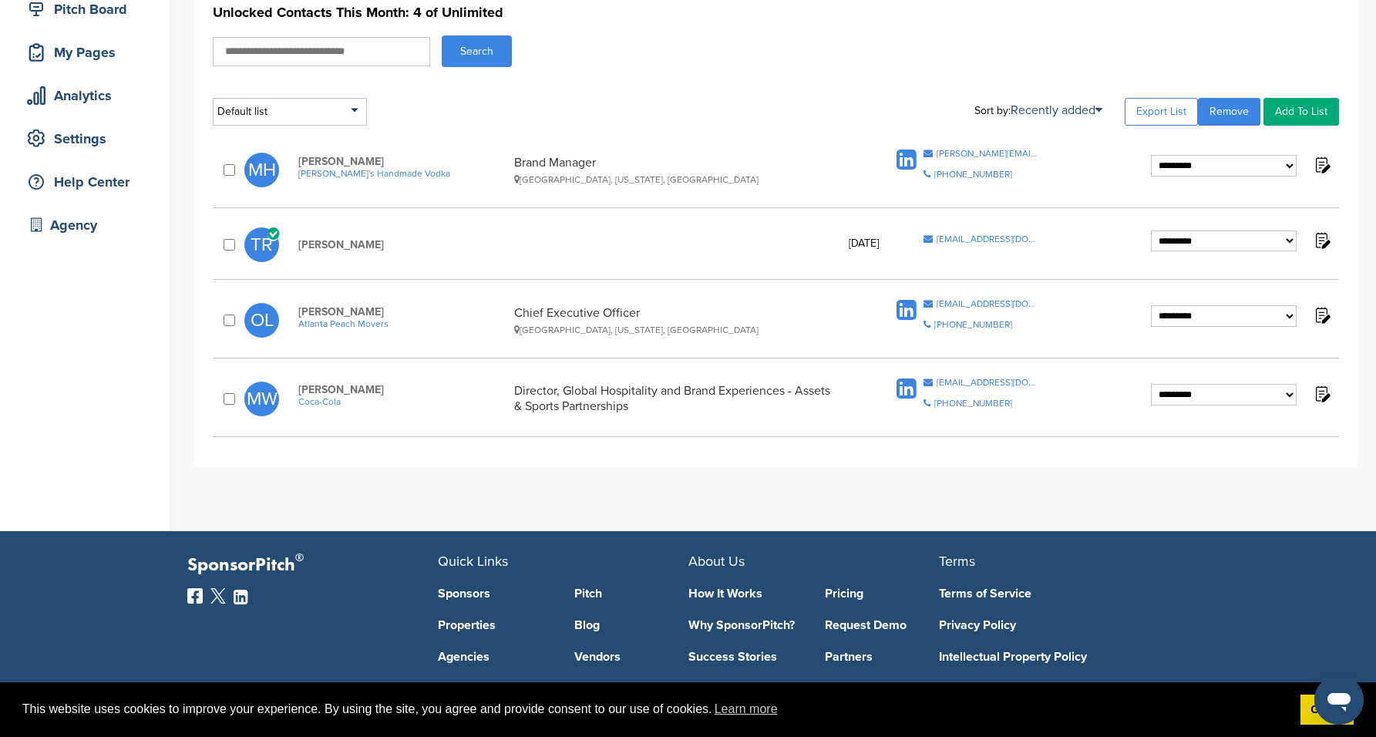
scroll to position [210, 0]
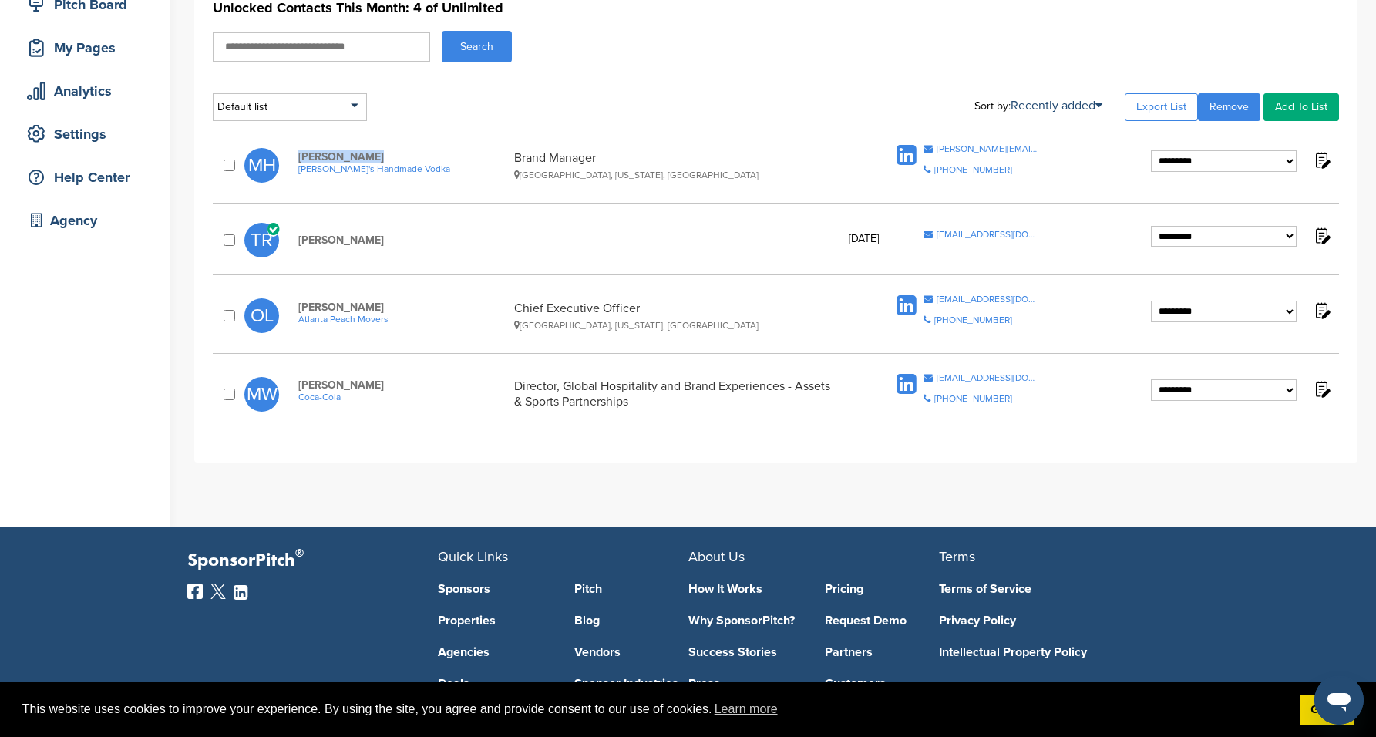
drag, startPoint x: 297, startPoint y: 154, endPoint x: 377, endPoint y: 154, distance: 79.4
click at [377, 154] on div "[PERSON_NAME] [PERSON_NAME]'s Handmade Vodka Brand Manager [GEOGRAPHIC_DATA], […" at bounding box center [588, 165] width 610 height 30
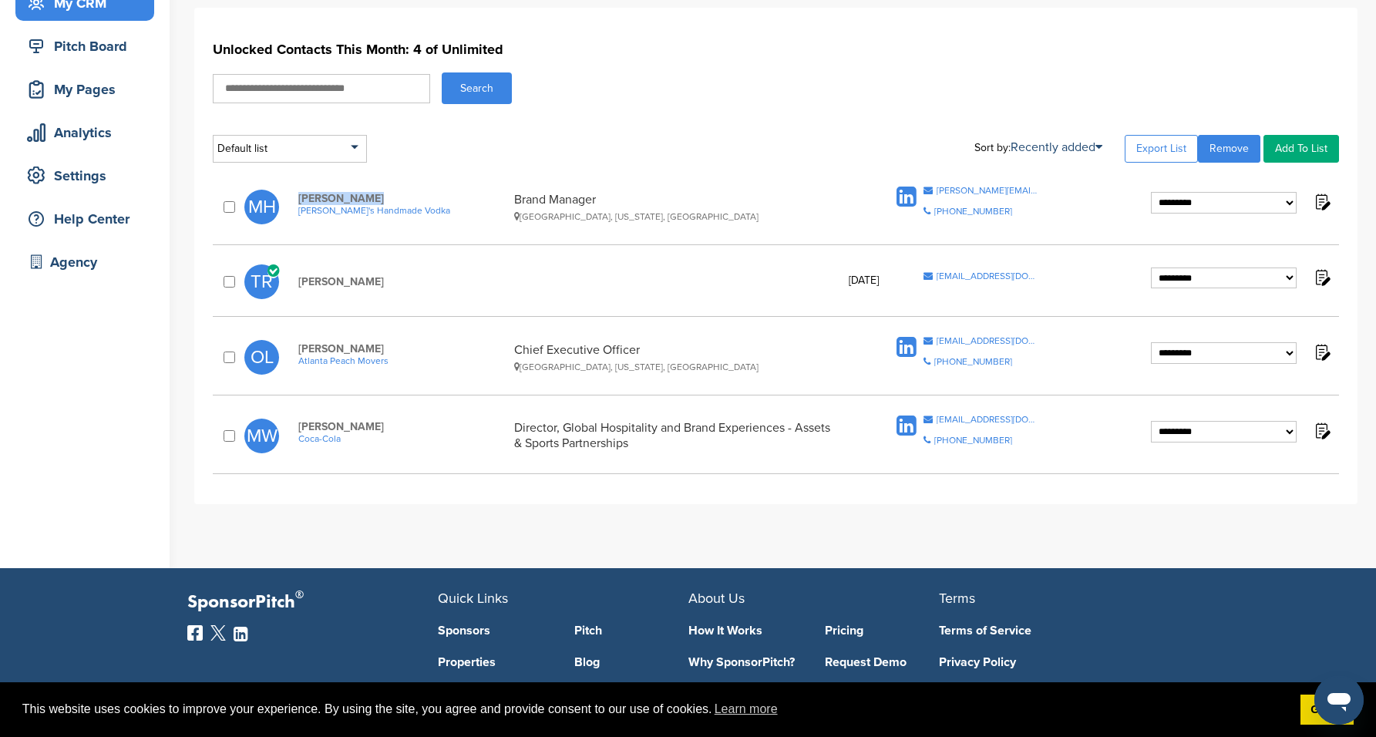
scroll to position [149, 0]
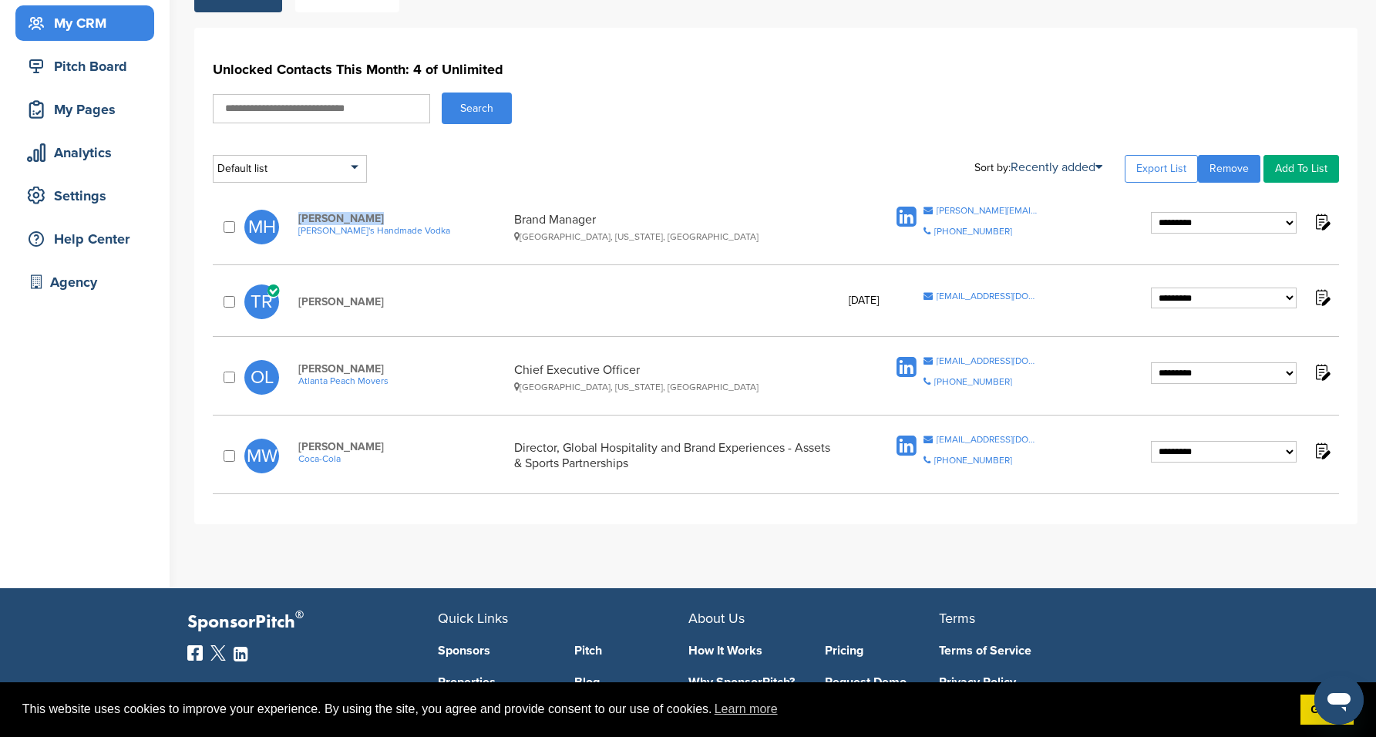
click at [1180, 224] on select "**********" at bounding box center [1224, 223] width 146 height 22
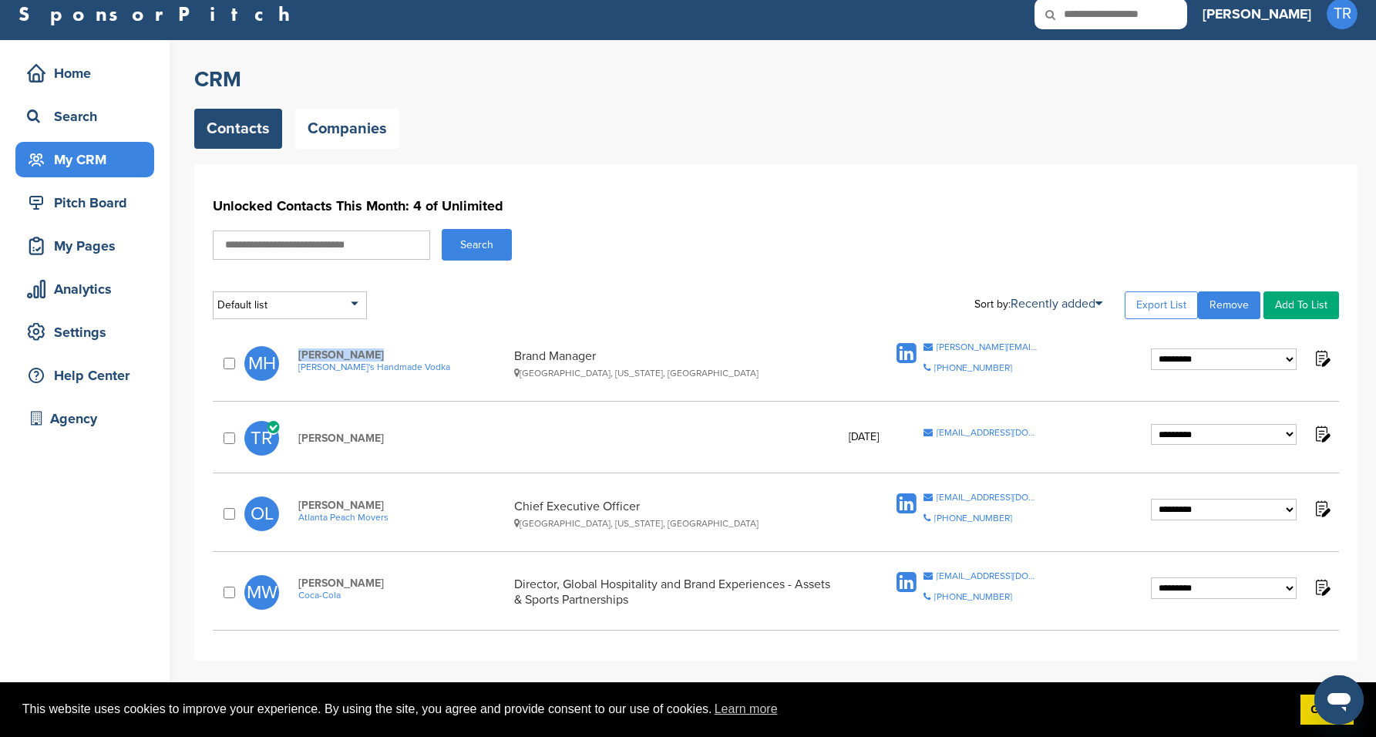
scroll to position [0, 0]
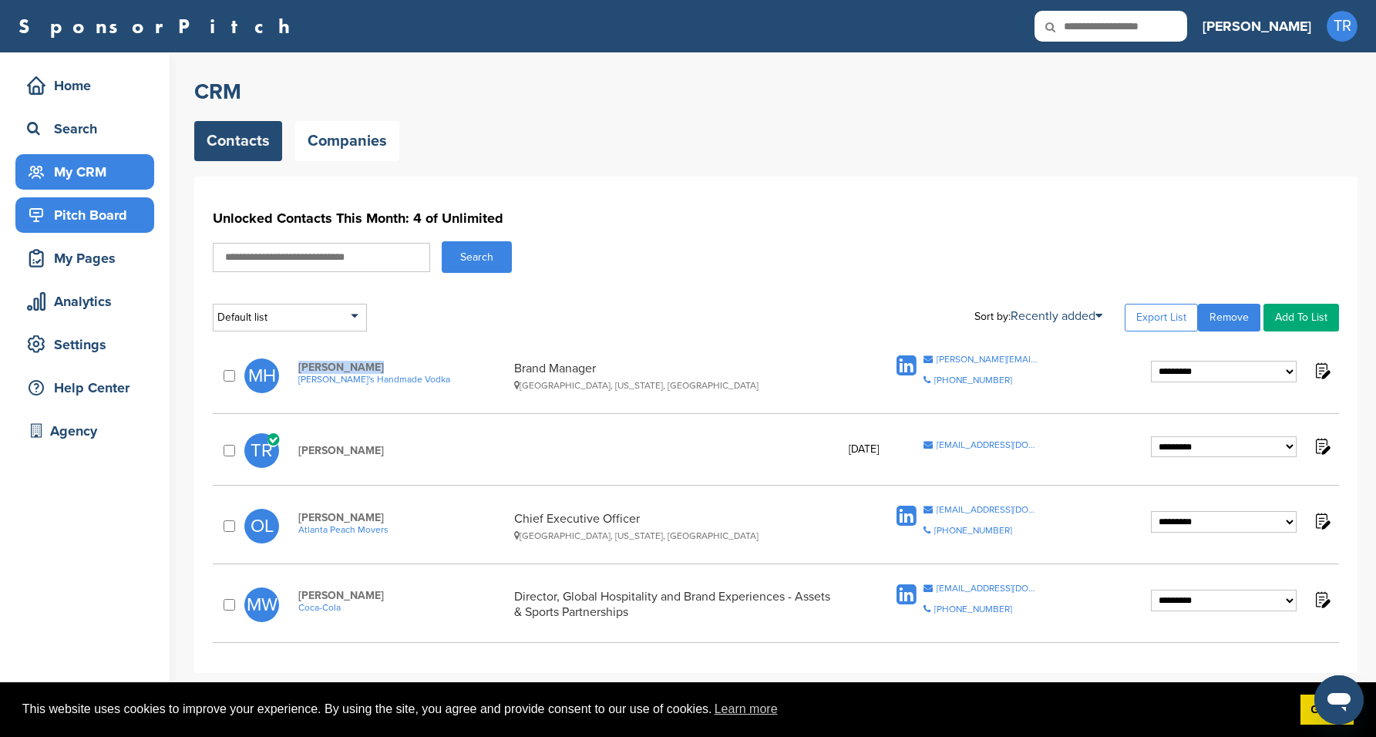
click at [137, 217] on div "Pitch Board" at bounding box center [88, 215] width 131 height 28
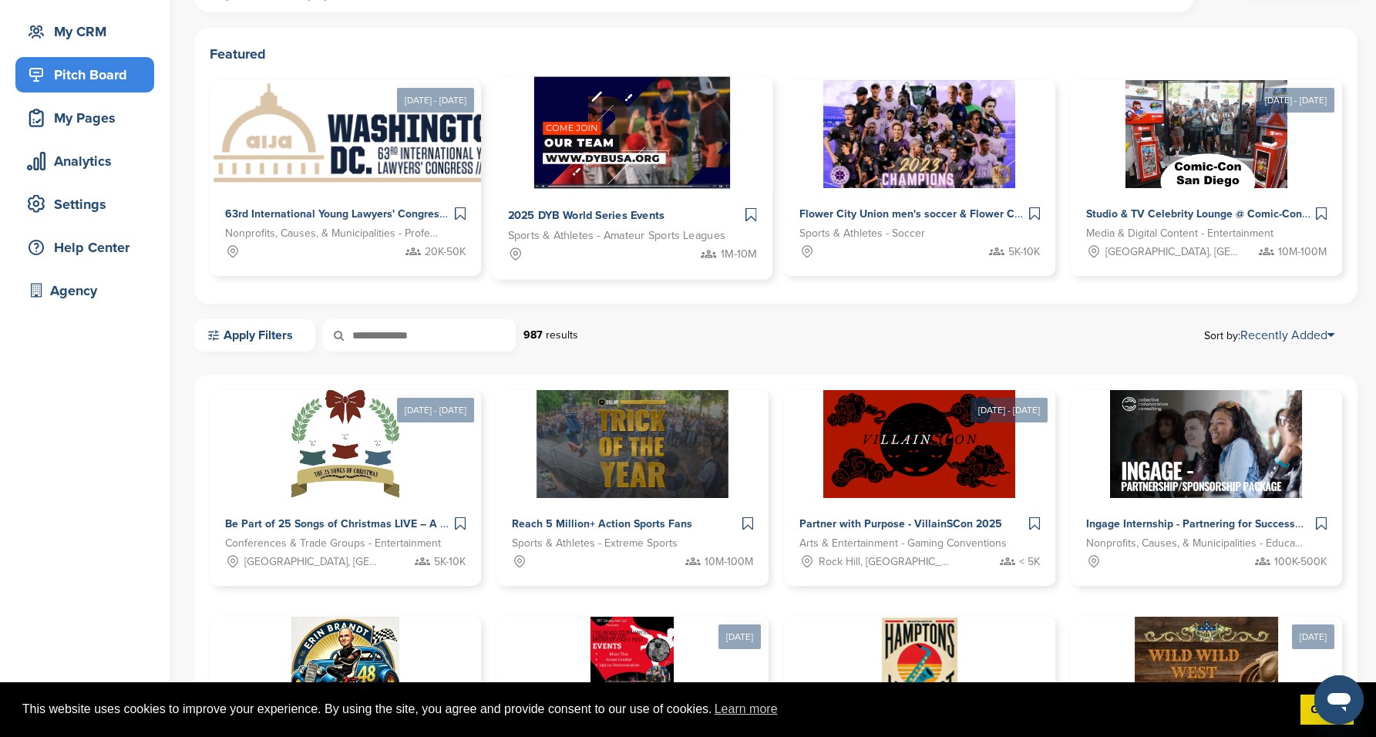
scroll to position [180, 0]
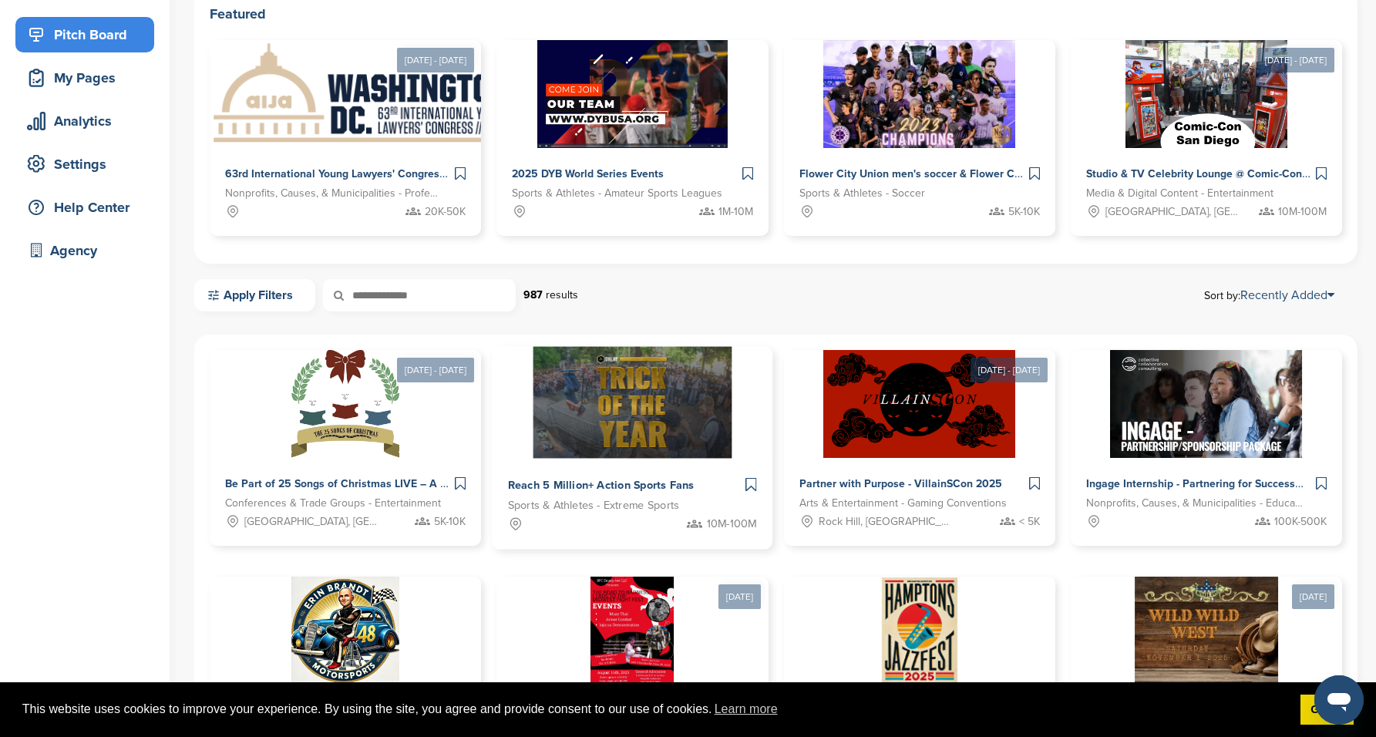
click at [655, 415] on img at bounding box center [632, 403] width 199 height 112
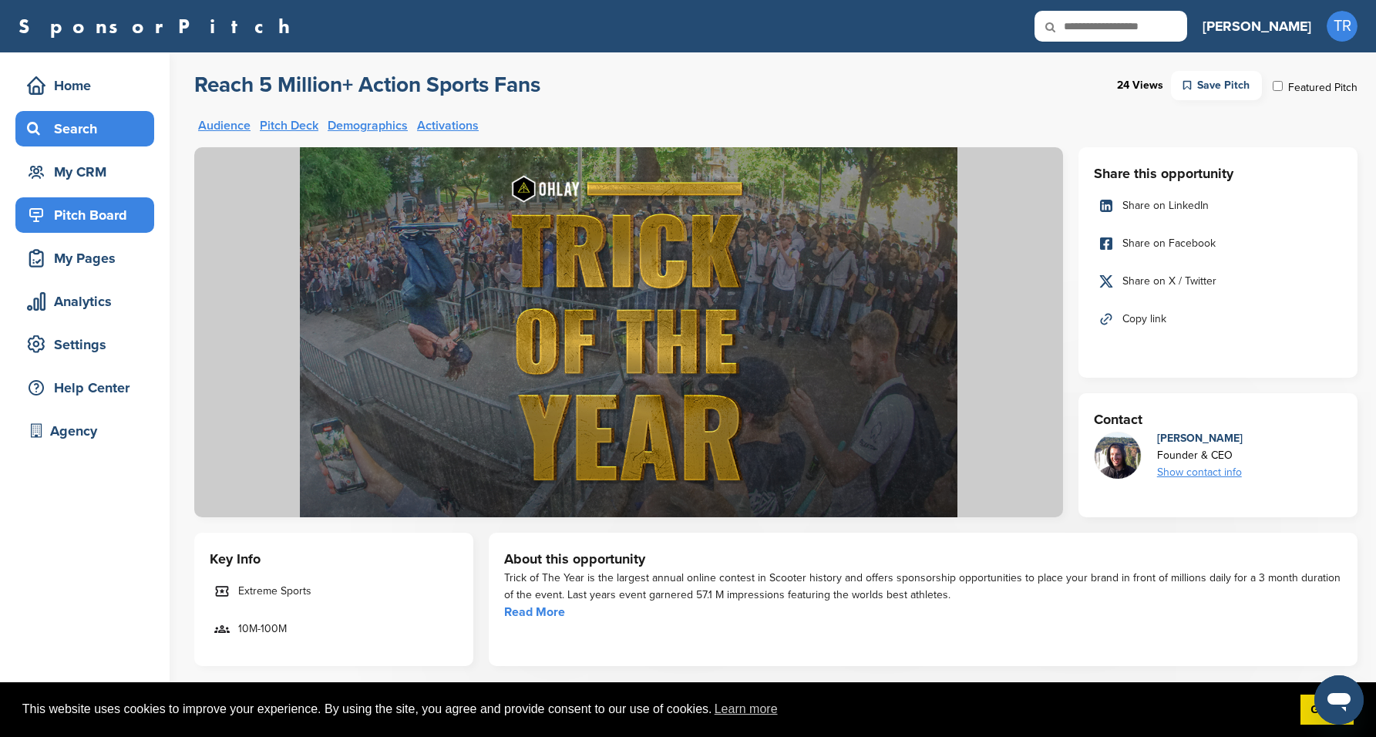
click at [105, 138] on div "Search" at bounding box center [88, 129] width 131 height 28
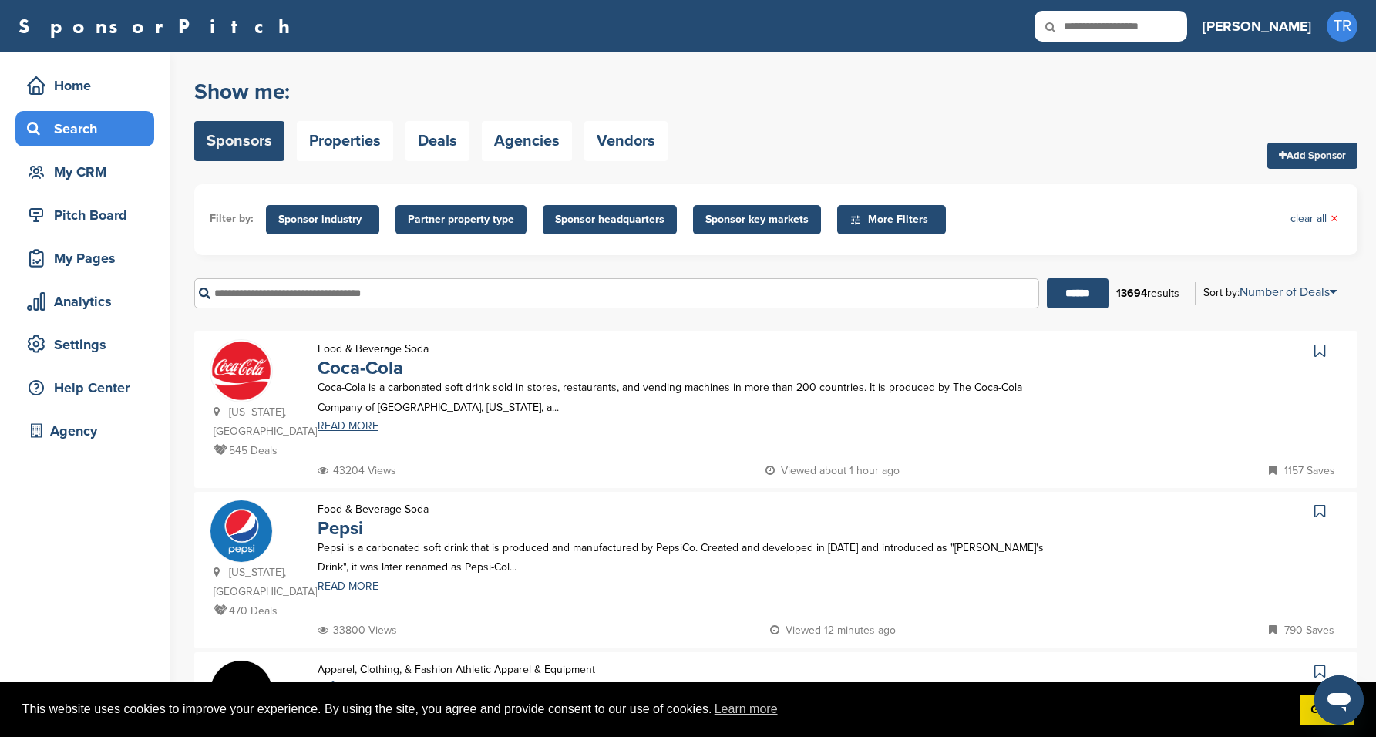
click at [349, 225] on span "Sponsor industry" at bounding box center [322, 219] width 89 height 17
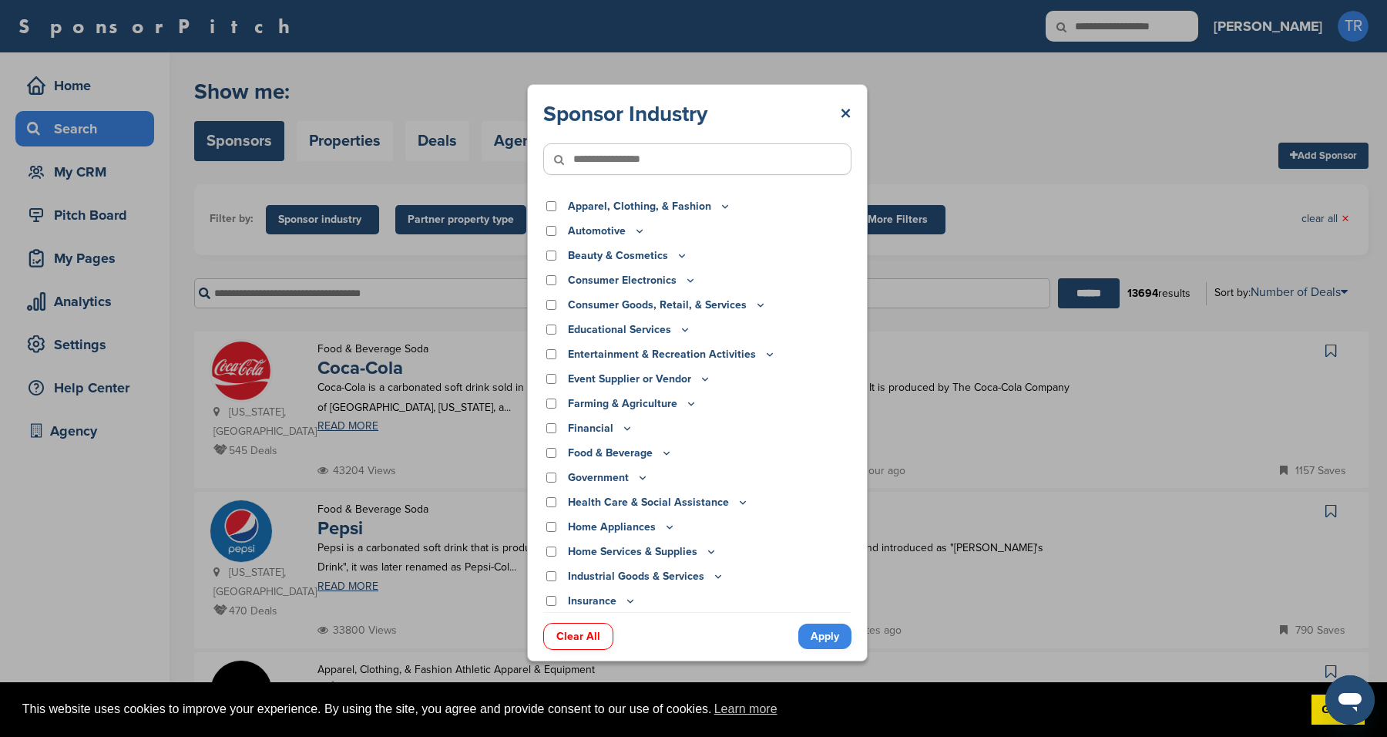
click at [659, 449] on p "Food & Beverage" at bounding box center [620, 453] width 105 height 17
click at [672, 458] on div "Food & Beverage" at bounding box center [697, 453] width 308 height 17
click at [669, 454] on icon at bounding box center [666, 452] width 12 height 13
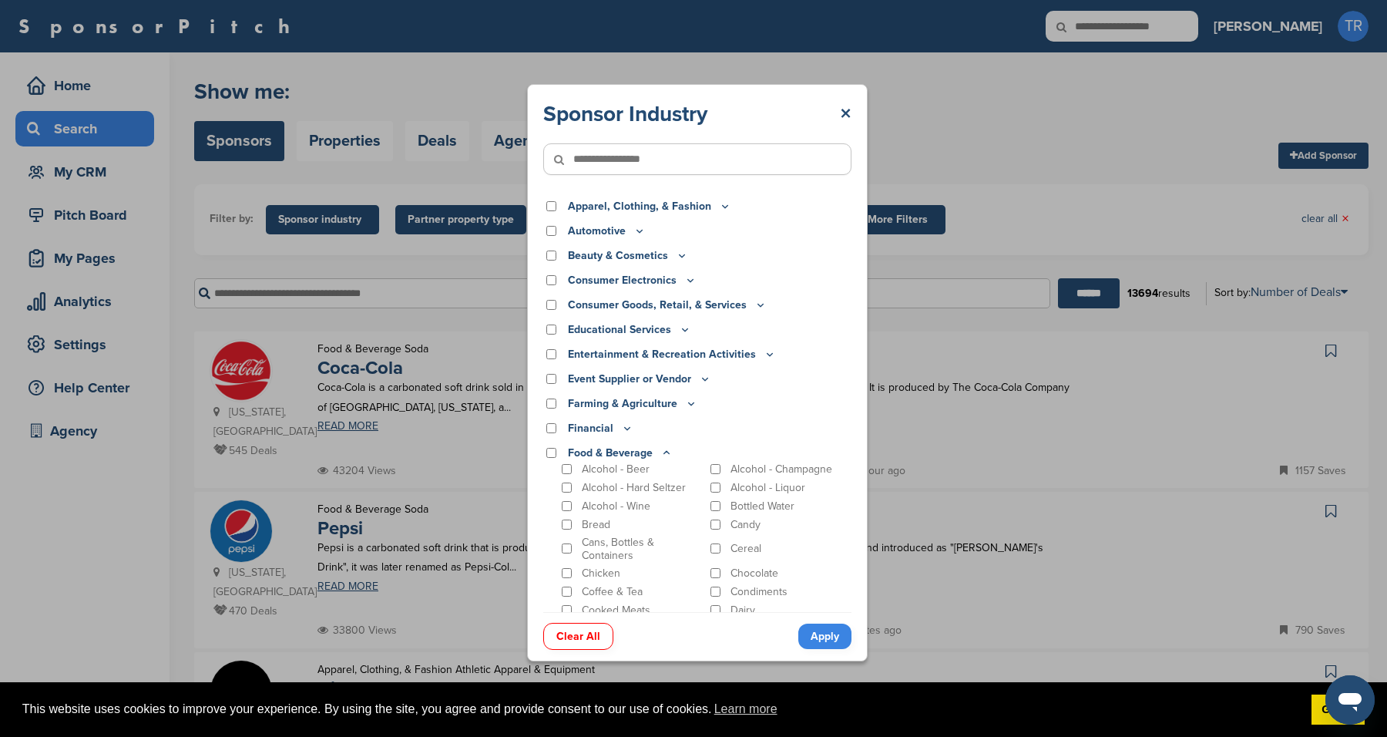
click at [603, 467] on p "Alcohol - Beer" at bounding box center [616, 468] width 68 height 13
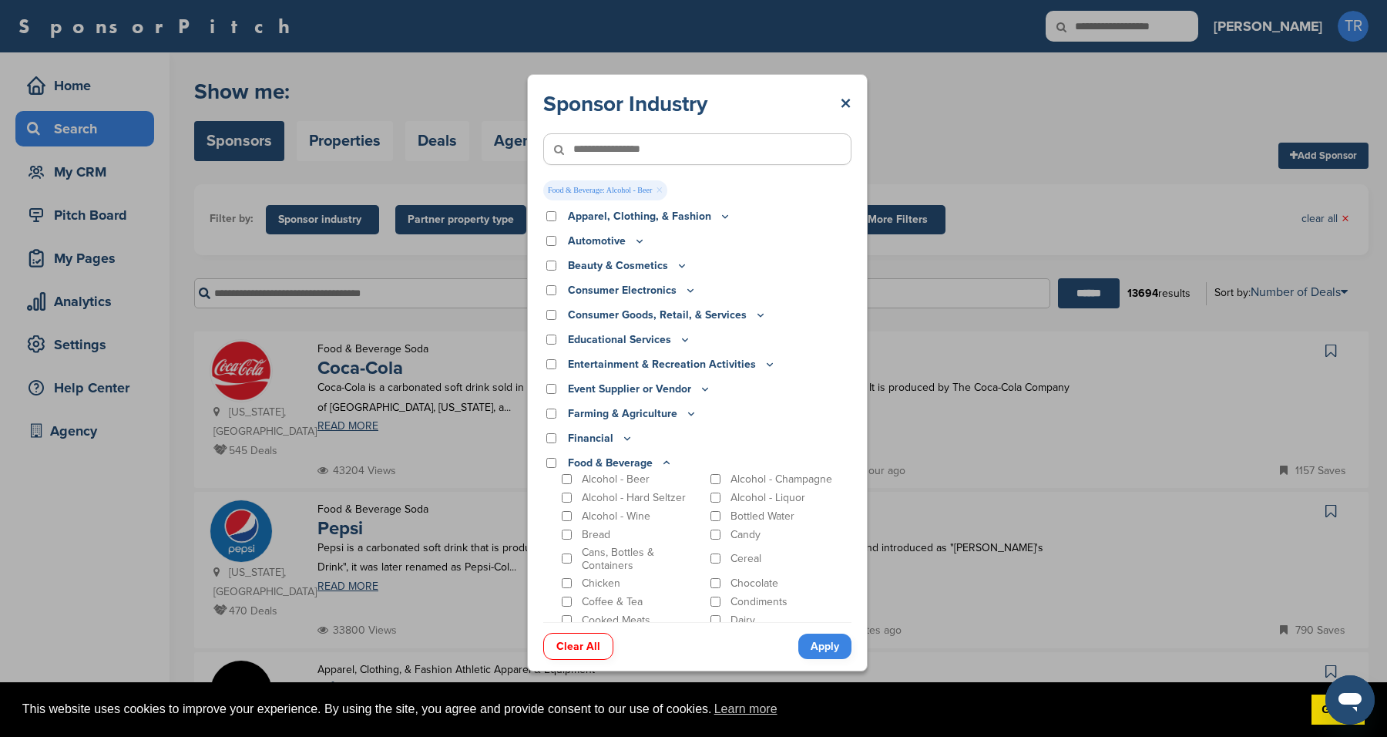
click at [835, 645] on link "Apply" at bounding box center [824, 646] width 53 height 25
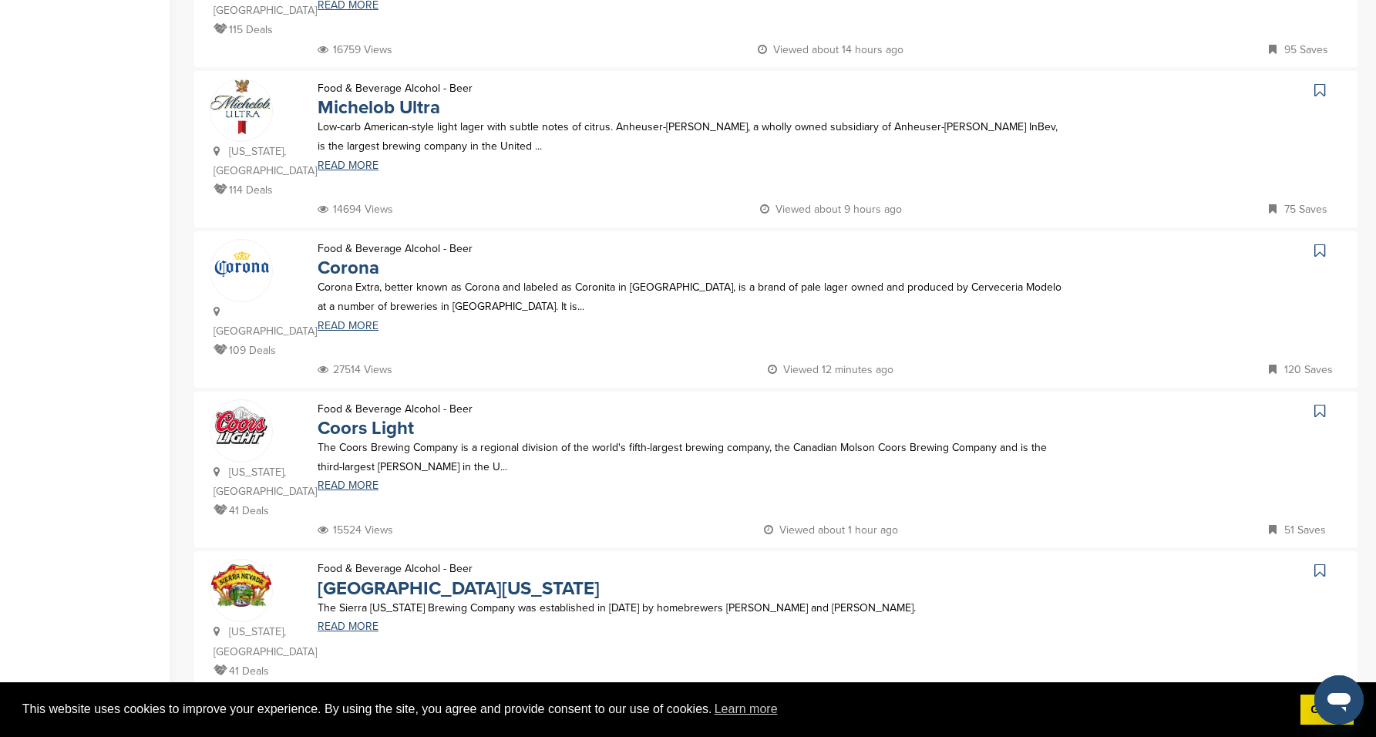
scroll to position [1259, 0]
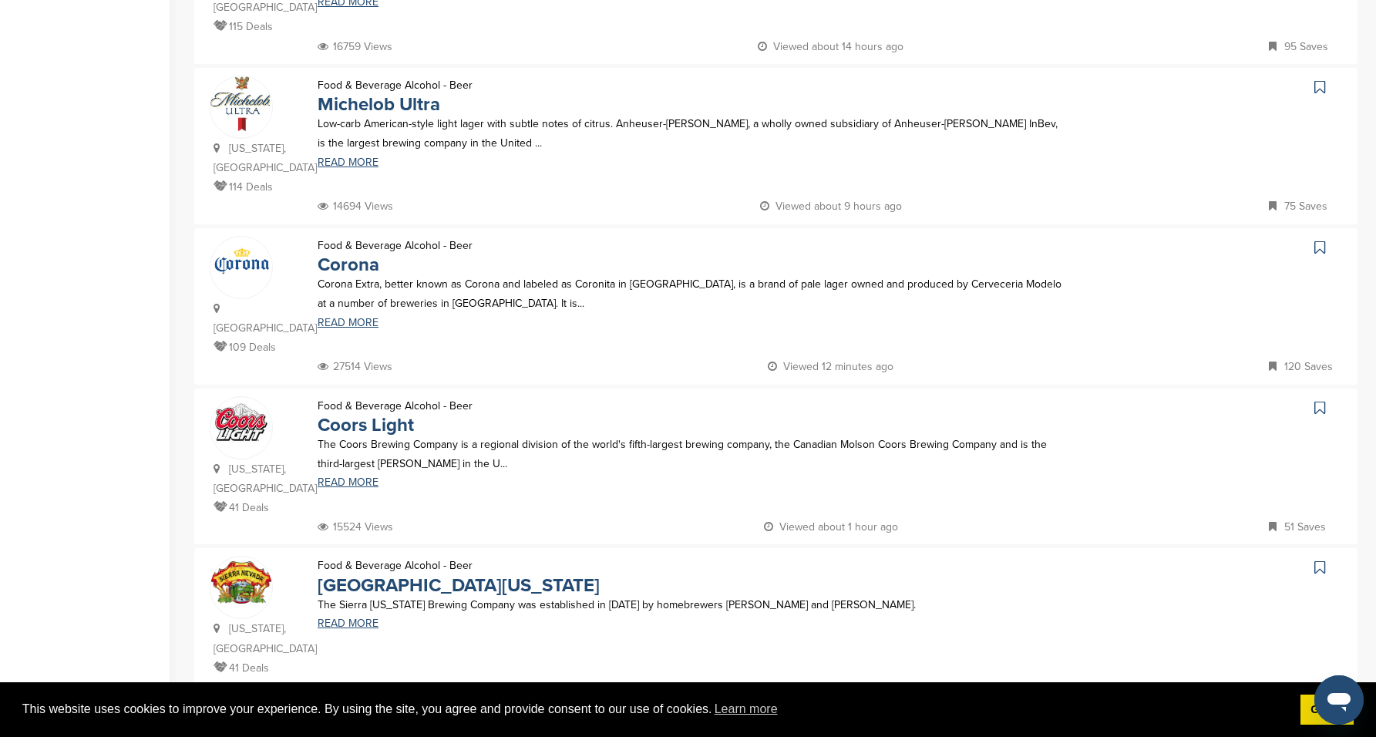
click at [814, 723] on link "29" at bounding box center [819, 737] width 32 height 29
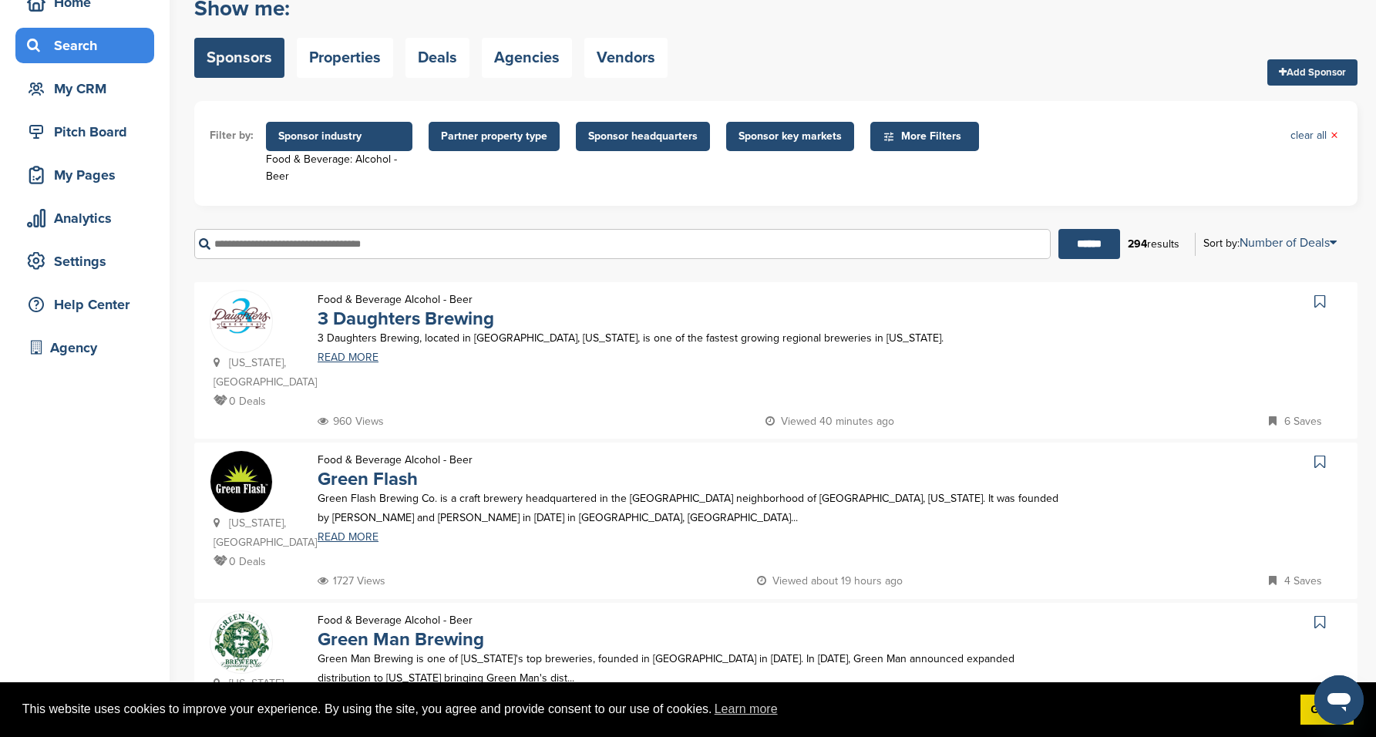
scroll to position [72, 0]
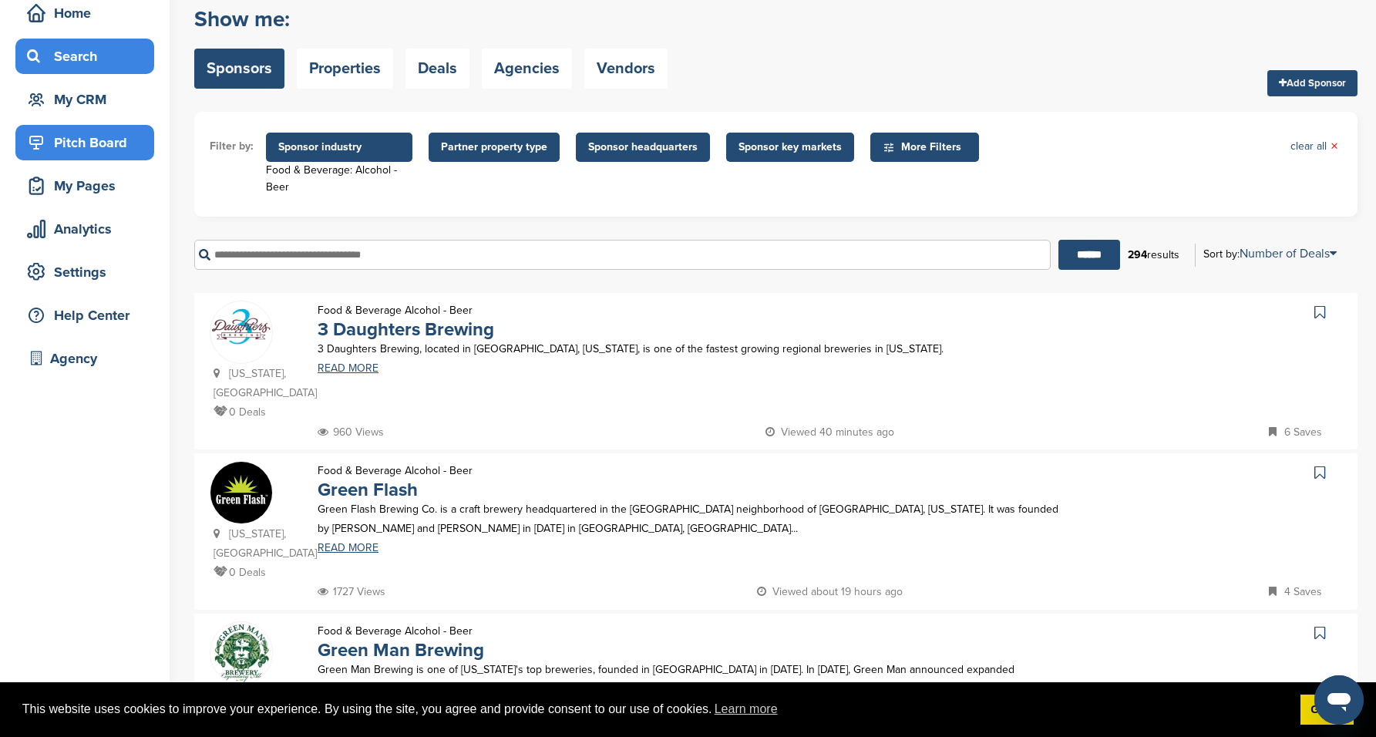
click at [84, 125] on div "Pitch Board" at bounding box center [84, 142] width 139 height 35
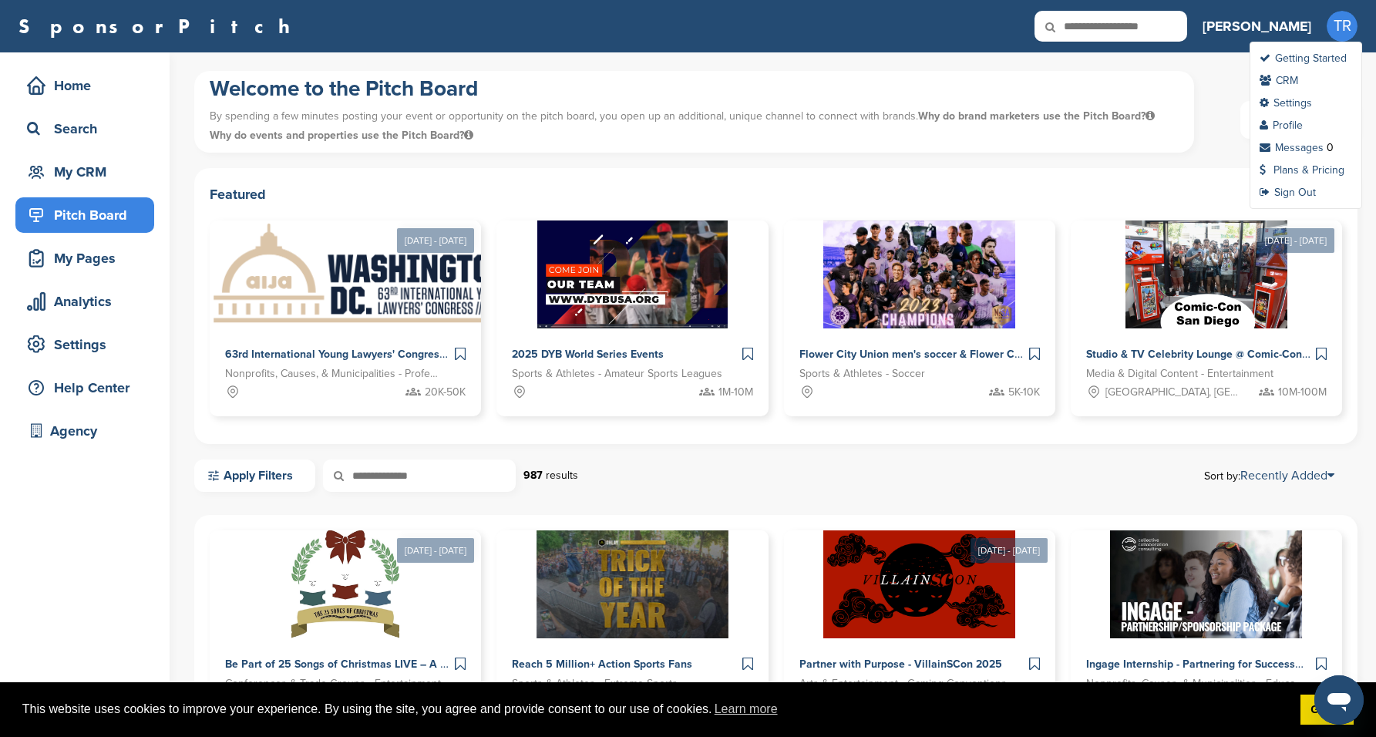
click at [1353, 24] on span "TR" at bounding box center [1341, 26] width 31 height 31
click at [1312, 168] on link "Plans & Pricing" at bounding box center [1301, 169] width 85 height 13
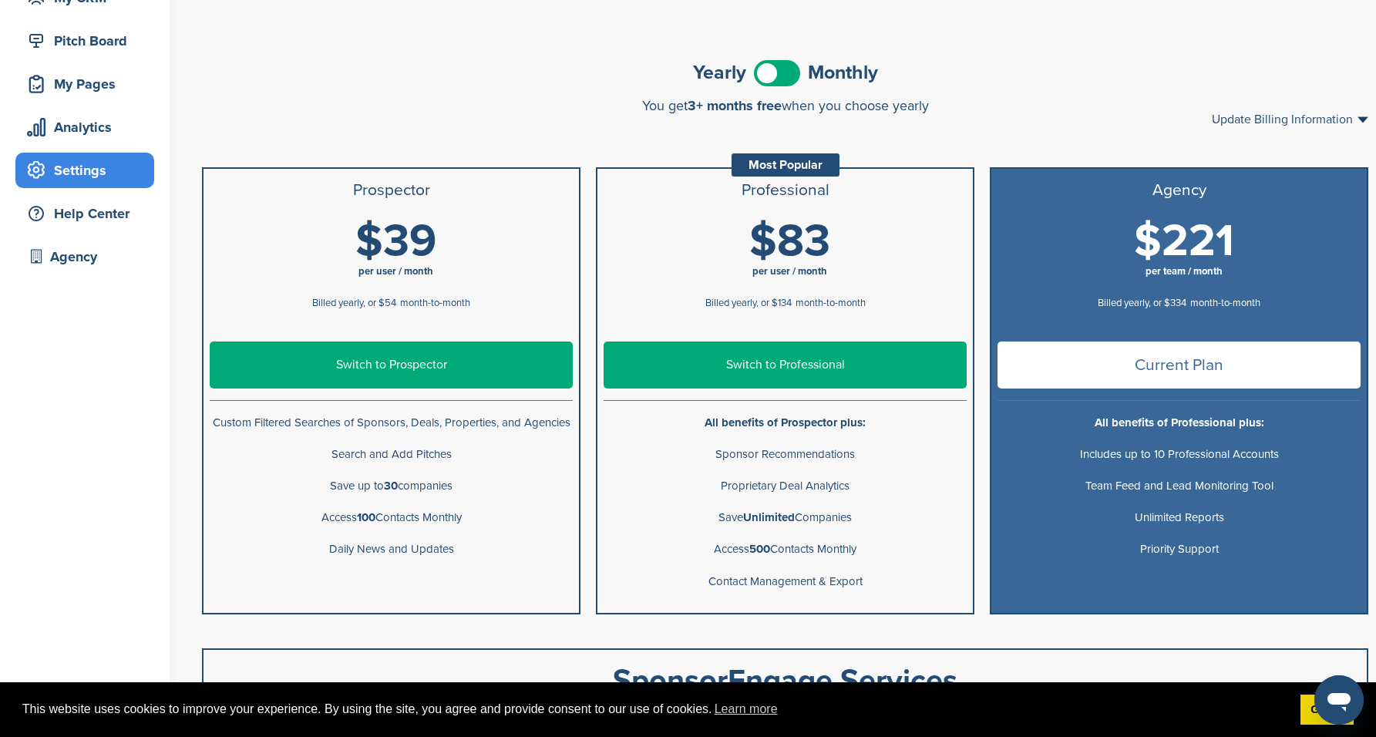
scroll to position [171, 0]
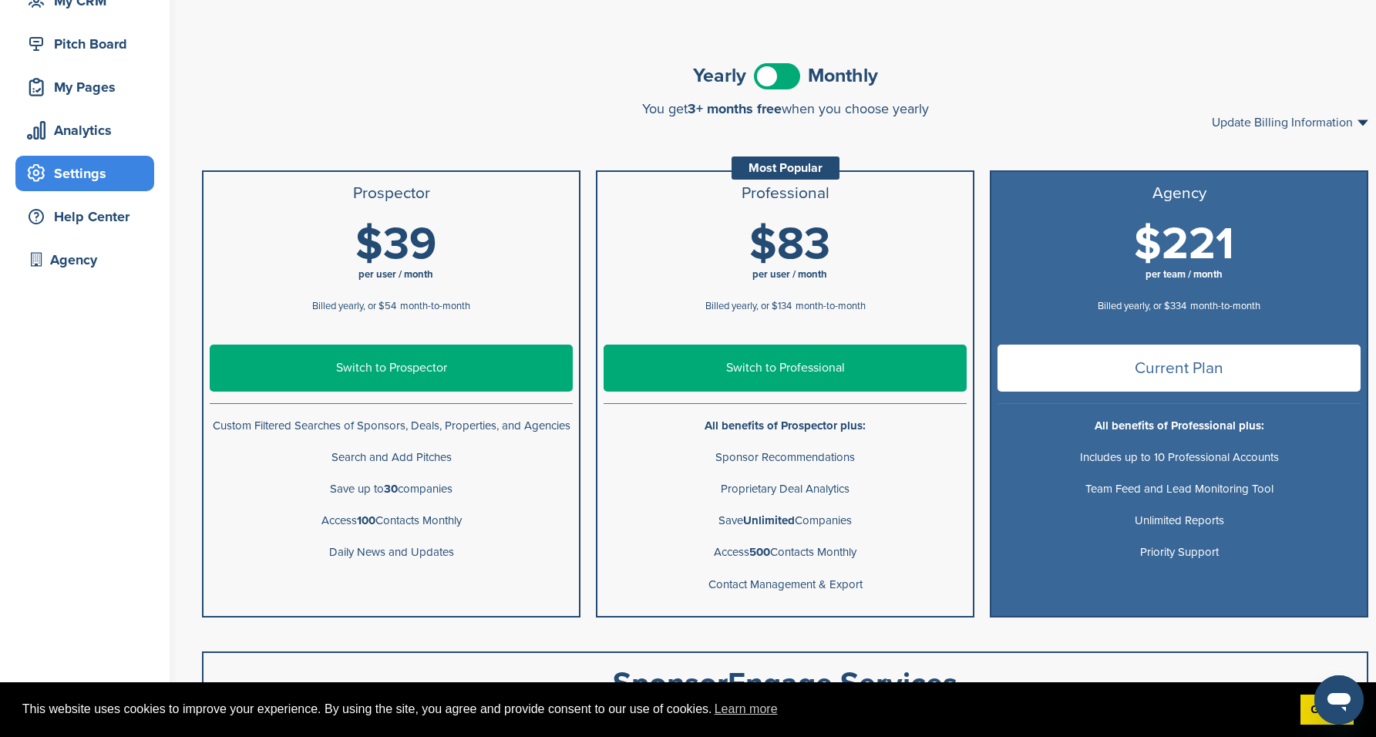
click at [780, 81] on span at bounding box center [777, 76] width 46 height 26
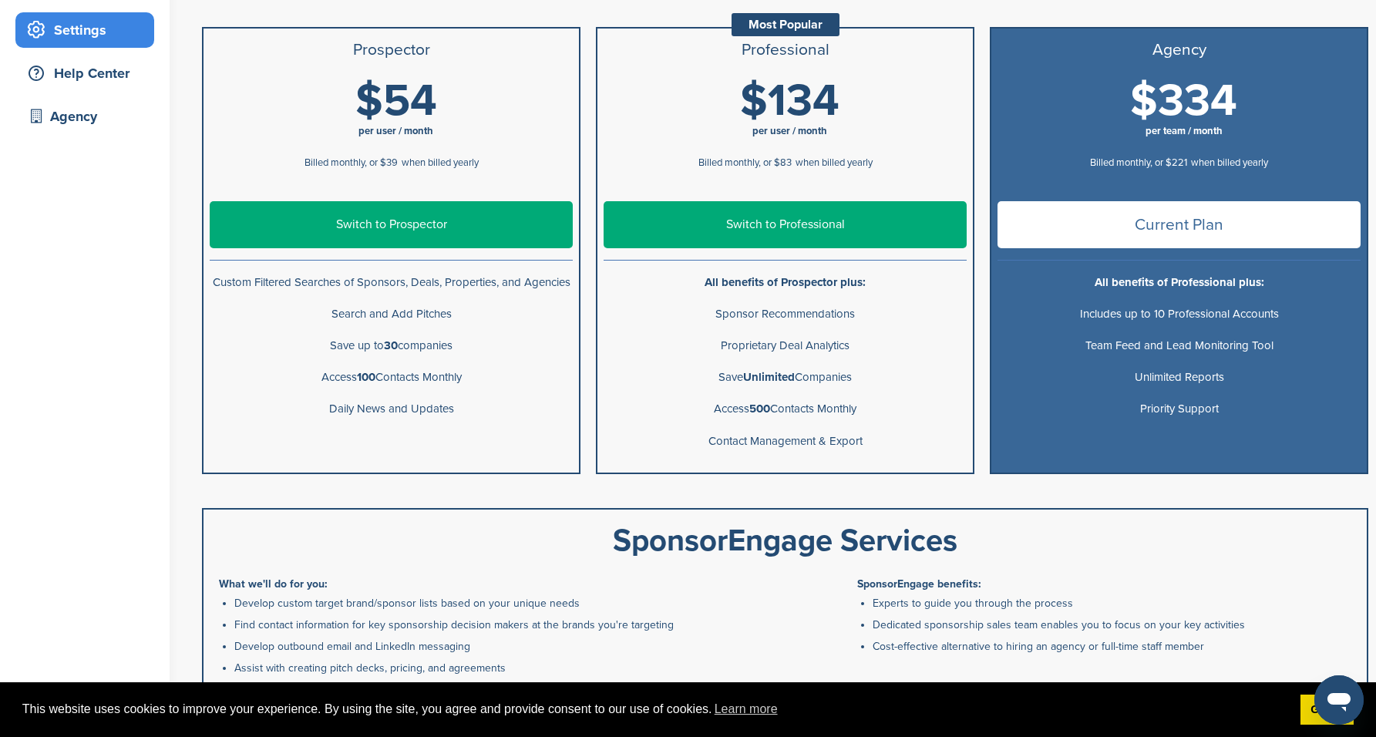
scroll to position [309, 0]
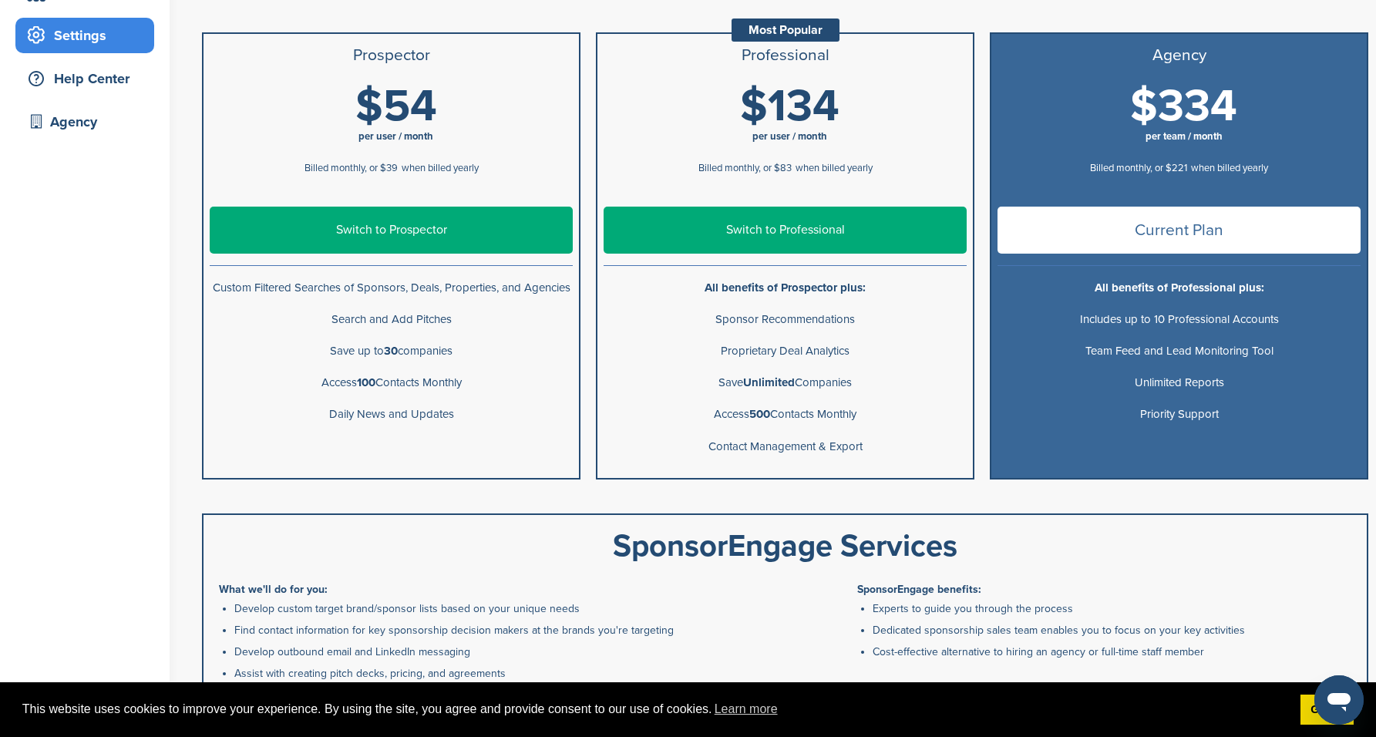
drag, startPoint x: 355, startPoint y: 348, endPoint x: 522, endPoint y: 348, distance: 166.5
click at [522, 348] on p "Save up to 30 companies" at bounding box center [391, 350] width 363 height 19
drag, startPoint x: 711, startPoint y: 378, endPoint x: 866, endPoint y: 378, distance: 154.9
click at [866, 378] on p "Save Unlimited Companies" at bounding box center [784, 382] width 363 height 19
drag, startPoint x: 720, startPoint y: 408, endPoint x: 950, endPoint y: 408, distance: 229.7
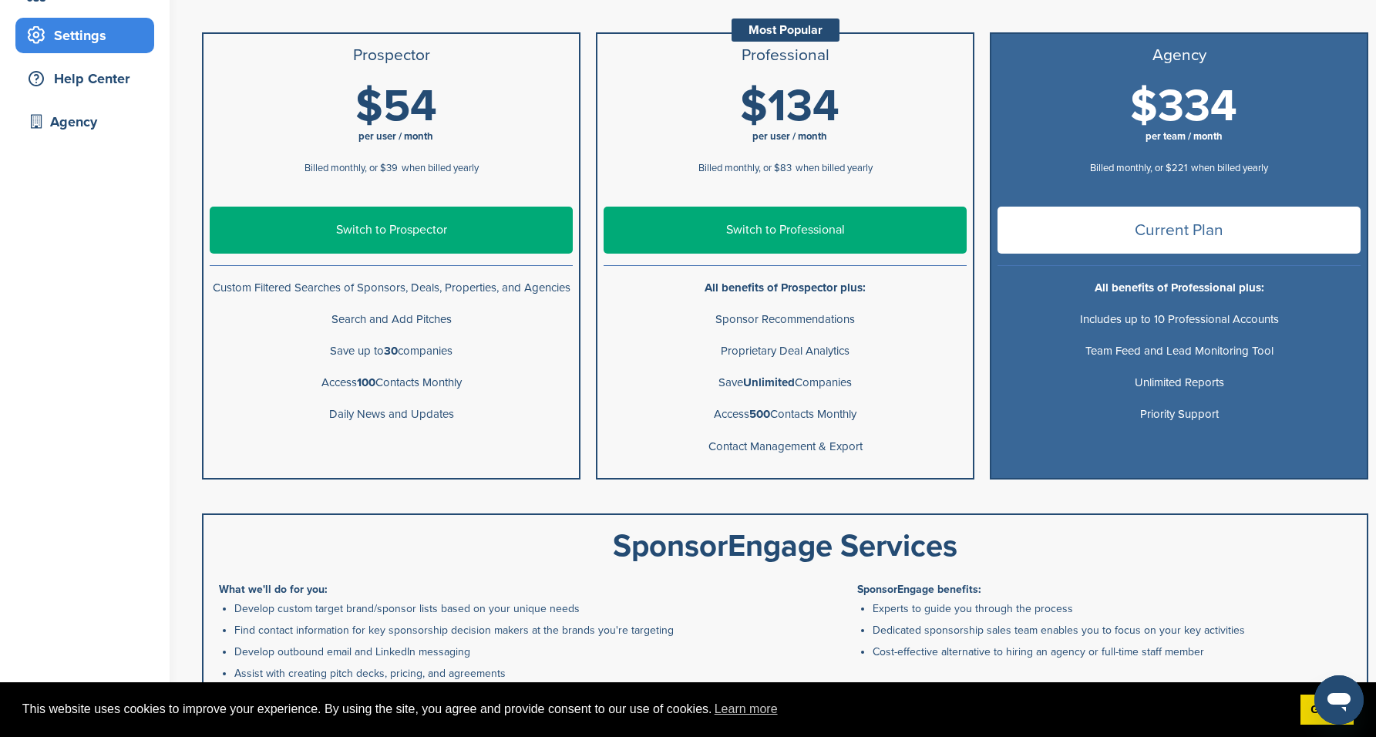
click at [950, 408] on p "Access 500 Contacts Monthly" at bounding box center [784, 414] width 363 height 19
drag, startPoint x: 749, startPoint y: 410, endPoint x: 812, endPoint y: 410, distance: 63.2
click at [812, 410] on p "Access 500 Contacts Monthly" at bounding box center [784, 414] width 363 height 19
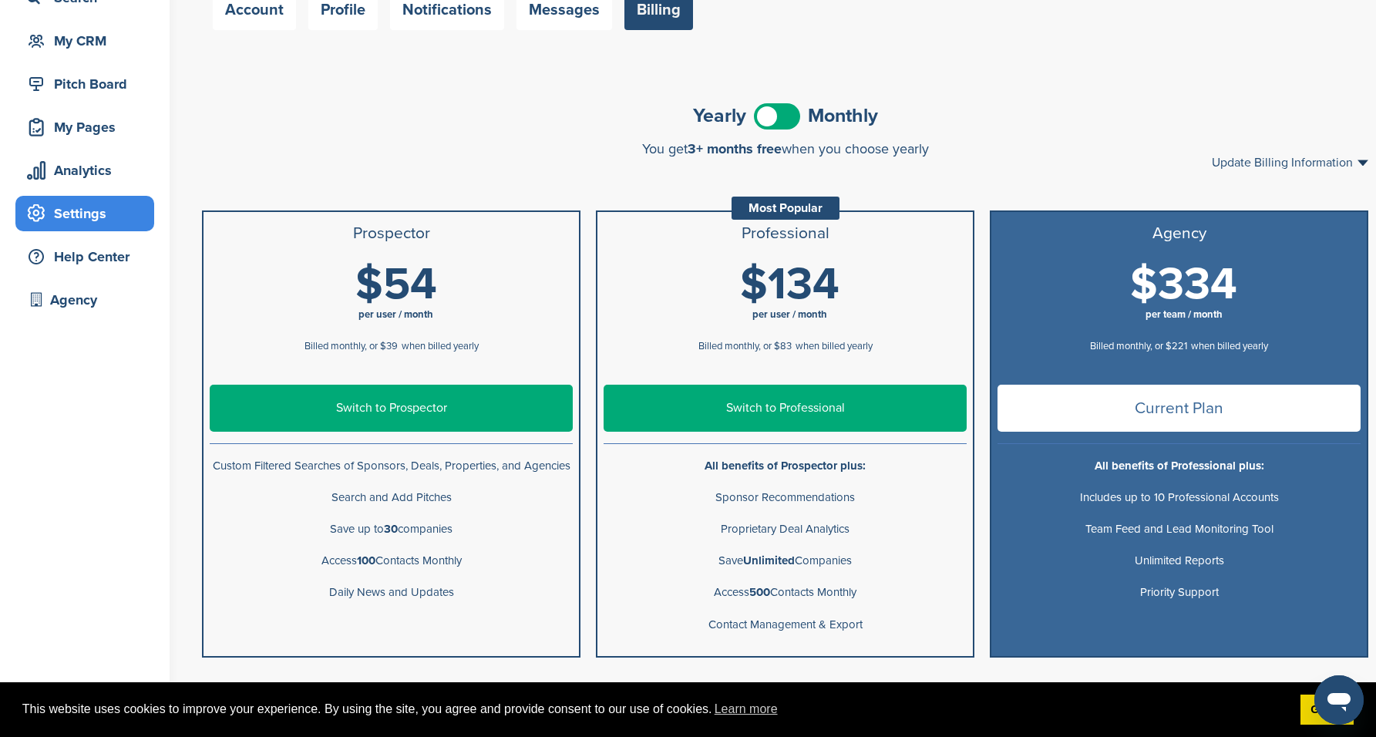
scroll to position [129, 0]
